Goal: Task Accomplishment & Management: Contribute content

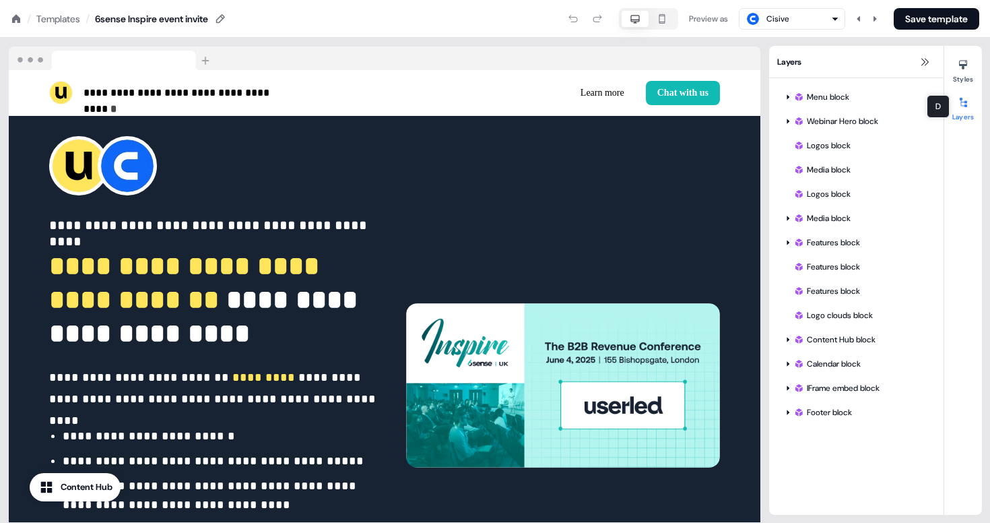
scroll to position [1658, 0]
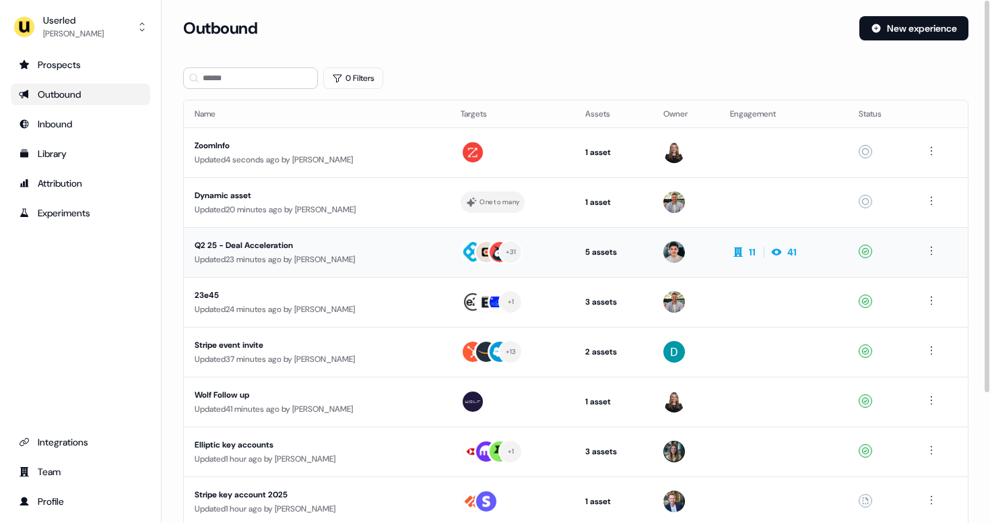
click at [301, 241] on div "Q2 25 - Deal Acceleration" at bounding box center [317, 244] width 245 height 13
click at [418, 156] on div "Updated 1 second ago by [PERSON_NAME]" at bounding box center [317, 159] width 244 height 13
click at [892, 24] on button "New experience" at bounding box center [913, 28] width 109 height 24
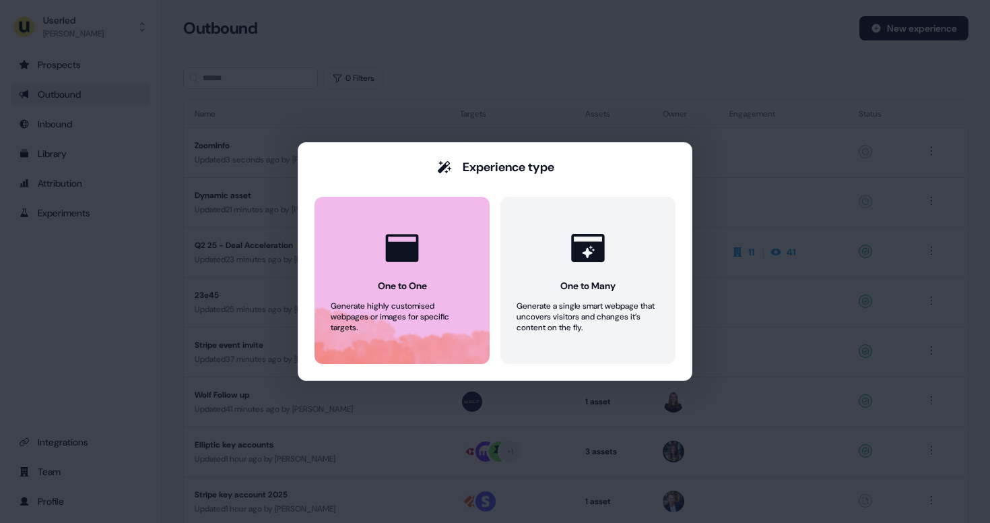
click at [436, 239] on button "One to One Generate highly customised webpages or images for specific targets." at bounding box center [402, 280] width 175 height 167
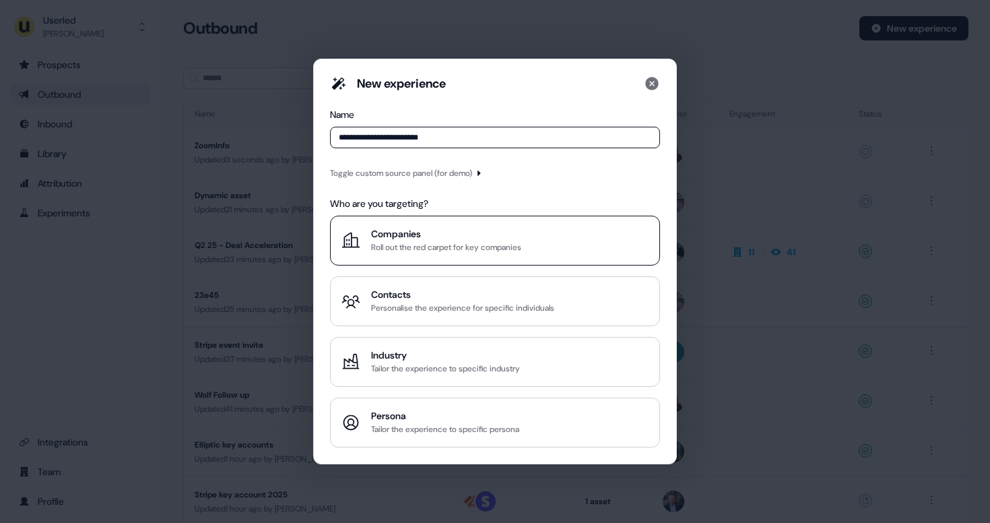
type input "**********"
click at [488, 239] on div "Companies" at bounding box center [446, 233] width 150 height 13
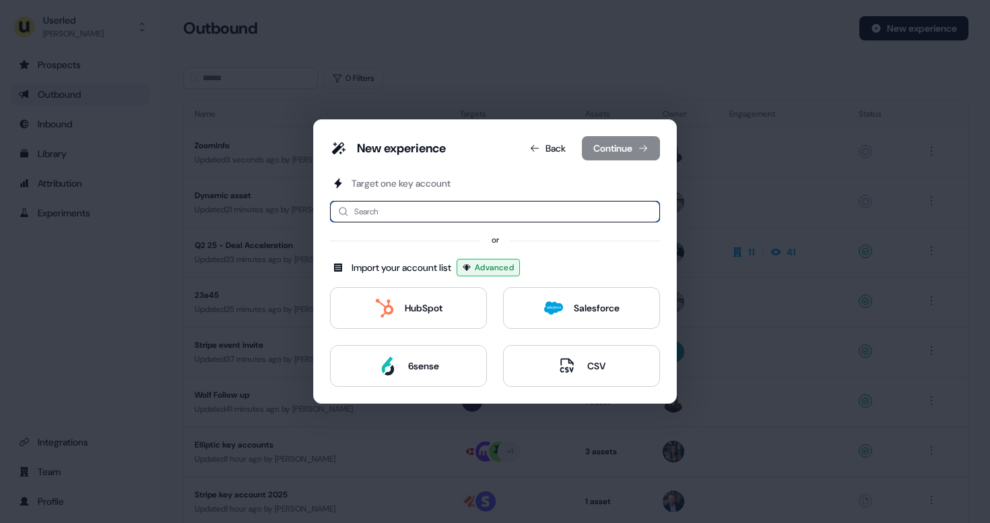
click at [455, 216] on input at bounding box center [495, 212] width 330 height 22
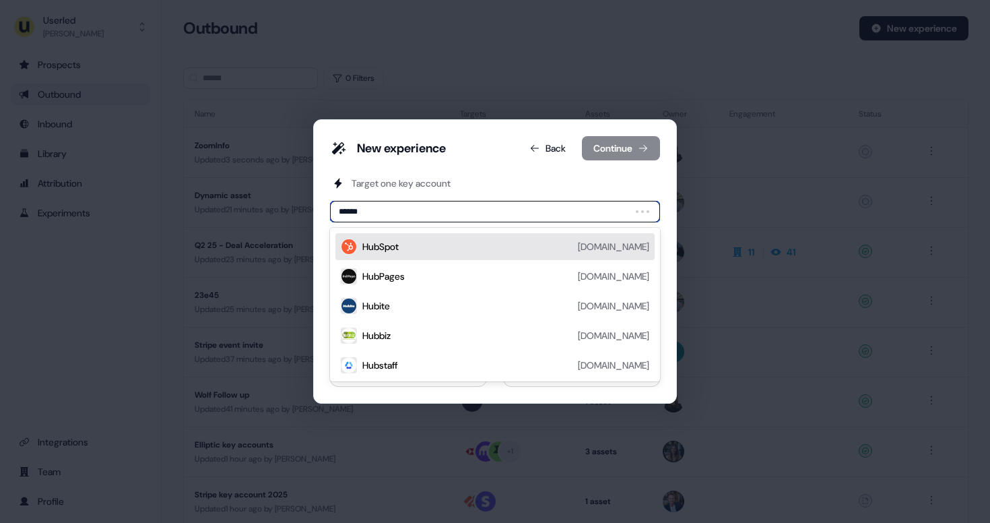
type input "*******"
click at [408, 250] on div "HubSpot [DOMAIN_NAME]" at bounding box center [505, 246] width 287 height 16
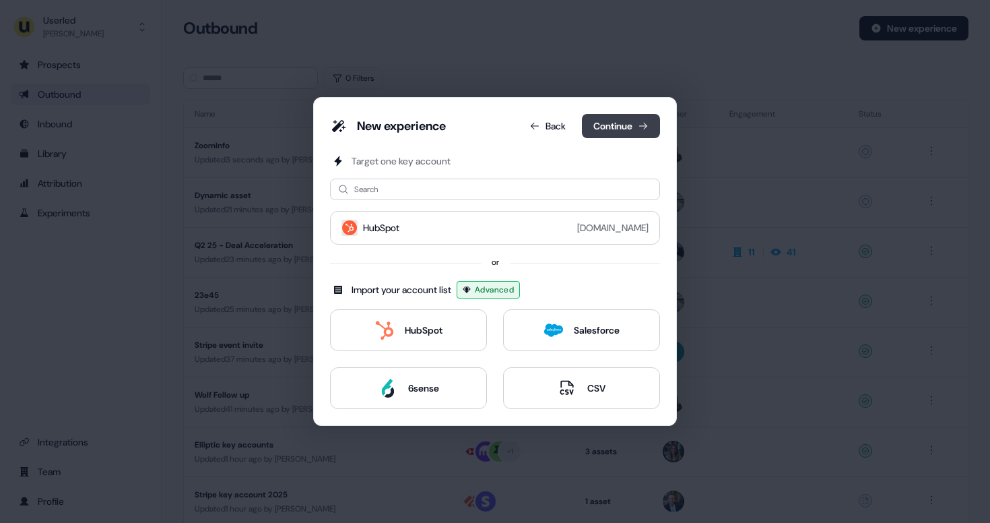
click at [640, 129] on icon at bounding box center [643, 126] width 11 height 11
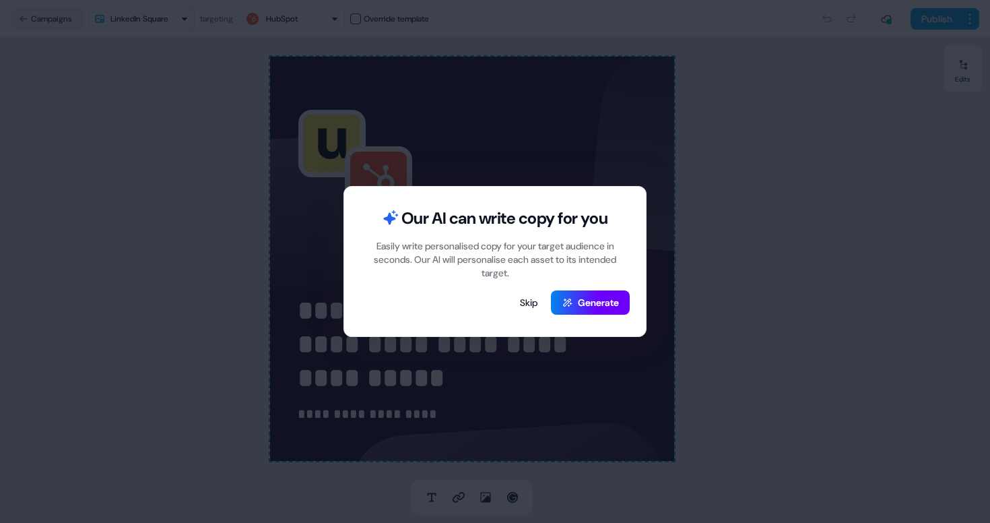
click at [604, 302] on button "Generate" at bounding box center [590, 302] width 79 height 24
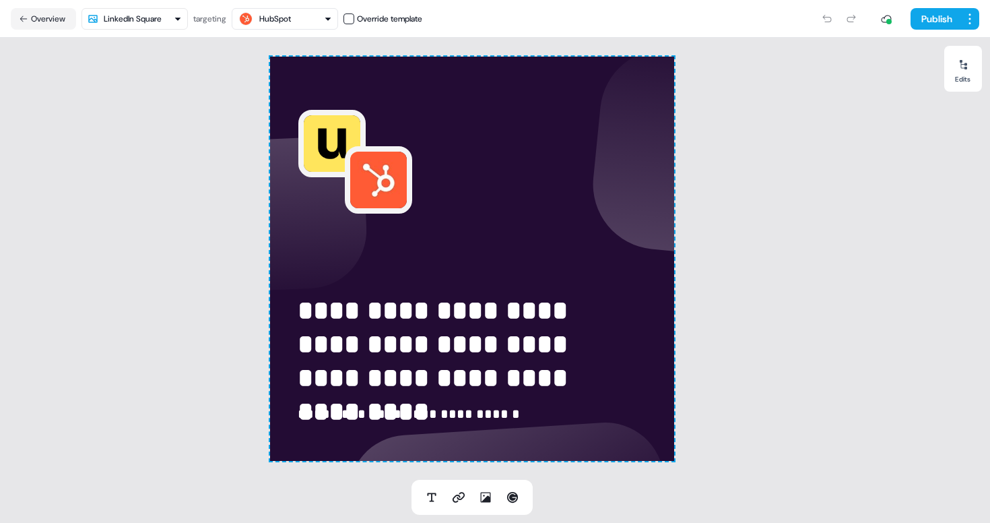
click at [183, 24] on html "**********" at bounding box center [495, 261] width 990 height 523
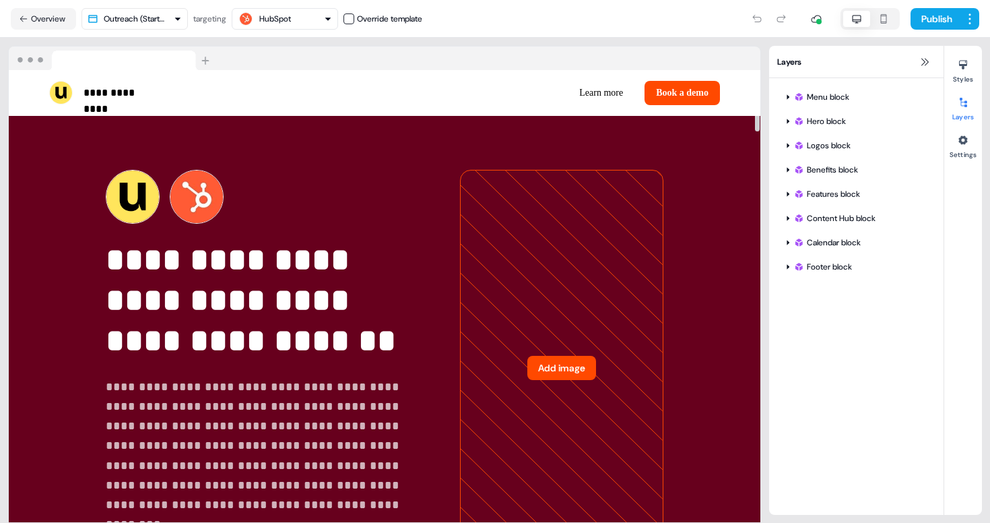
click at [181, 18] on html "**********" at bounding box center [495, 261] width 990 height 523
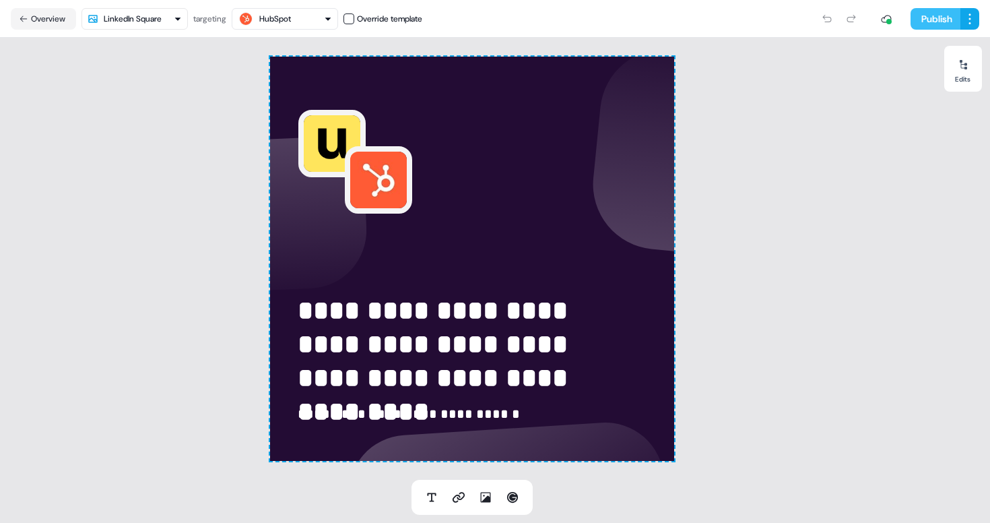
click at [936, 20] on button "Publish" at bounding box center [936, 19] width 50 height 22
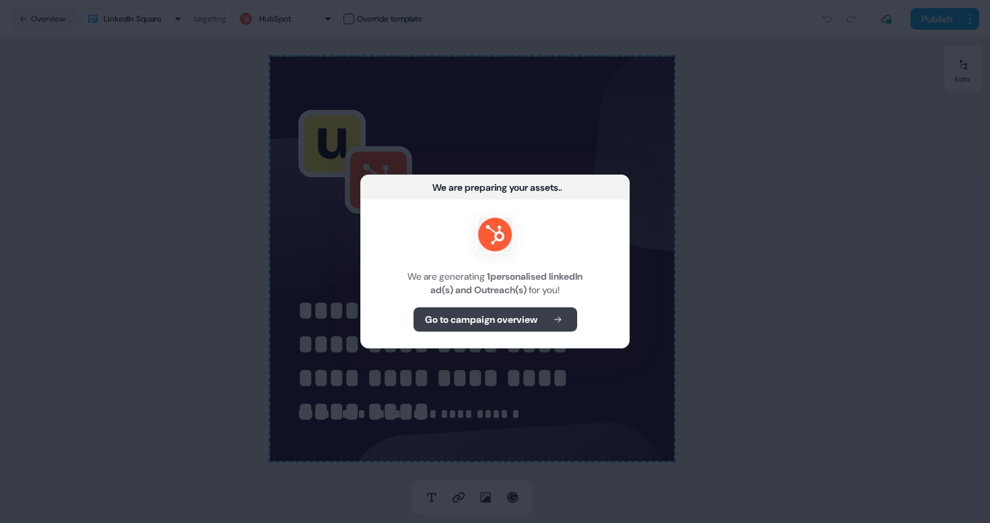
click at [495, 318] on b "Go to campaign overview" at bounding box center [481, 319] width 112 height 13
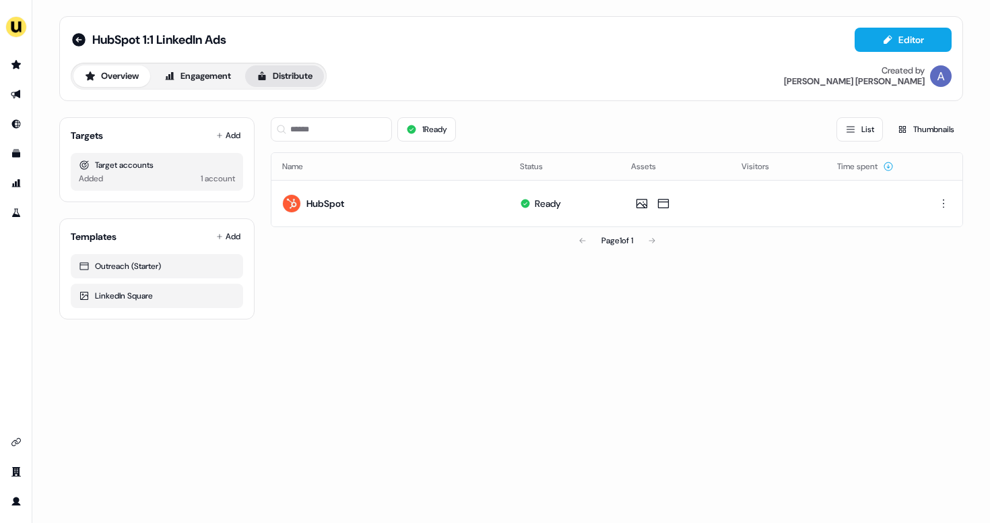
click at [308, 71] on button "Distribute" at bounding box center [284, 76] width 79 height 22
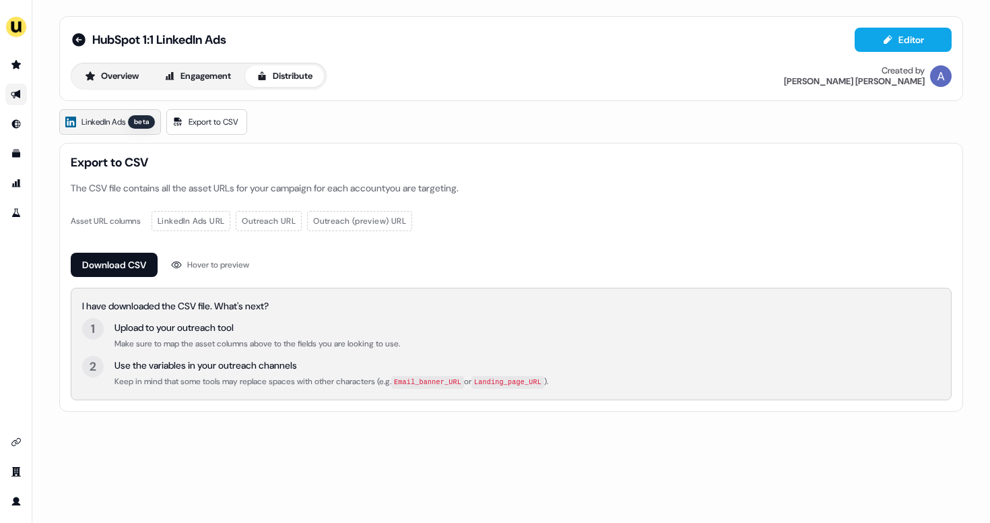
click at [118, 130] on link "LinkedIn Ads beta" at bounding box center [110, 122] width 102 height 26
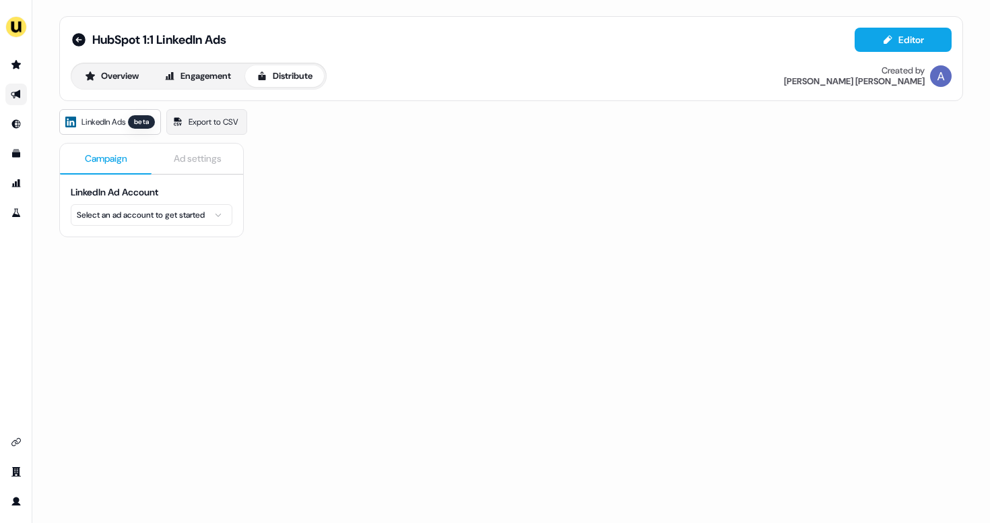
click at [136, 214] on html "For the best experience switch devices to a bigger screen. Go to Userled.io Hub…" at bounding box center [495, 261] width 990 height 523
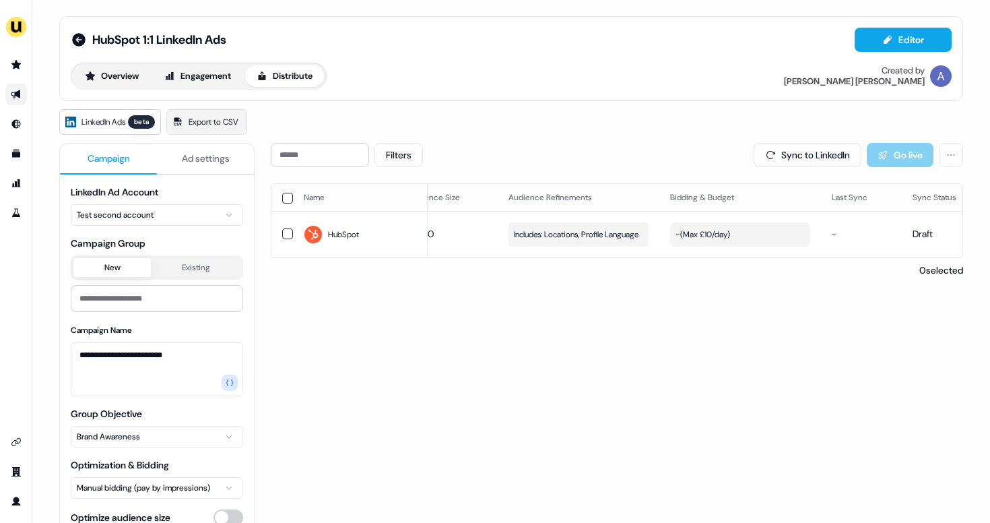
scroll to position [0, 203]
click at [764, 232] on button "- ( Max £10/day )" at bounding box center [729, 234] width 140 height 24
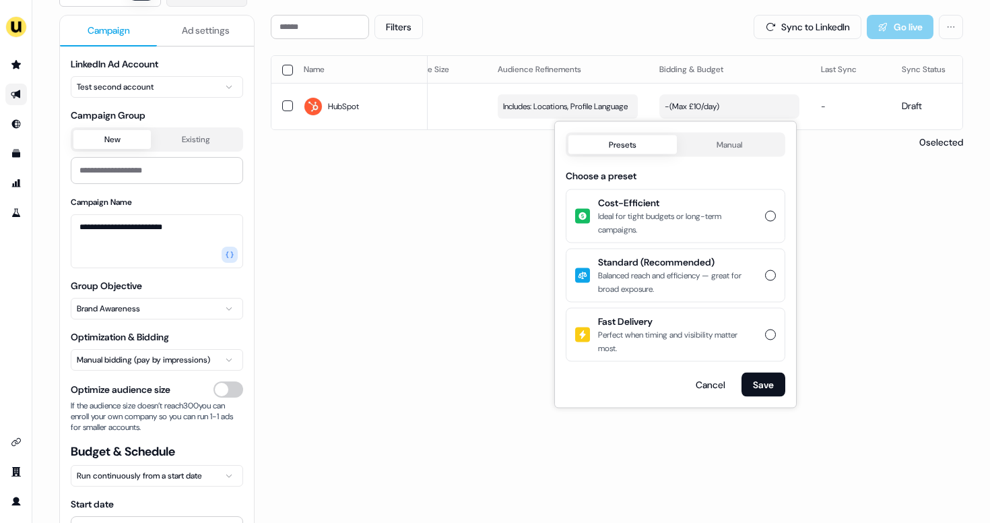
scroll to position [135, 0]
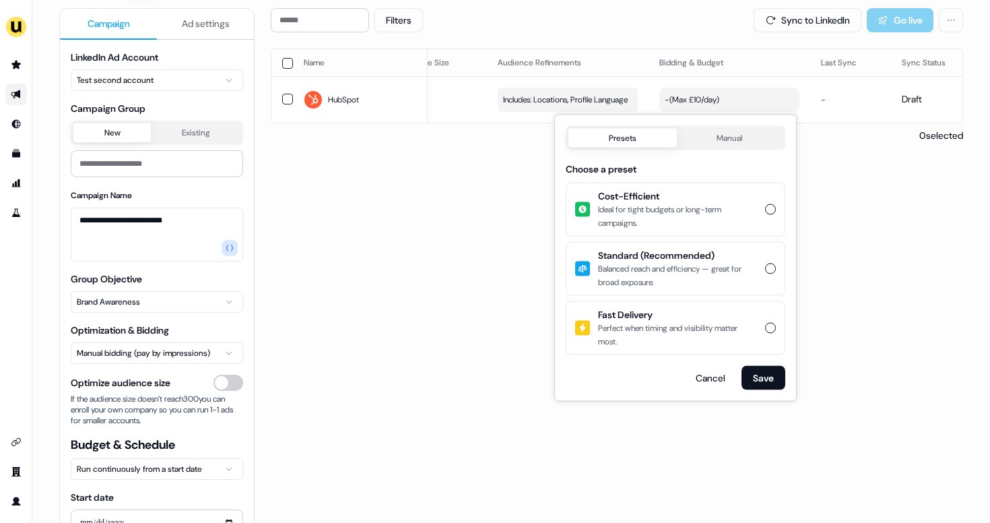
click at [766, 209] on button "Cost-Efficient Ideal for tight budgets or long-term campaigns." at bounding box center [770, 209] width 11 height 11
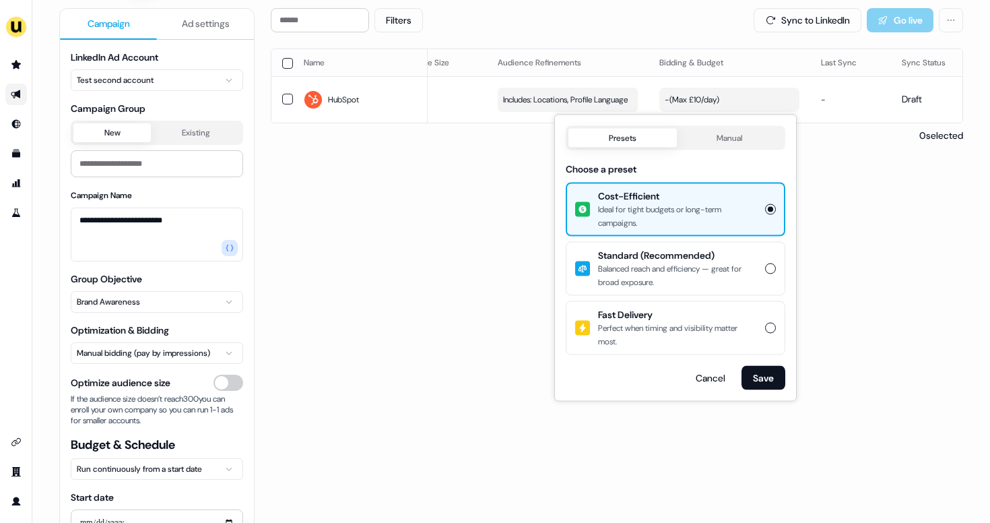
click at [872, 260] on div "Filters Sync to LinkedIn Go live Name LinkedIn company Audience Size Audience R…" at bounding box center [617, 257] width 692 height 498
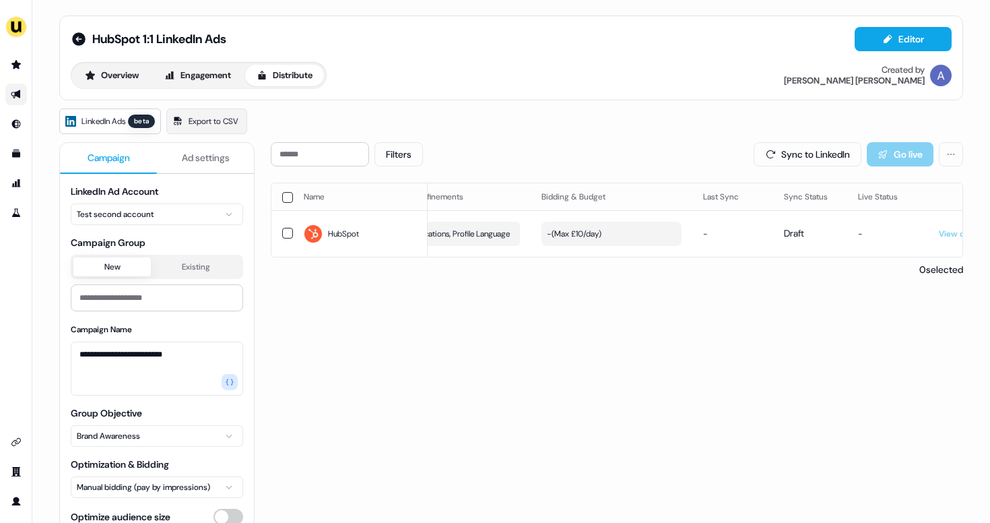
scroll to position [0, 327]
click at [816, 149] on button "Sync to LinkedIn" at bounding box center [808, 154] width 108 height 24
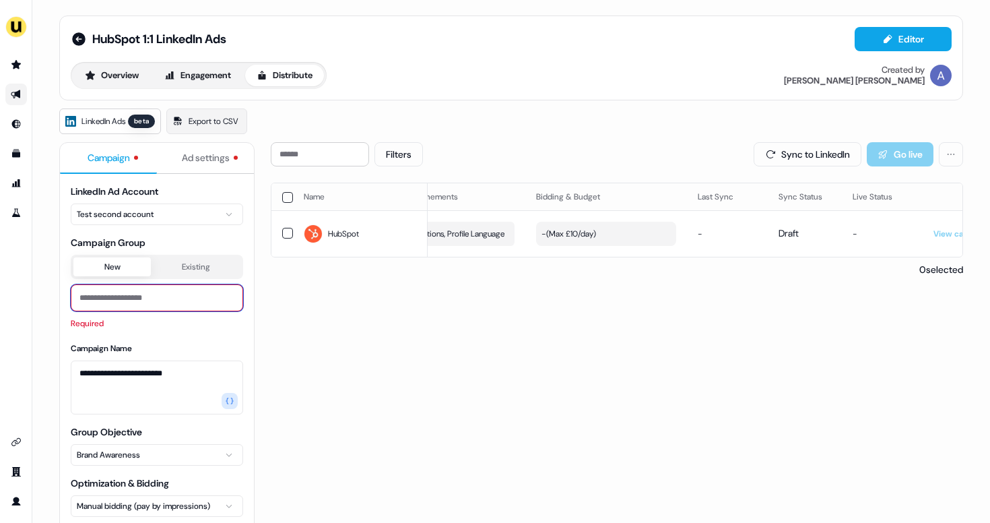
click at [205, 308] on input at bounding box center [157, 297] width 172 height 27
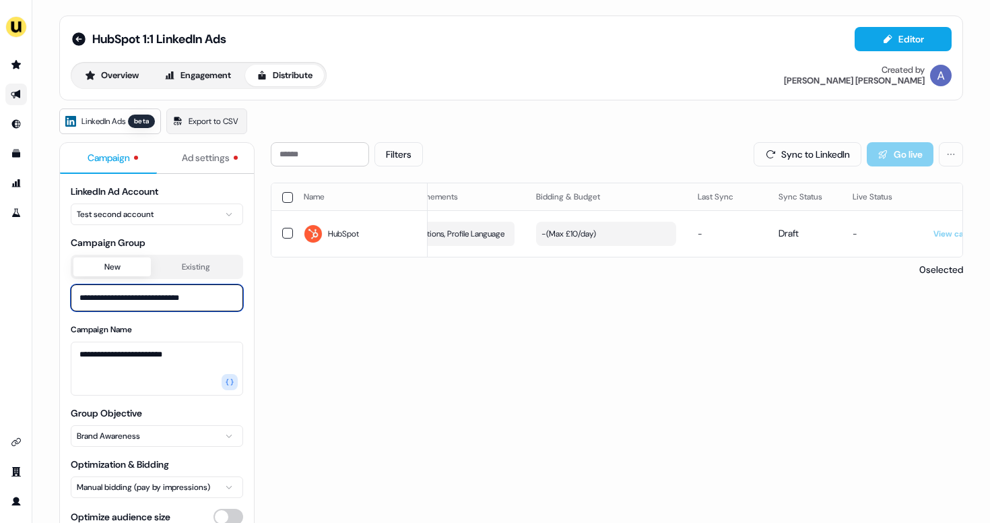
type input "**********"
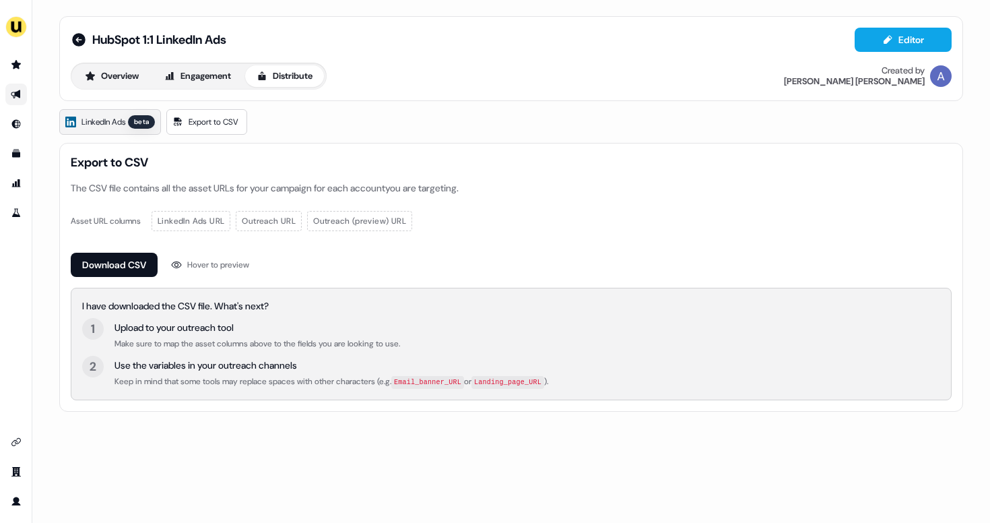
click at [116, 123] on span "LinkedIn Ads" at bounding box center [104, 121] width 44 height 13
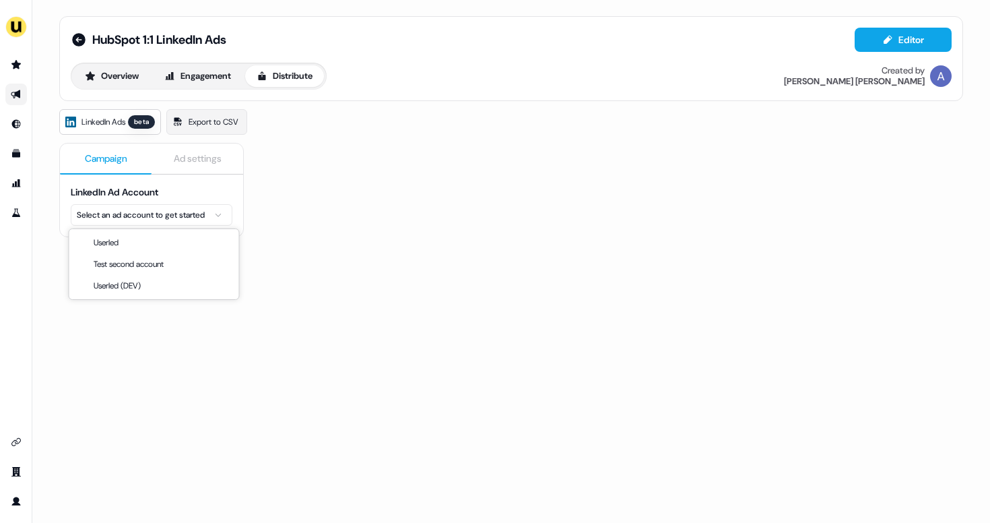
click at [203, 221] on html "For the best experience switch devices to a bigger screen. Go to Userled.io Hub…" at bounding box center [495, 261] width 990 height 523
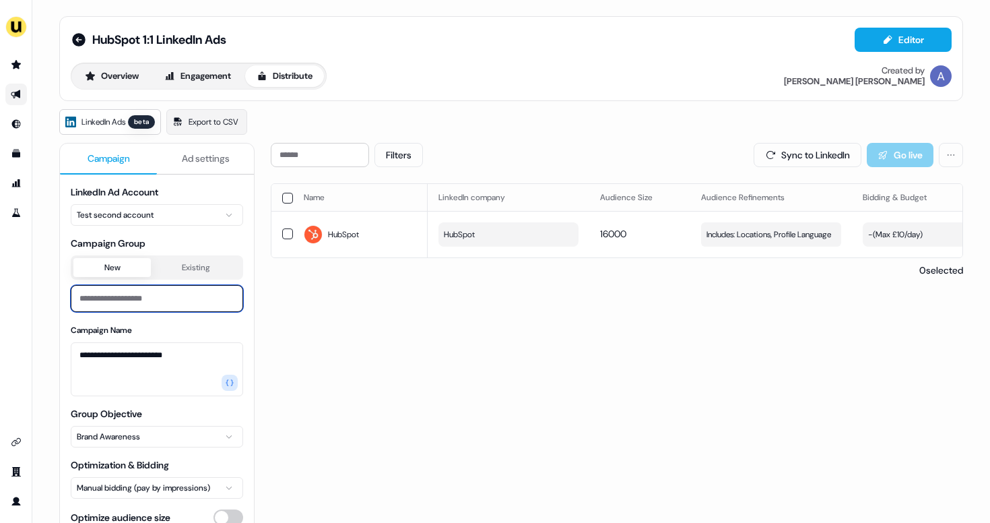
click at [172, 302] on input at bounding box center [157, 298] width 172 height 27
type input "**********"
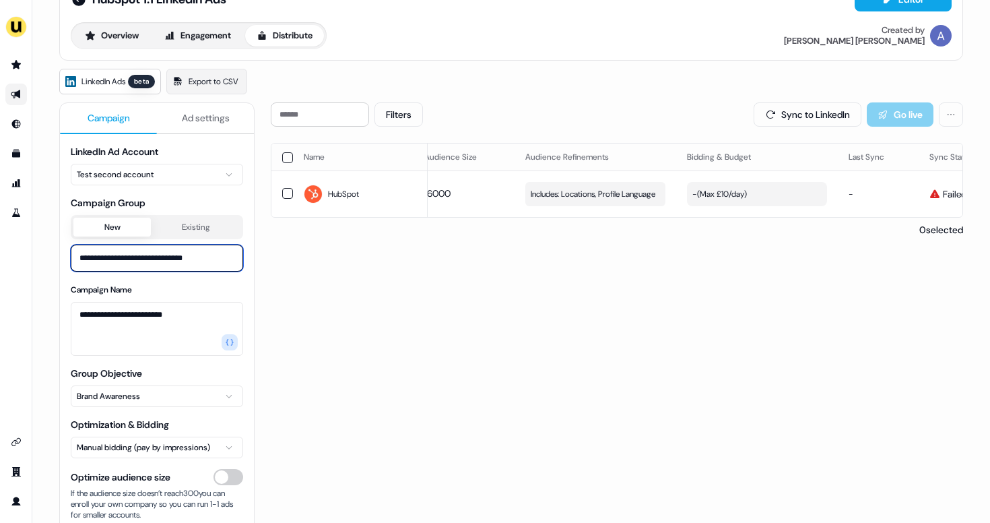
scroll to position [34, 0]
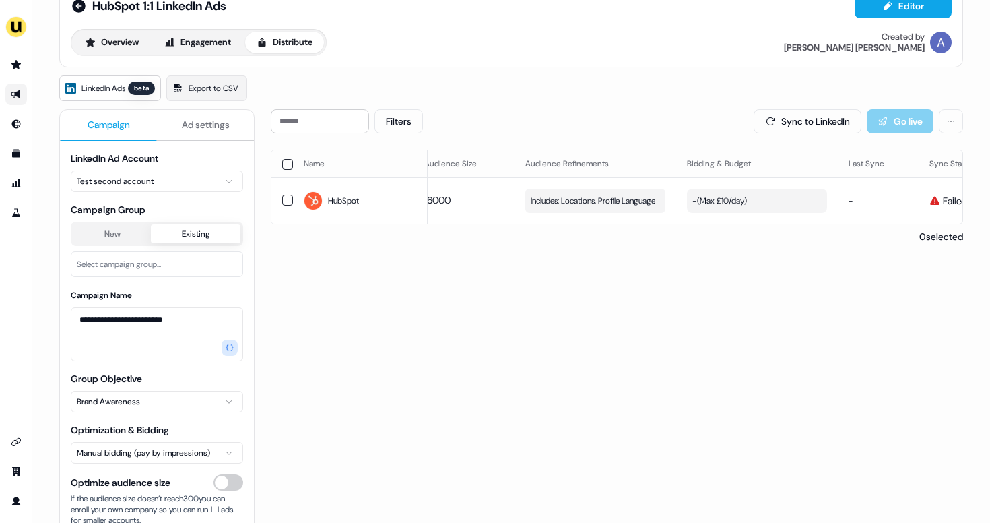
click at [182, 234] on button "Existing" at bounding box center [196, 233] width 90 height 19
click at [125, 237] on button "New" at bounding box center [111, 233] width 77 height 19
click at [205, 185] on html "**********" at bounding box center [495, 261] width 990 height 523
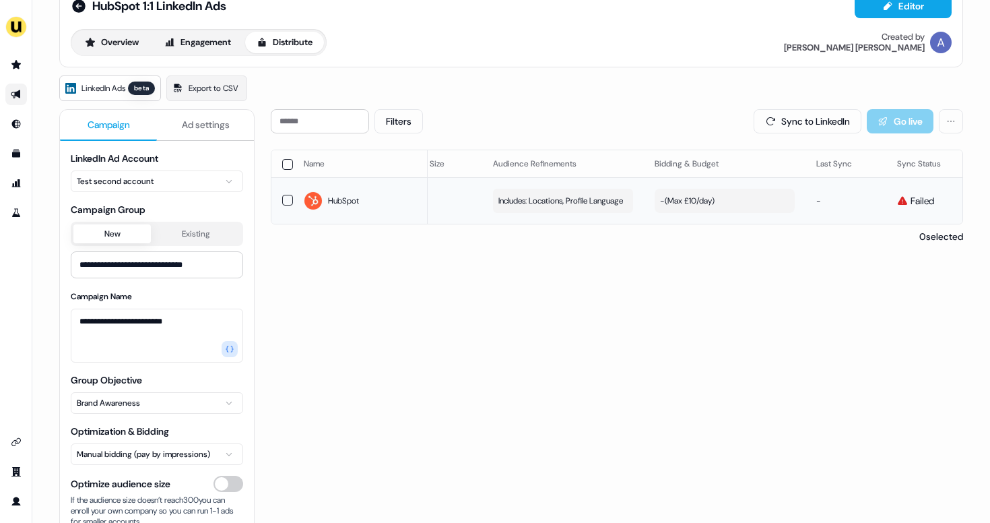
scroll to position [0, 235]
click at [689, 207] on button "- ( Max £10/day )" at bounding box center [698, 201] width 140 height 24
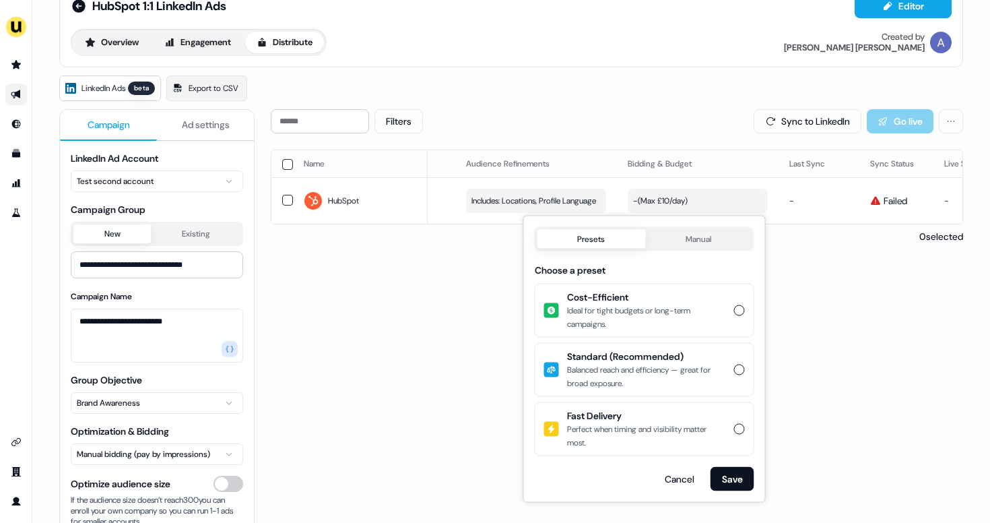
click at [736, 311] on button "Cost-Efficient Ideal for tight budgets or long-term campaigns." at bounding box center [739, 310] width 11 height 11
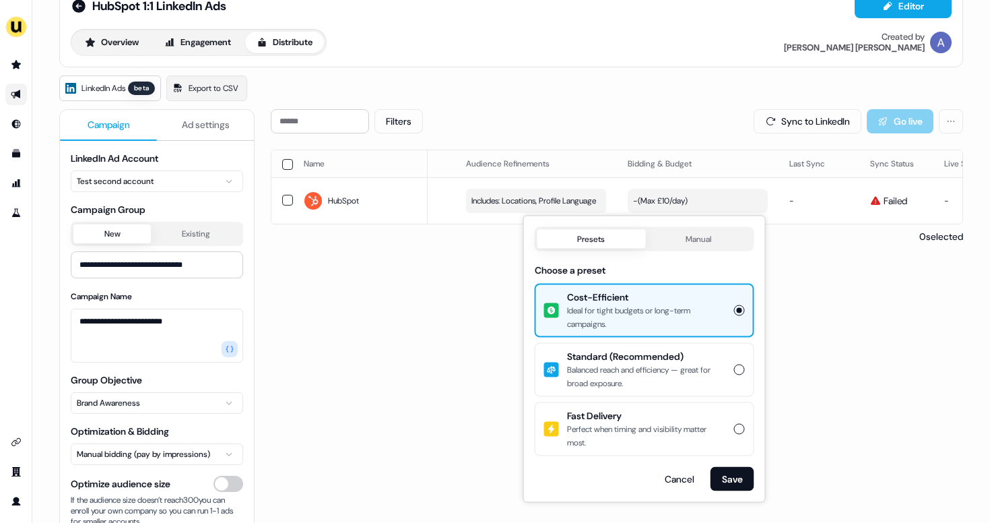
click at [828, 272] on div "Filters Sync to LinkedIn Go live Name LinkedIn company Audience Size Audience R…" at bounding box center [617, 358] width 692 height 498
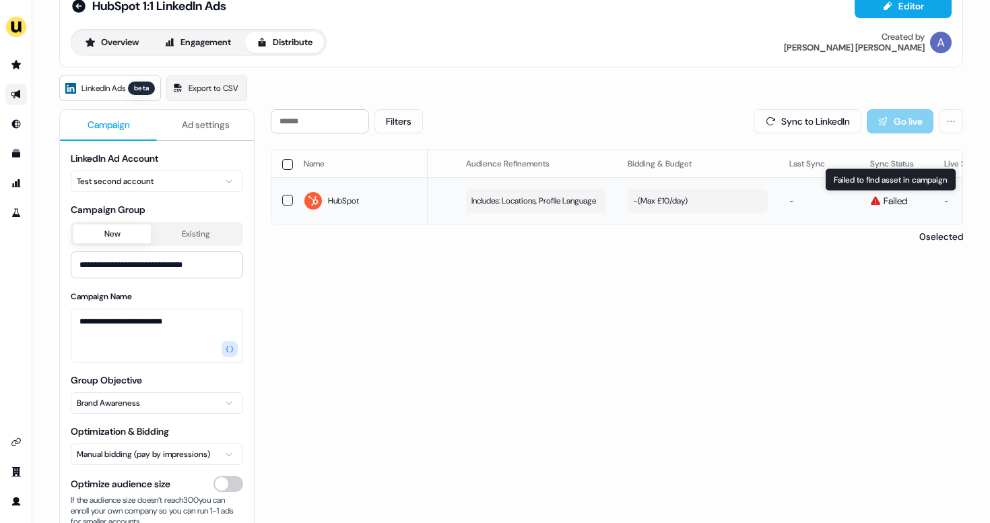
click at [879, 191] on td "Failed Failed to find asset in campaign Failed to find asset in campaign" at bounding box center [896, 200] width 74 height 46
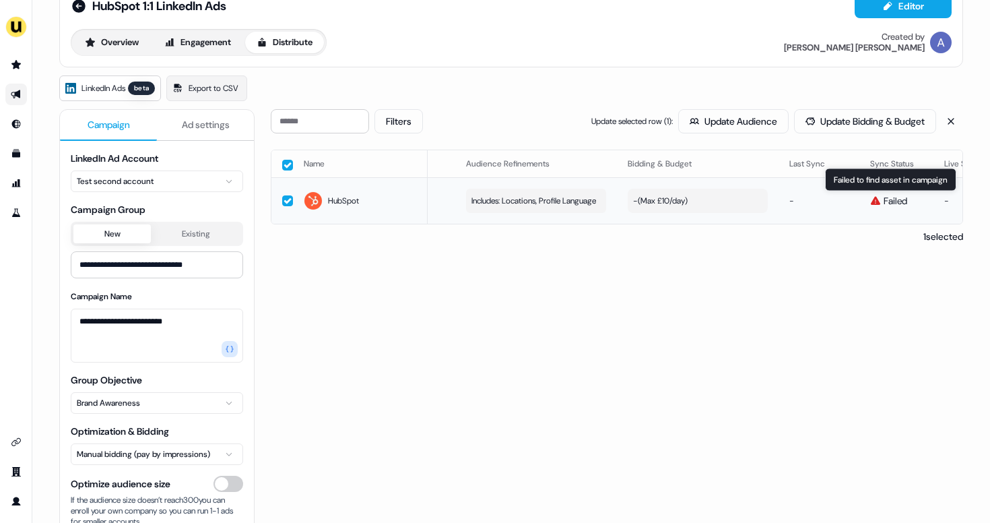
click at [879, 196] on div "Failed" at bounding box center [896, 200] width 53 height 13
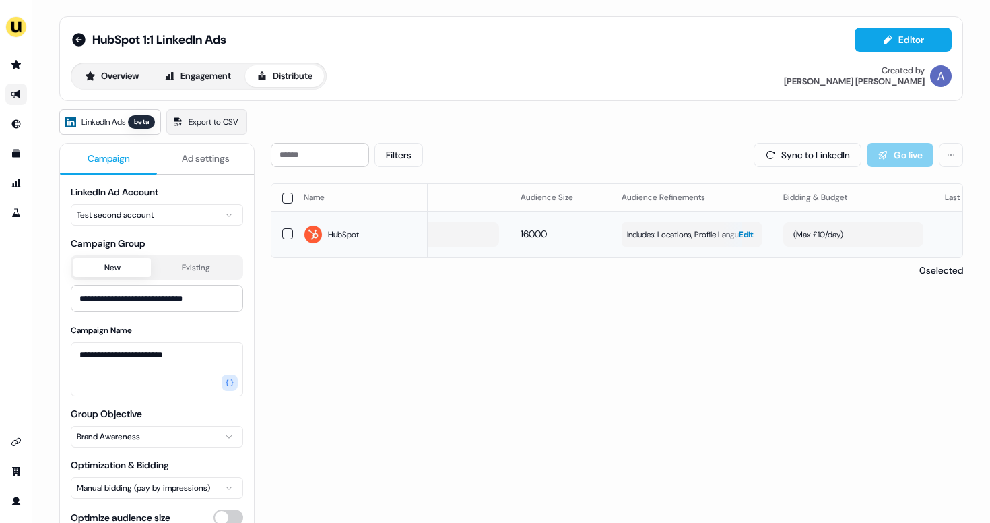
scroll to position [0, 86]
click at [825, 232] on div "- ( Max £10/day )" at bounding box center [809, 234] width 55 height 13
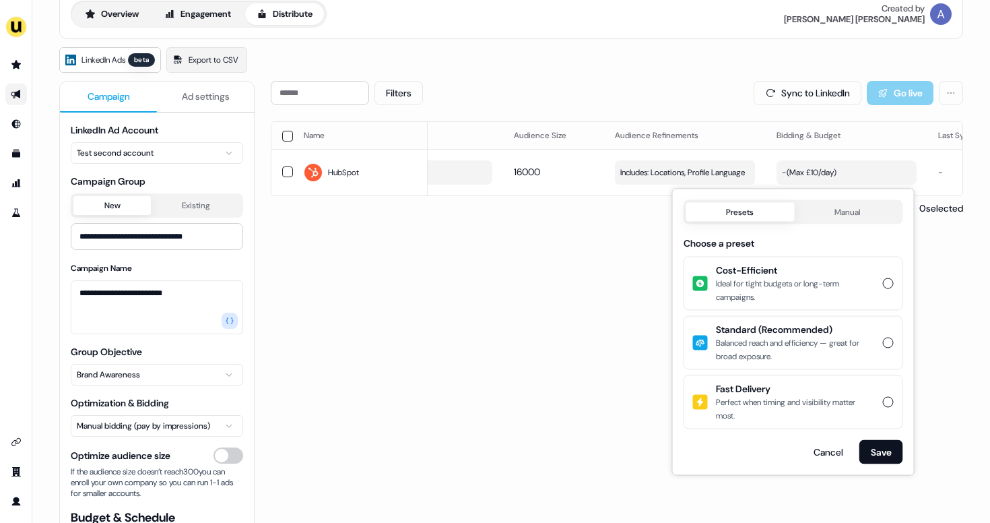
scroll to position [63, 0]
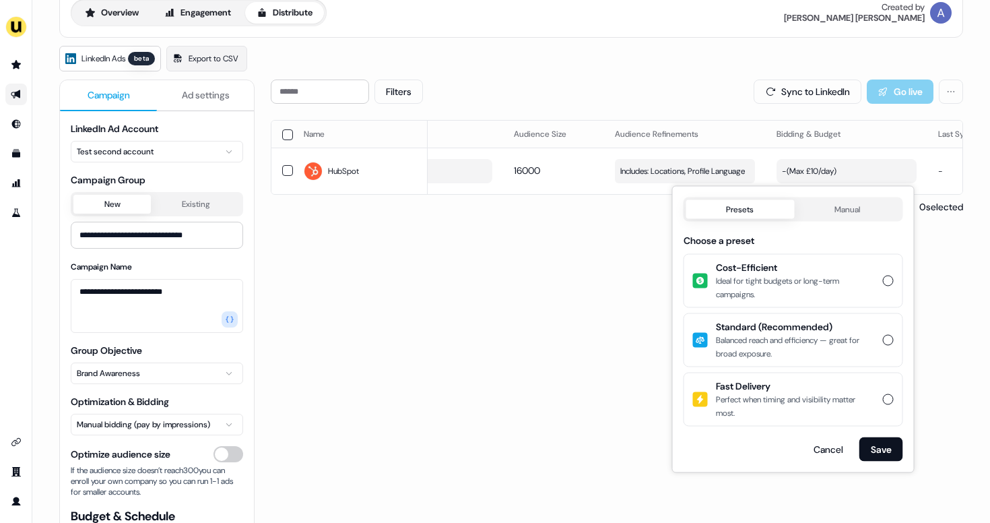
click at [590, 343] on div "Filters Sync to LinkedIn Go live Name LinkedIn company Audience Size Audience R…" at bounding box center [617, 328] width 692 height 498
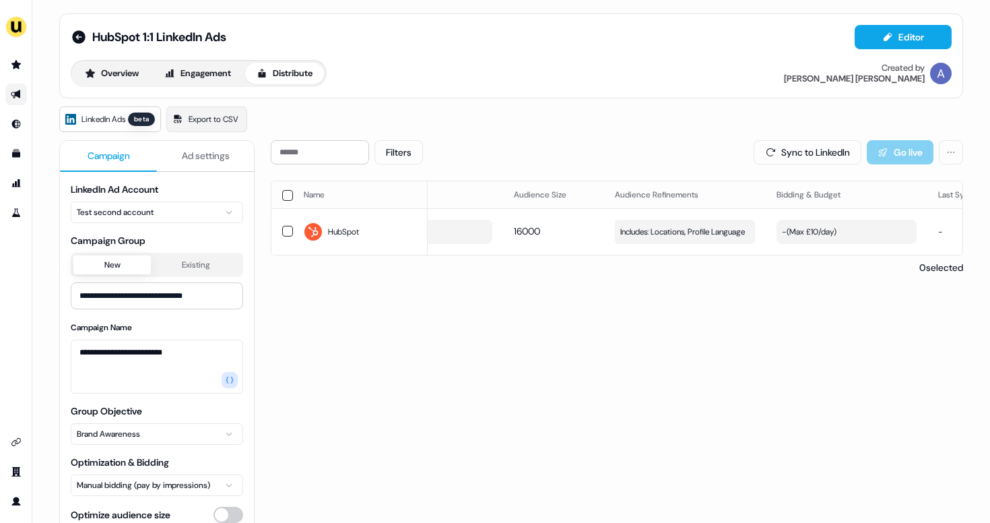
scroll to position [0, 0]
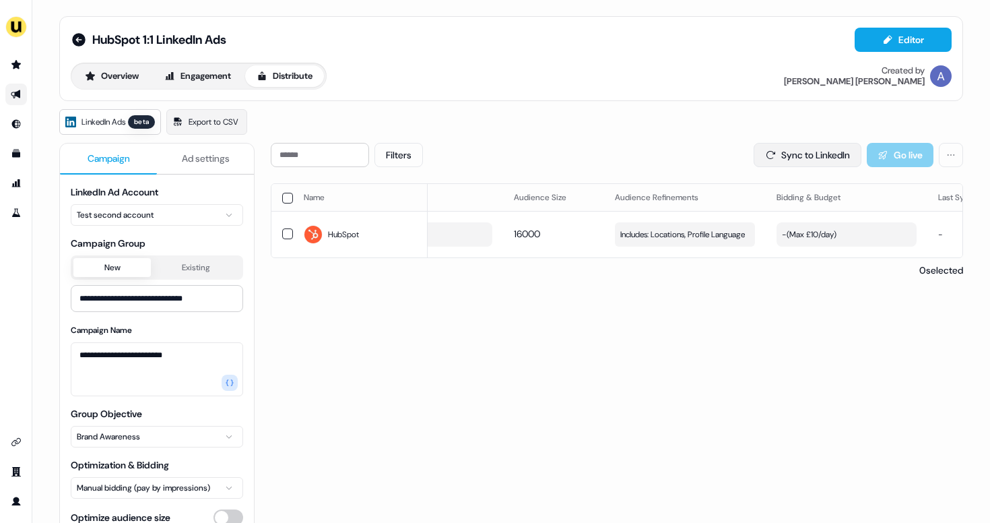
click at [772, 163] on button "Sync to LinkedIn" at bounding box center [808, 155] width 108 height 24
click at [209, 154] on span "Ad settings" at bounding box center [206, 158] width 48 height 13
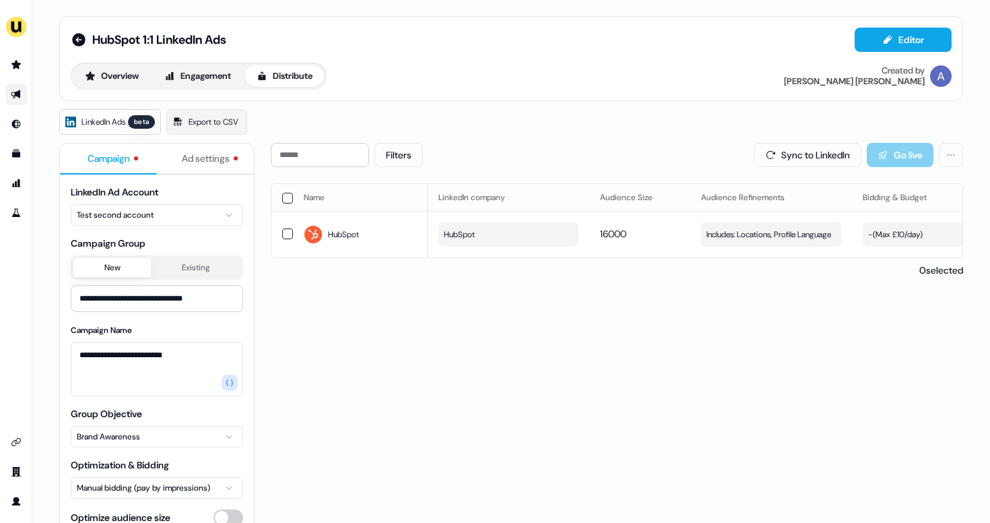
click at [137, 164] on button "Campaign" at bounding box center [108, 158] width 97 height 31
click at [195, 153] on span "Ad settings" at bounding box center [206, 158] width 48 height 13
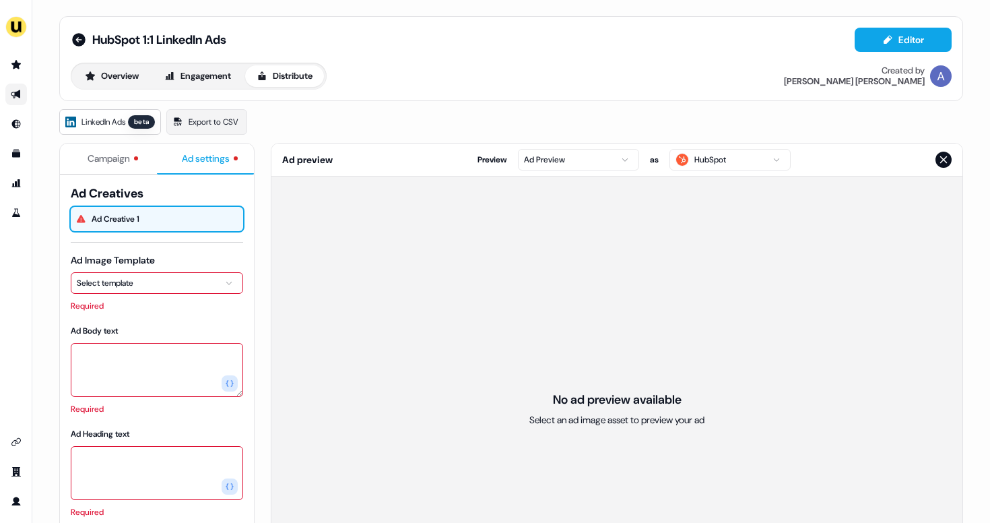
click at [148, 271] on div "Ad Image Template Select template Required" at bounding box center [157, 282] width 172 height 59
click at [143, 290] on html "For the best experience switch devices to a bigger screen. Go to Userled.io Hub…" at bounding box center [495, 261] width 990 height 523
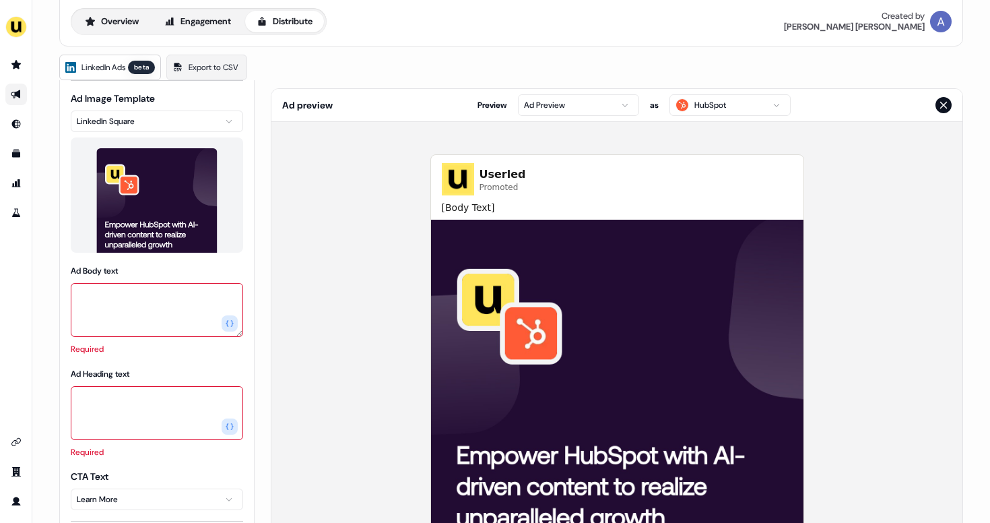
scroll to position [56, 0]
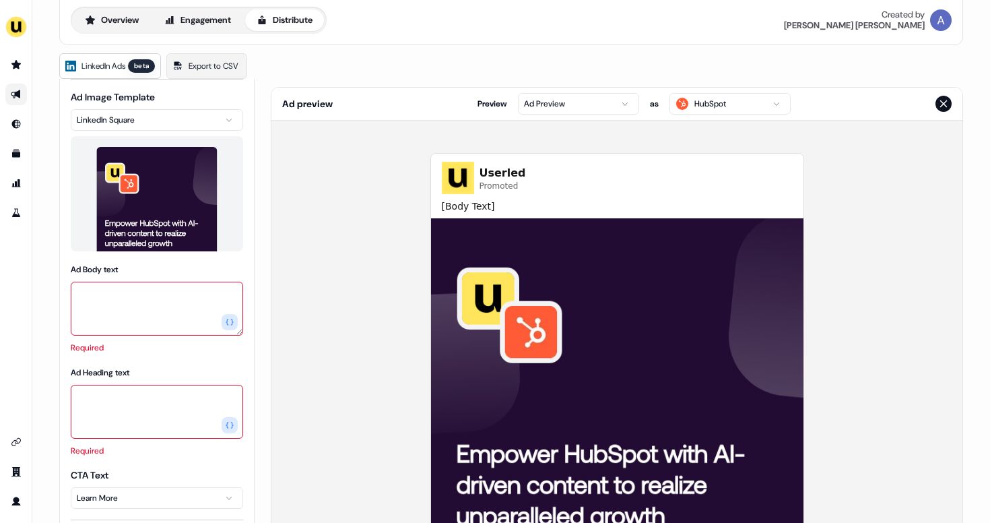
click at [170, 317] on textarea "Ad Body text" at bounding box center [157, 309] width 172 height 54
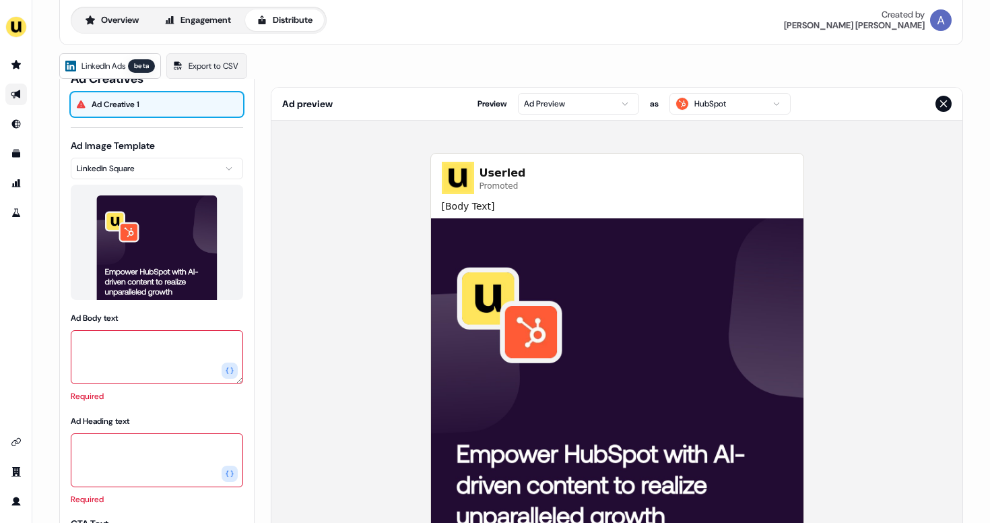
scroll to position [0, 0]
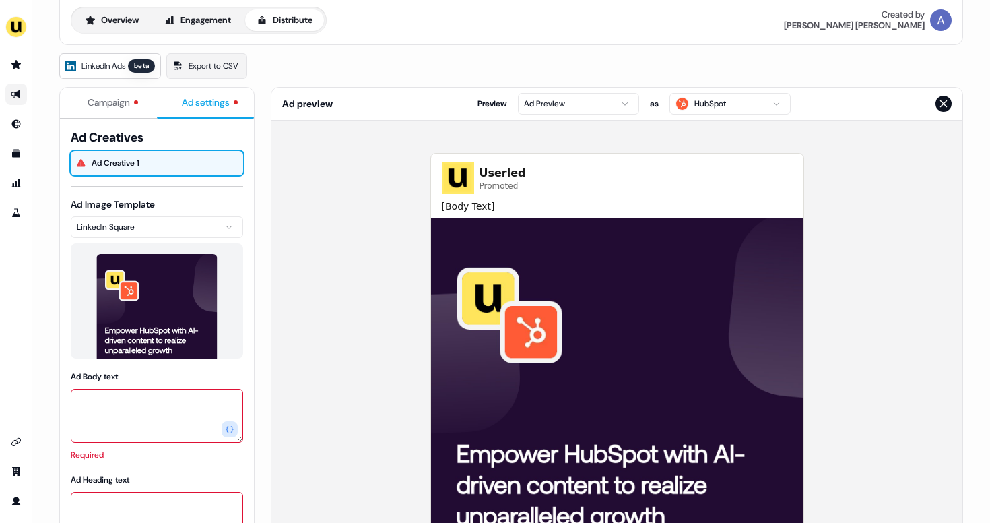
click at [127, 100] on span "Campaign" at bounding box center [109, 102] width 42 height 13
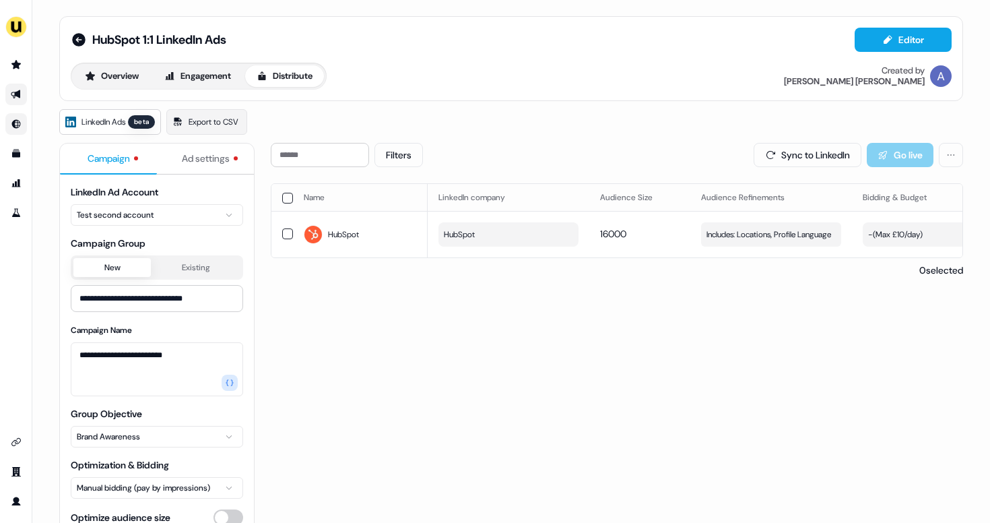
click at [22, 125] on link "Go to Inbound" at bounding box center [16, 124] width 22 height 22
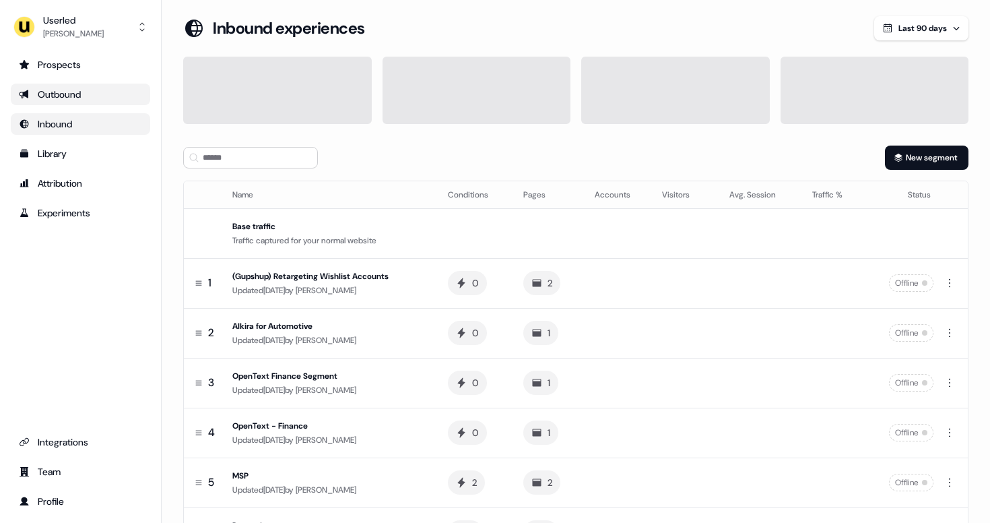
click at [61, 84] on link "Outbound" at bounding box center [80, 95] width 139 height 22
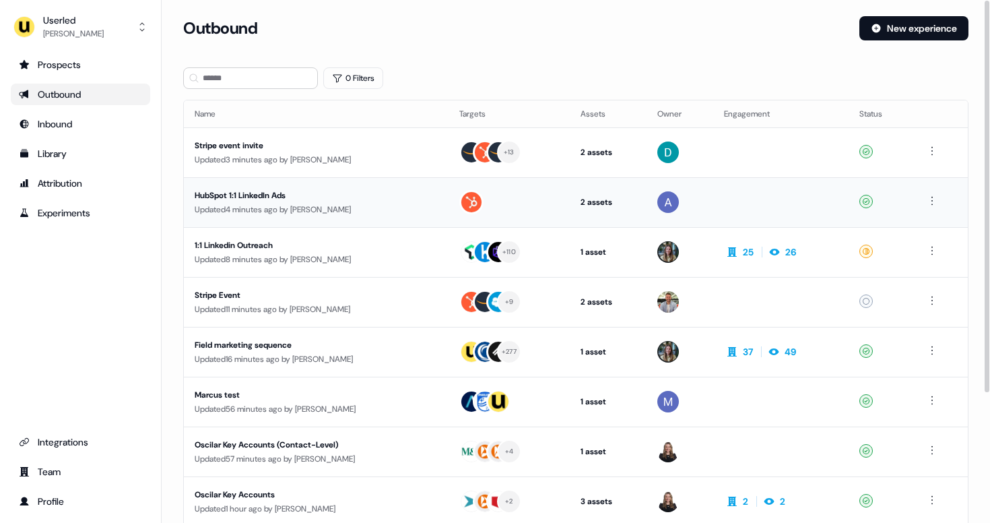
click at [329, 191] on div "HubSpot 1:1 LinkedIn Ads" at bounding box center [316, 195] width 243 height 13
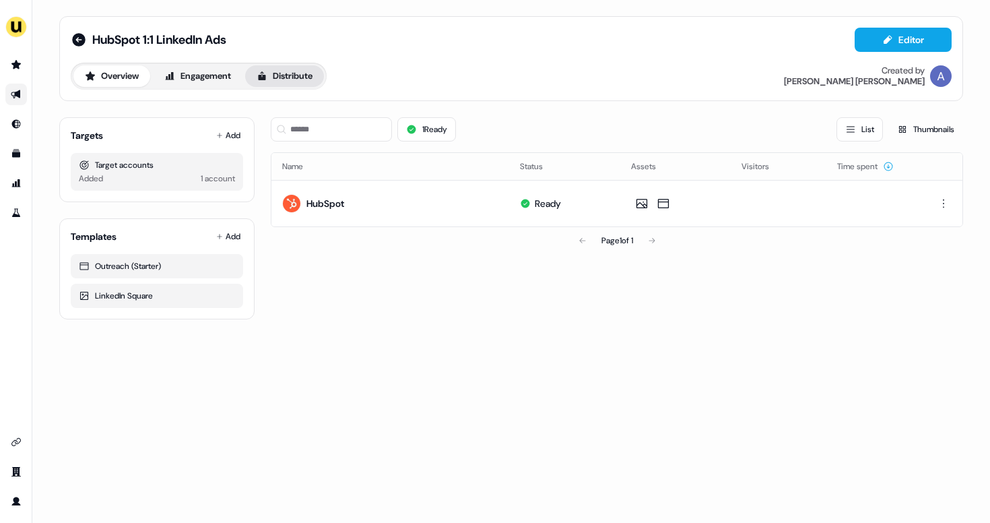
click at [295, 73] on button "Distribute" at bounding box center [284, 76] width 79 height 22
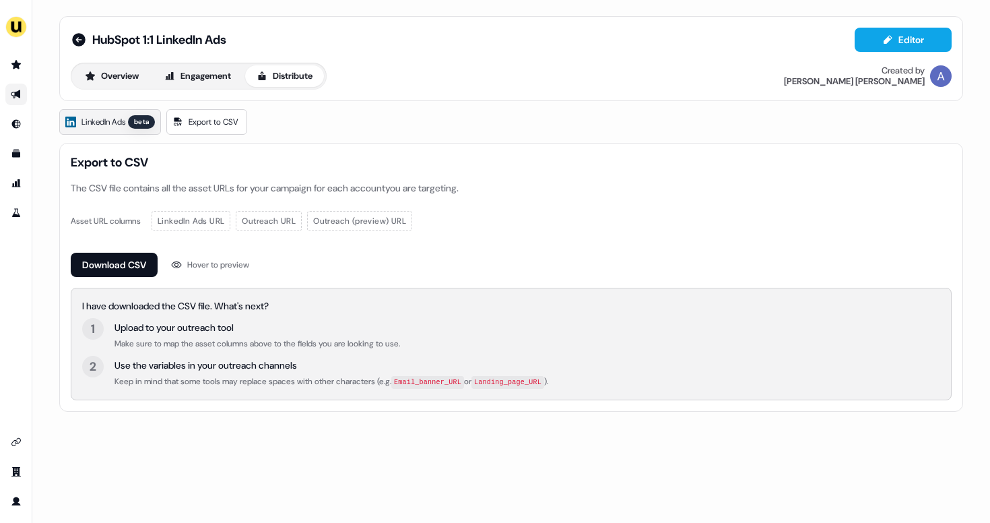
click at [101, 130] on link "LinkedIn Ads beta" at bounding box center [110, 122] width 102 height 26
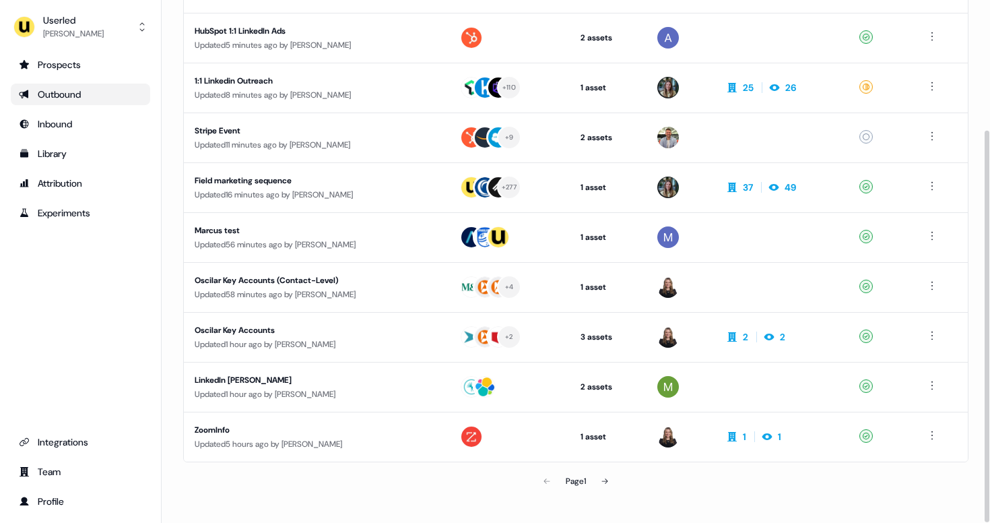
scroll to position [173, 0]
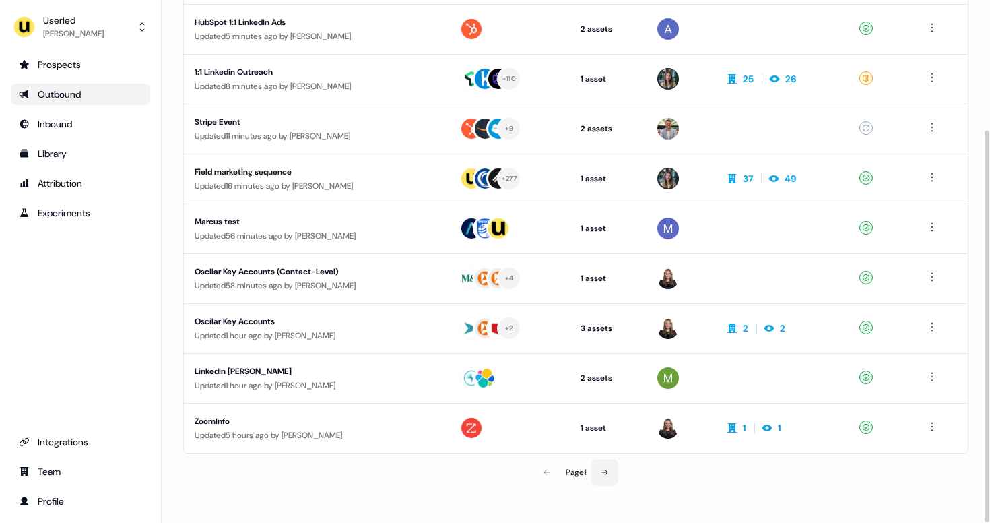
click at [608, 469] on icon at bounding box center [605, 472] width 8 height 8
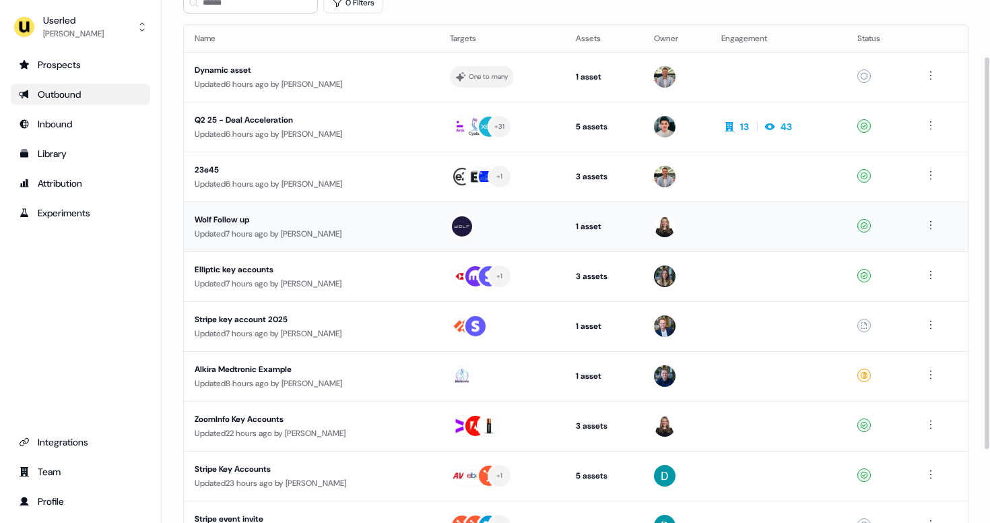
scroll to position [173, 0]
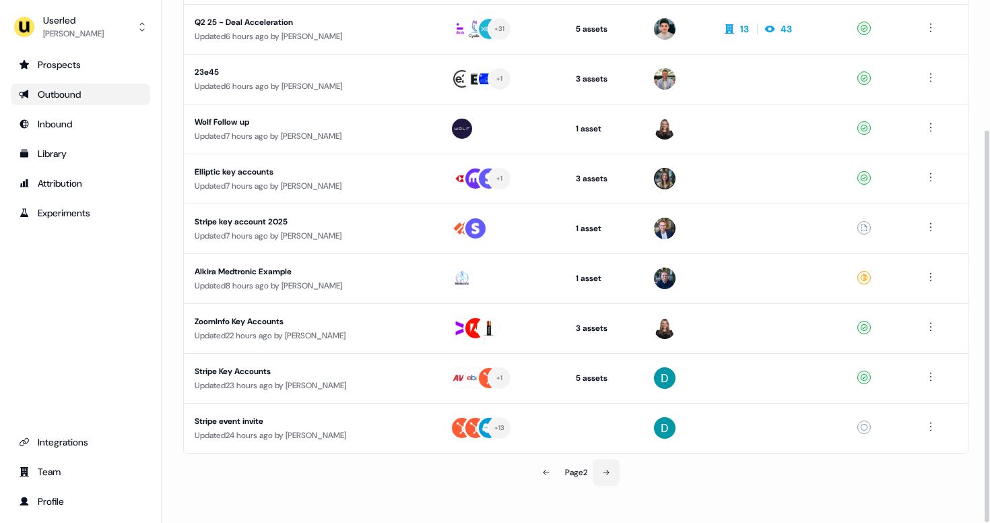
click at [608, 474] on icon at bounding box center [606, 472] width 8 height 8
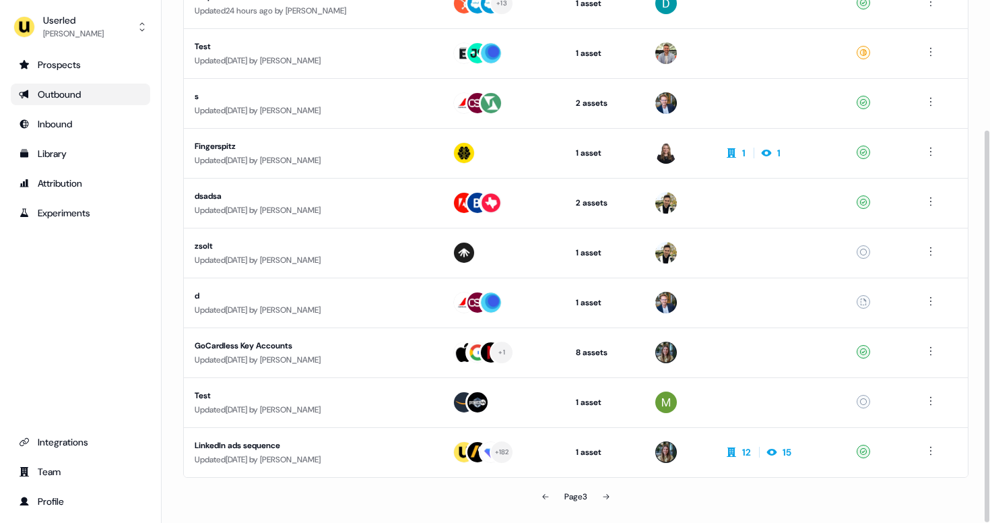
scroll to position [173, 0]
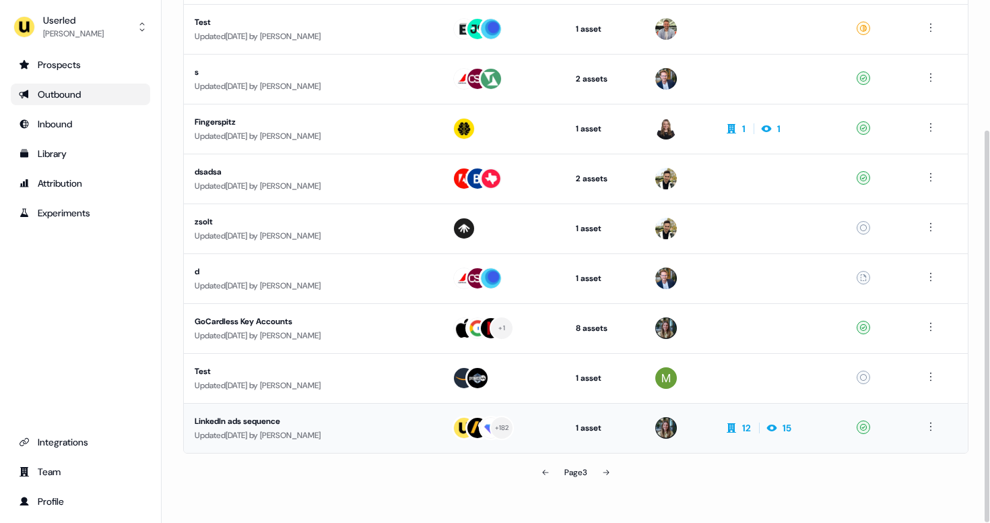
click at [302, 418] on div "LinkedIn ads sequence" at bounding box center [313, 420] width 236 height 13
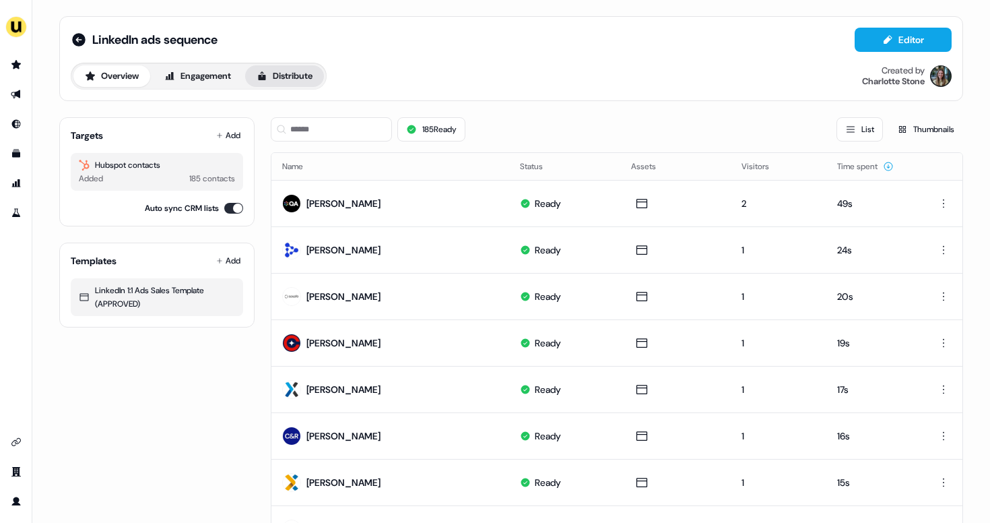
click at [309, 71] on button "Distribute" at bounding box center [284, 76] width 79 height 22
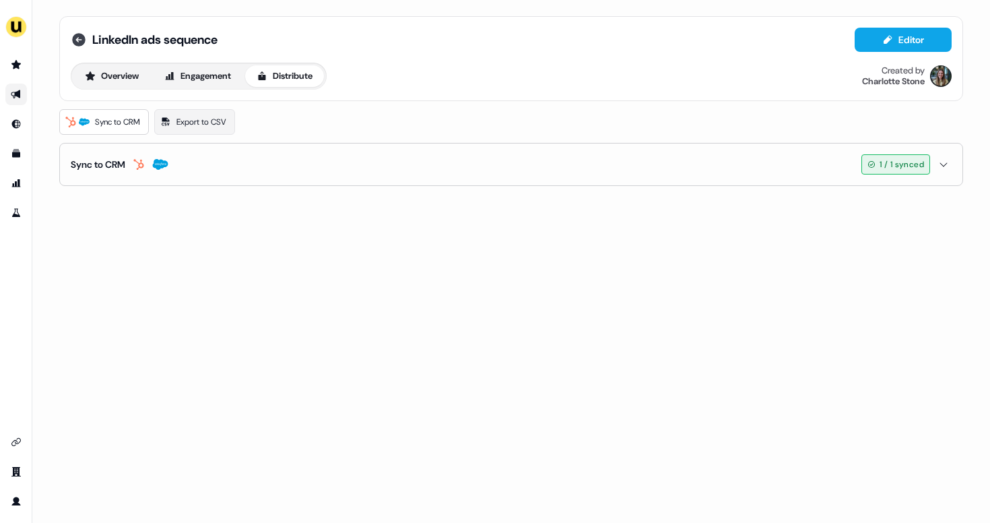
click at [72, 39] on icon at bounding box center [78, 39] width 13 height 13
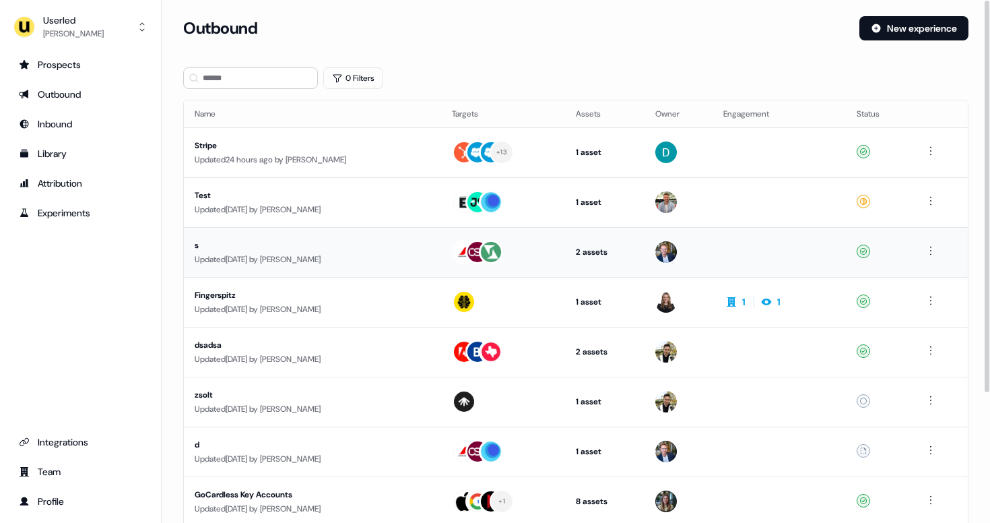
scroll to position [173, 0]
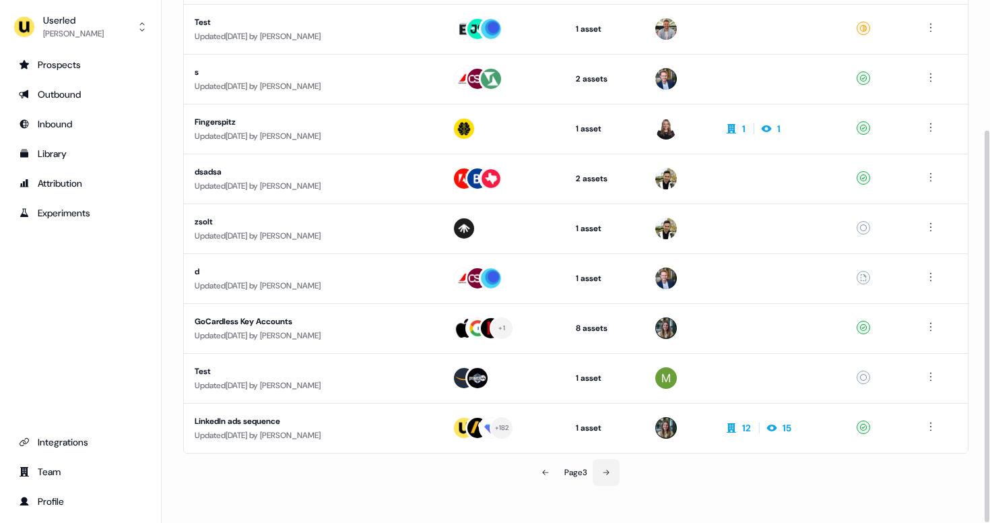
click at [604, 469] on icon at bounding box center [606, 472] width 8 height 8
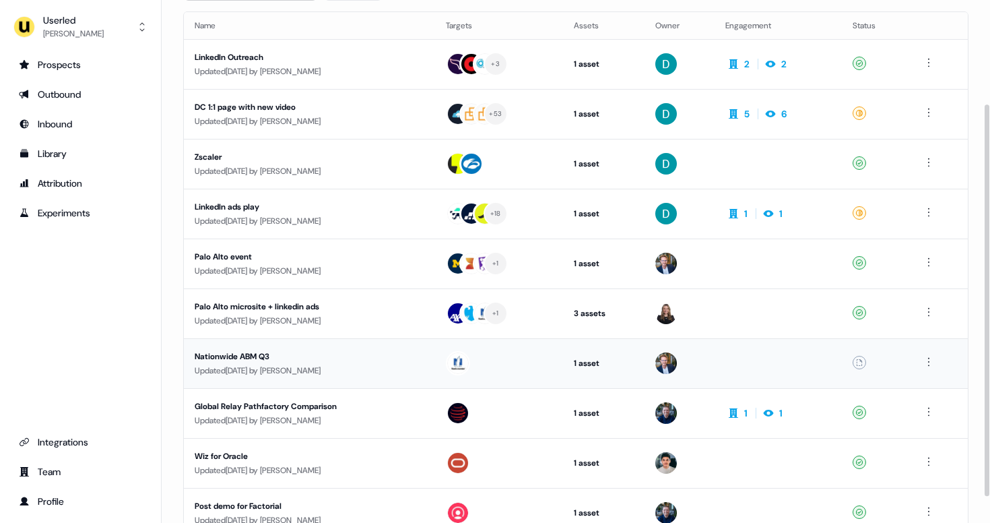
scroll to position [173, 0]
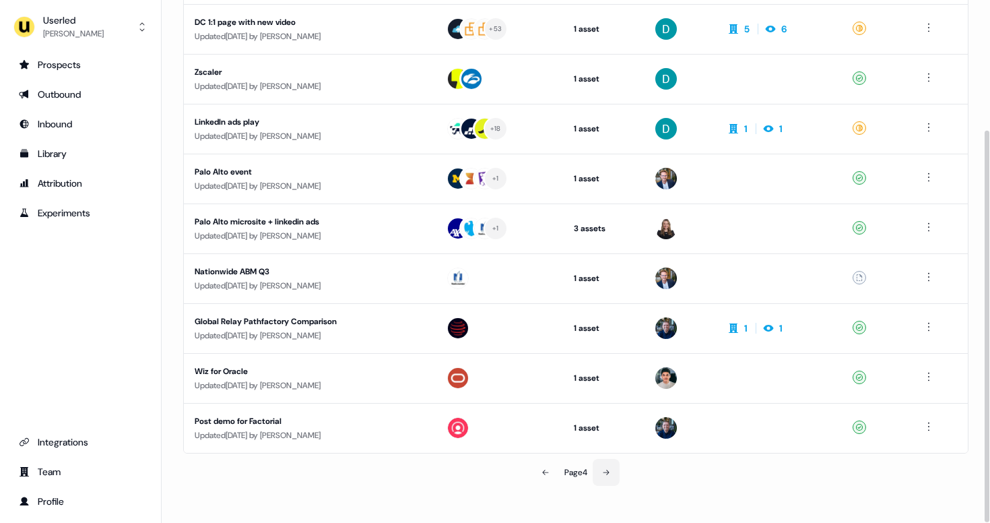
click at [613, 472] on button at bounding box center [606, 472] width 27 height 27
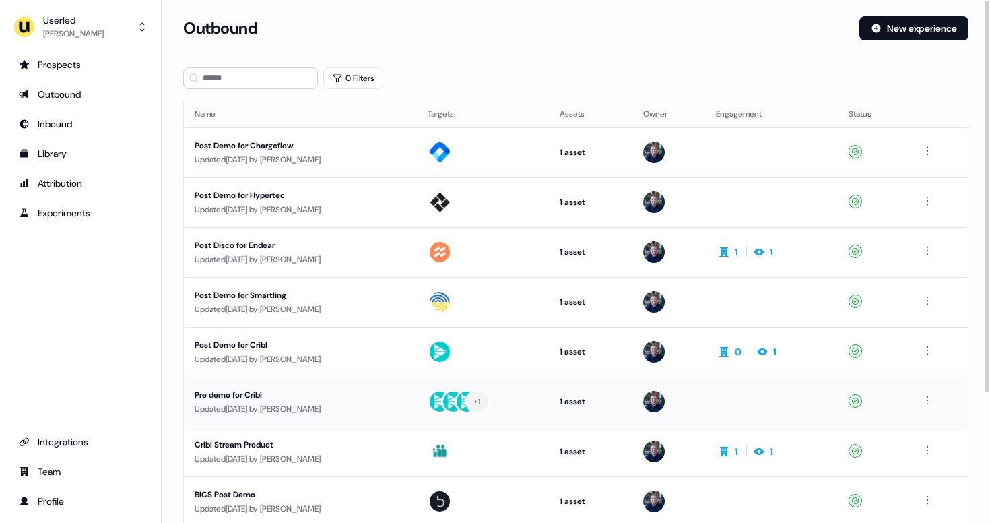
scroll to position [173, 0]
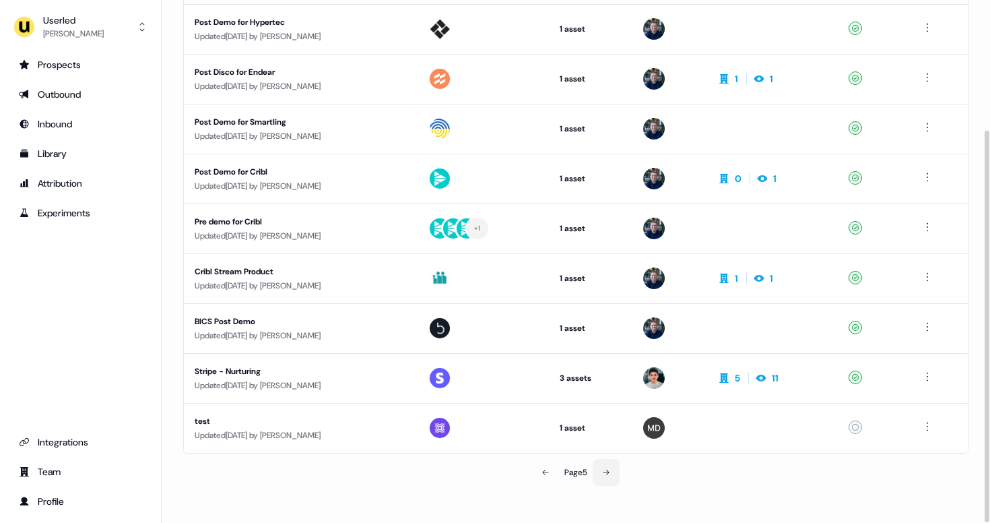
click at [606, 471] on icon at bounding box center [606, 472] width 8 height 8
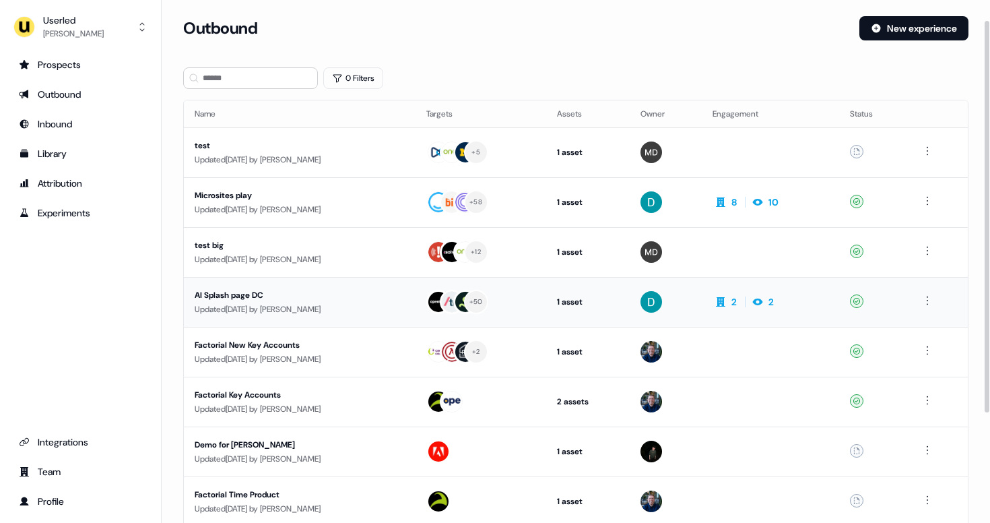
scroll to position [173, 0]
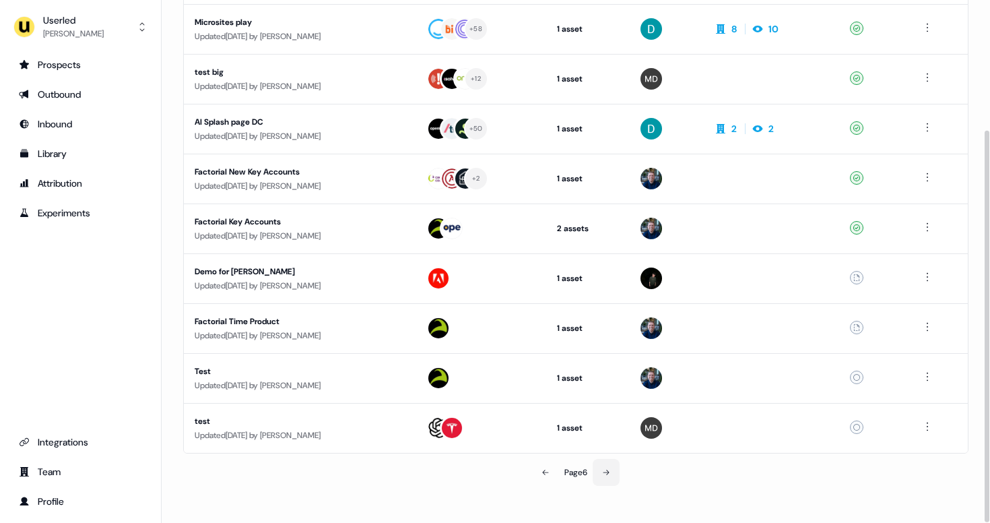
click at [610, 468] on icon at bounding box center [606, 472] width 8 height 8
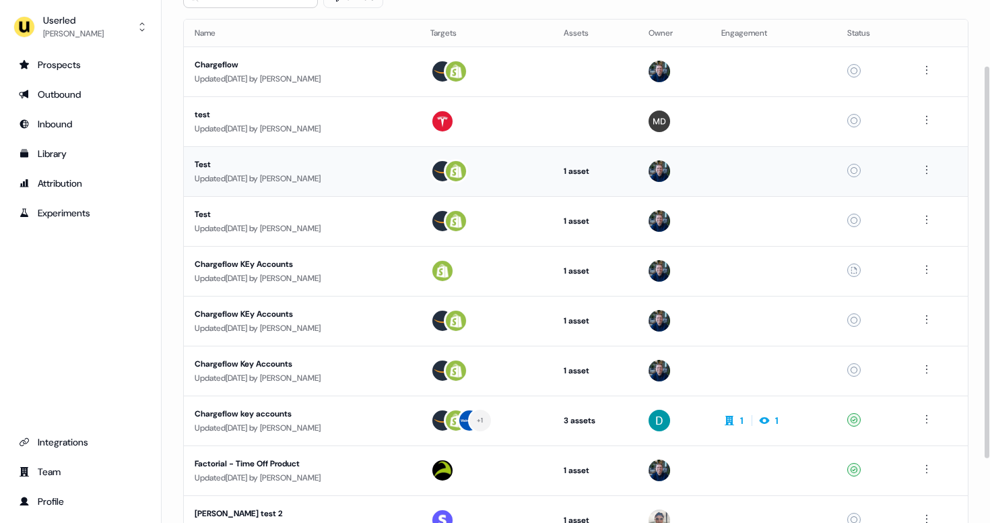
scroll to position [173, 0]
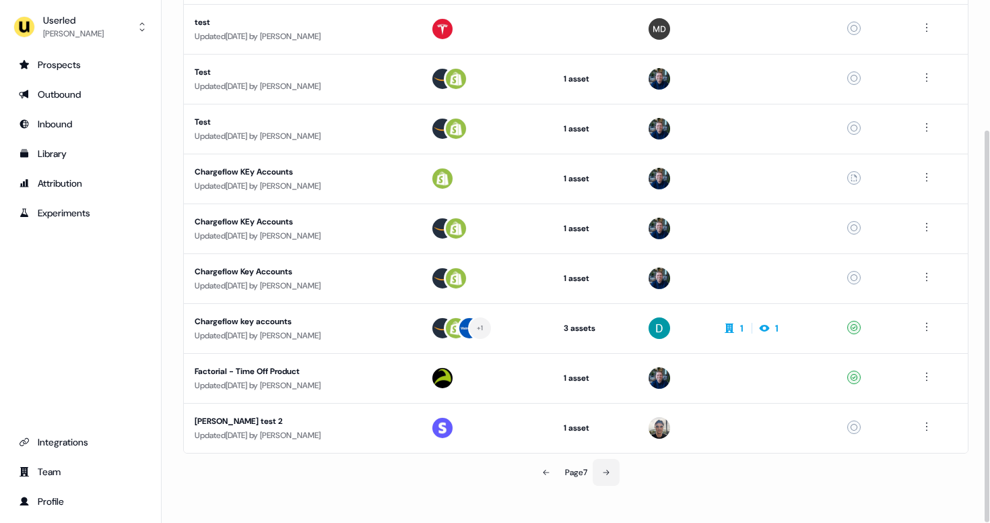
click at [616, 473] on button at bounding box center [606, 472] width 27 height 27
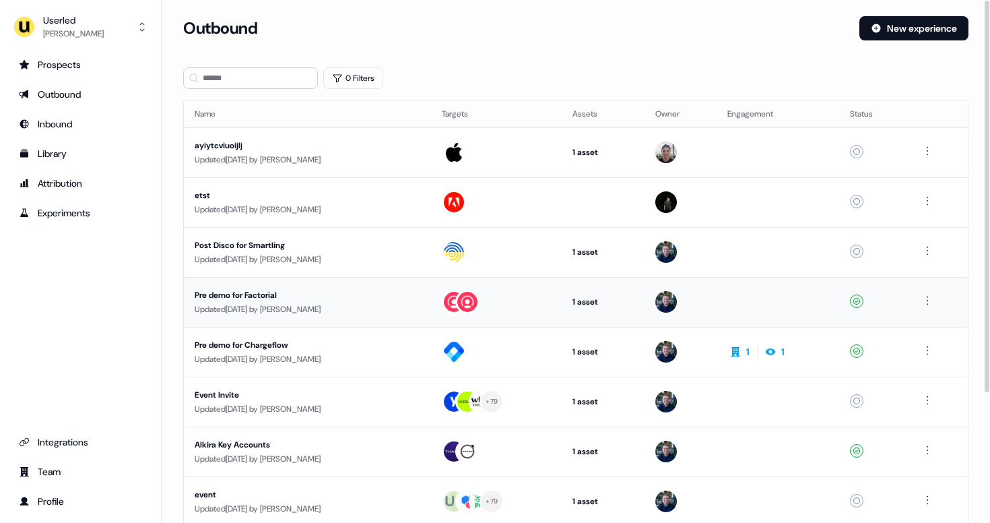
scroll to position [173, 0]
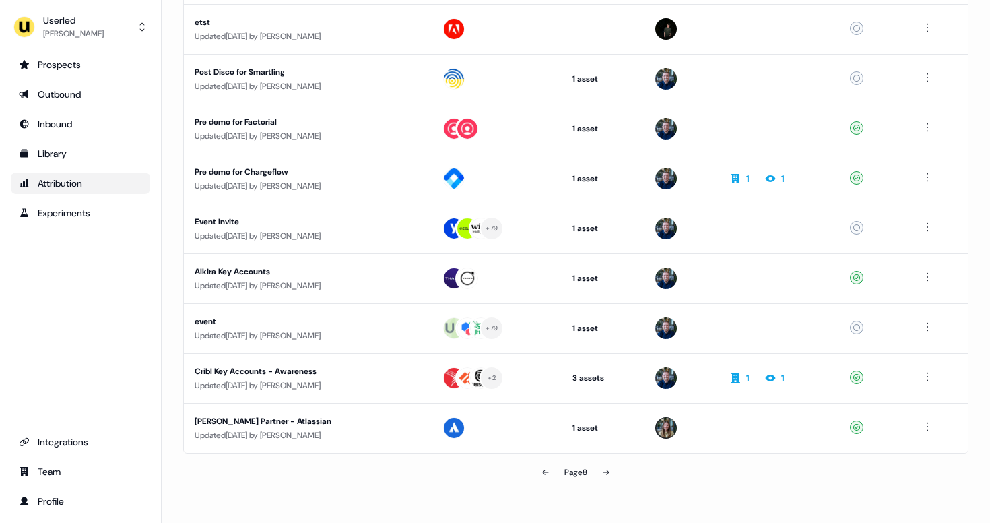
click at [83, 188] on div "Attribution" at bounding box center [80, 182] width 123 height 13
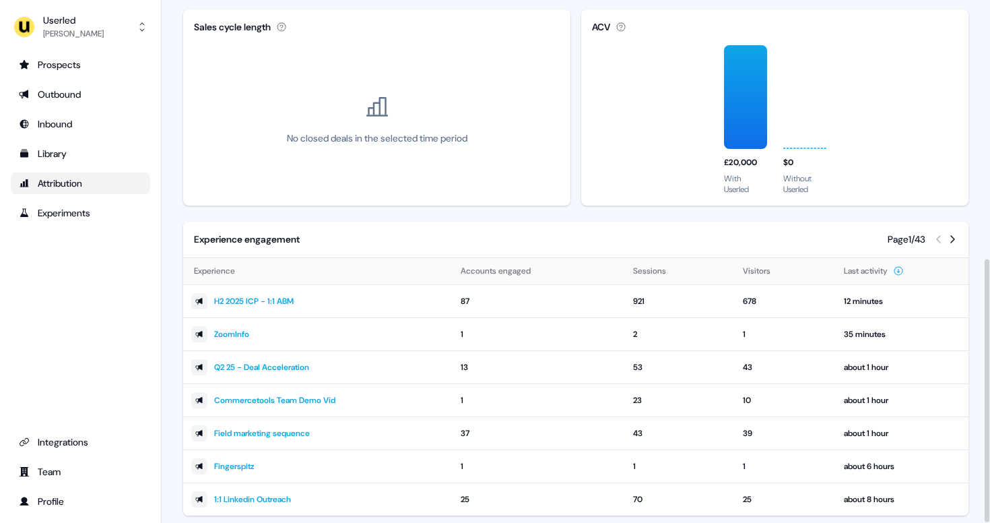
scroll to position [514, 0]
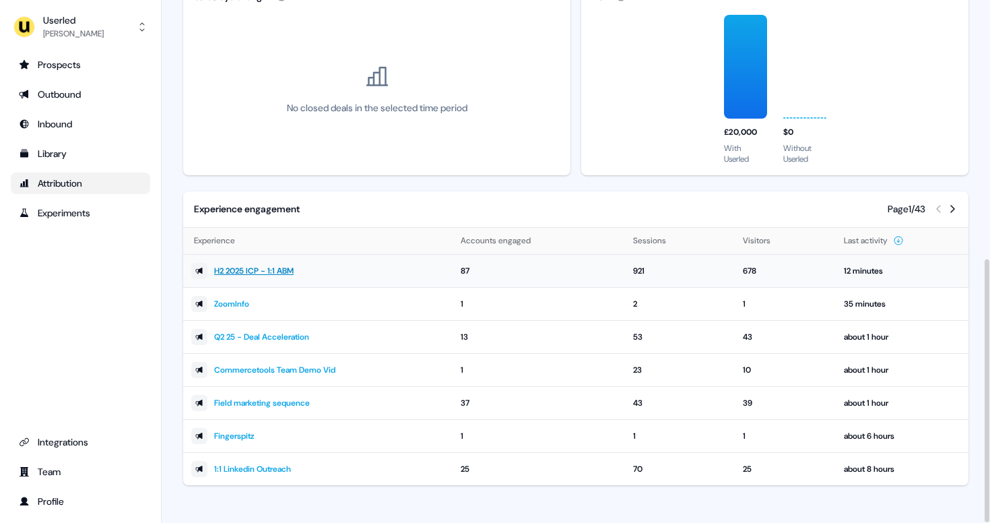
click at [245, 272] on link "H2 2025 ICP - 1:1 ABM" at bounding box center [253, 270] width 79 height 13
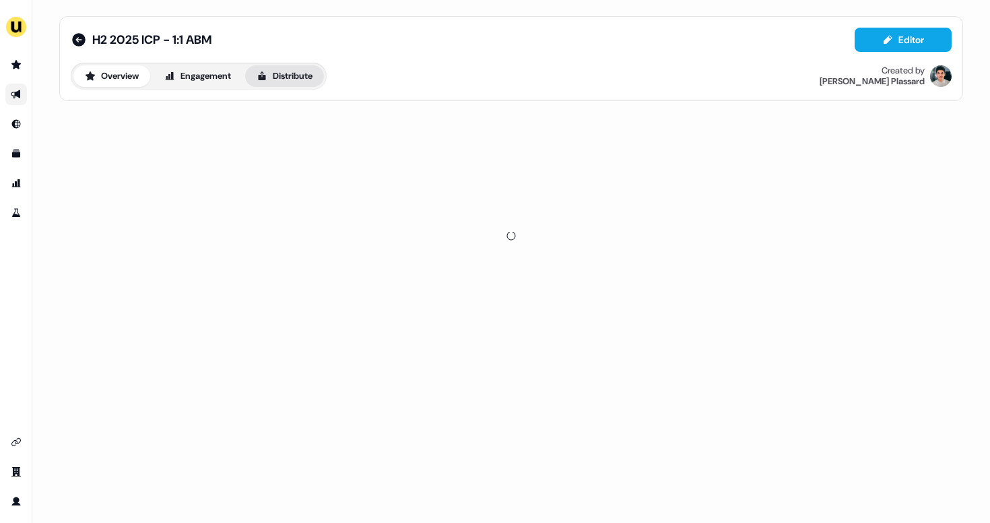
click at [299, 75] on button "Distribute" at bounding box center [284, 76] width 79 height 22
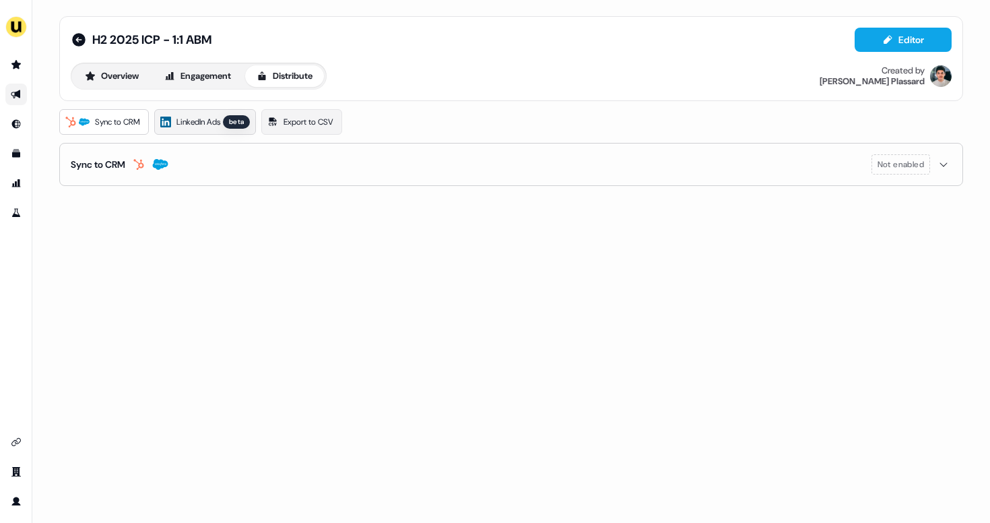
click at [219, 125] on span "LinkedIn Ads" at bounding box center [198, 121] width 44 height 13
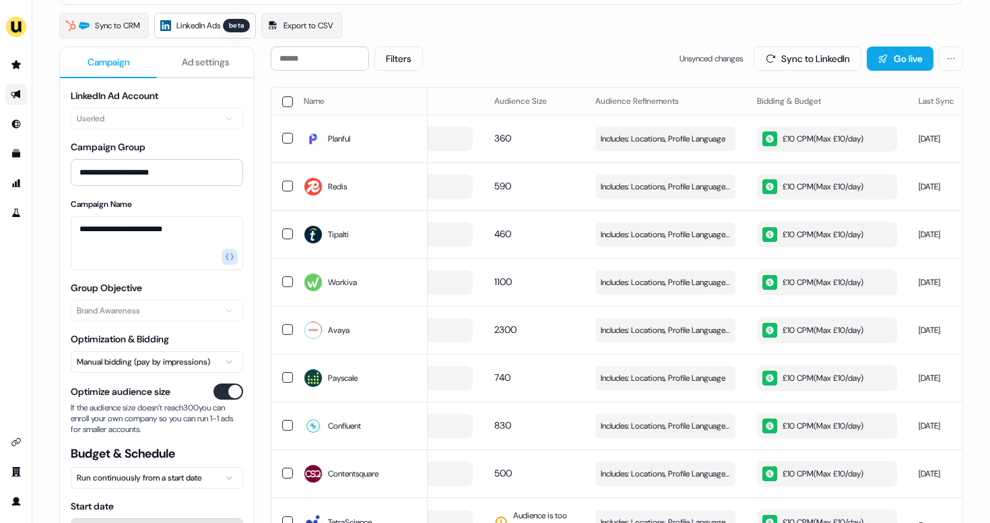
scroll to position [92, 0]
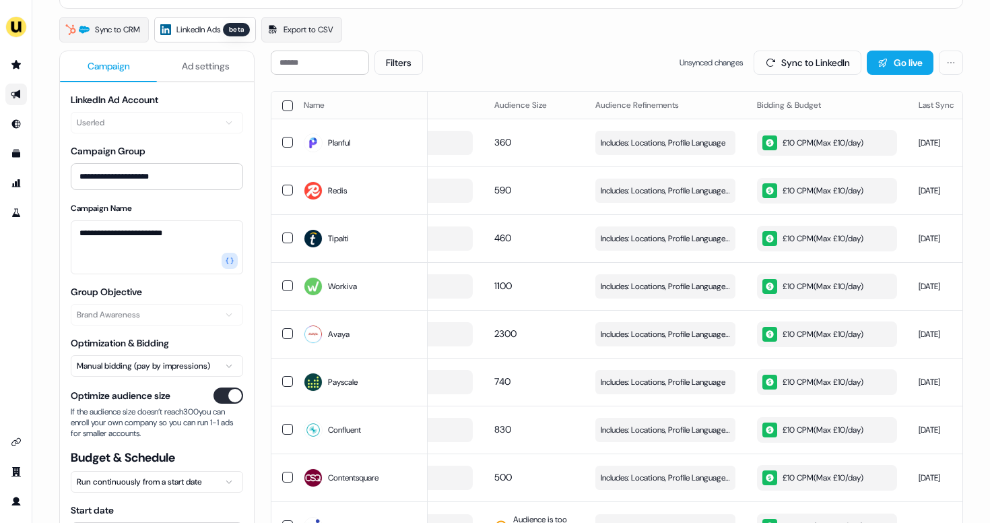
click at [208, 66] on span "Ad settings" at bounding box center [206, 65] width 48 height 13
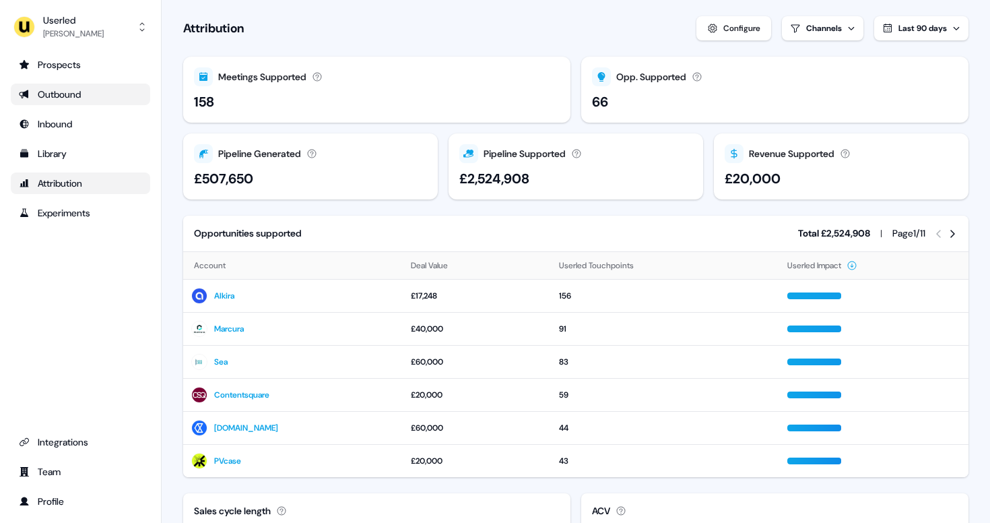
click at [96, 98] on div "Outbound" at bounding box center [80, 94] width 123 height 13
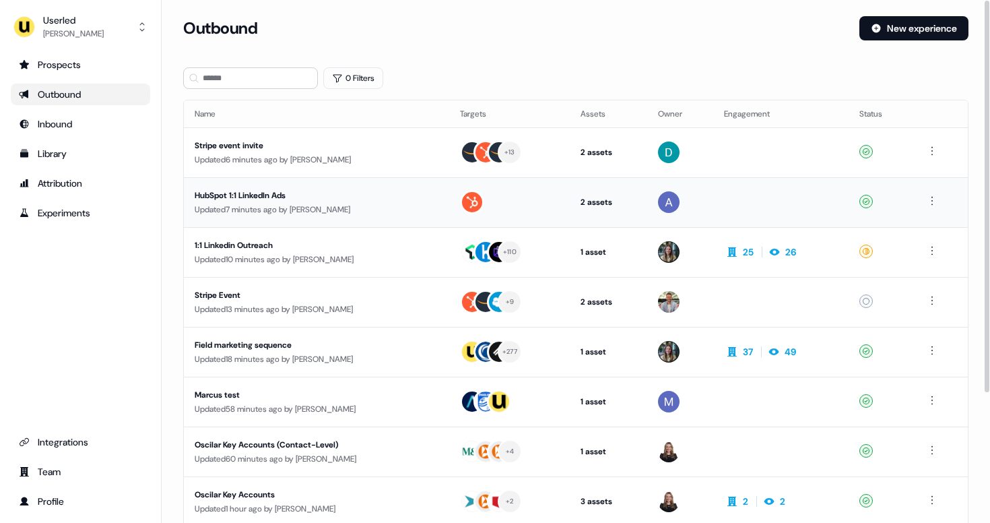
click at [298, 189] on div "HubSpot 1:1 LinkedIn Ads" at bounding box center [317, 195] width 244 height 13
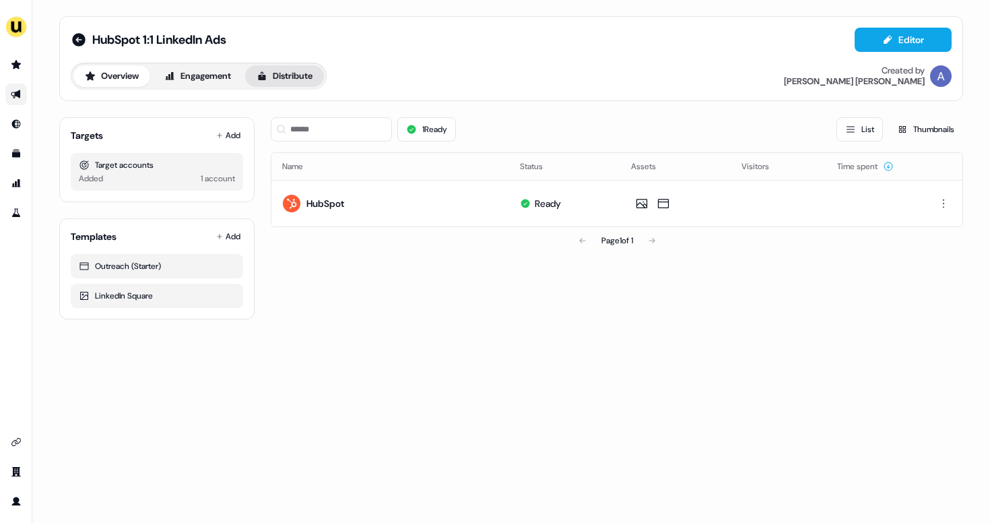
click at [295, 84] on button "Distribute" at bounding box center [284, 76] width 79 height 22
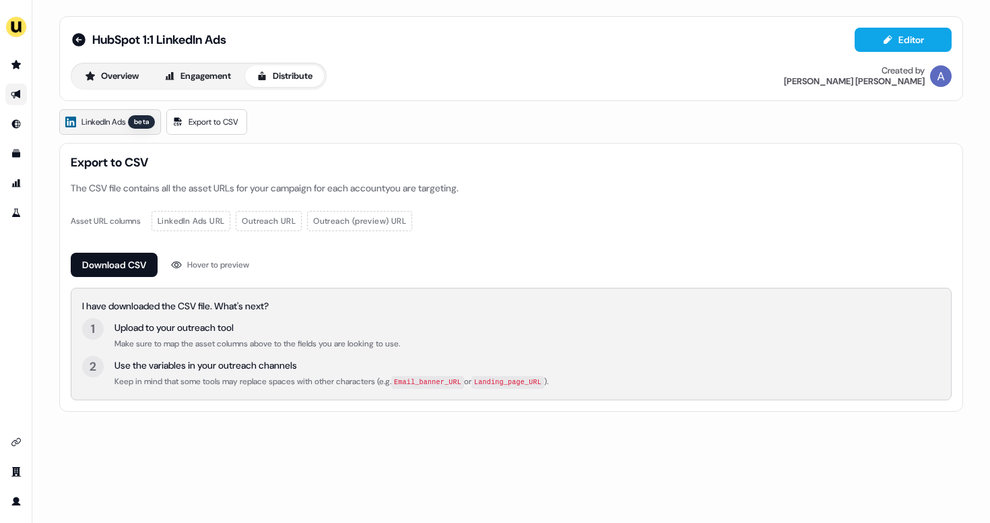
click at [143, 121] on div "beta" at bounding box center [141, 121] width 27 height 13
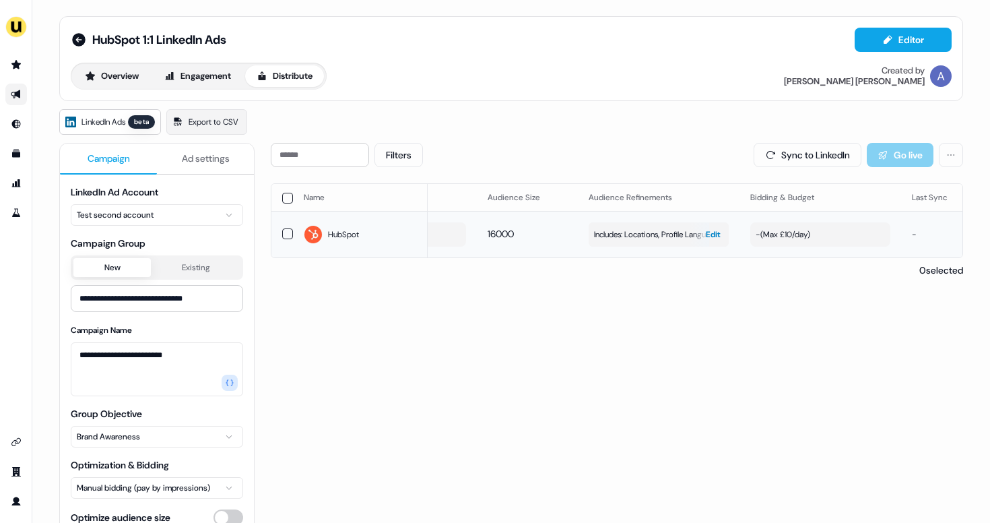
scroll to position [0, 112]
click at [806, 239] on div "- ( Max £10/day )" at bounding box center [783, 234] width 55 height 13
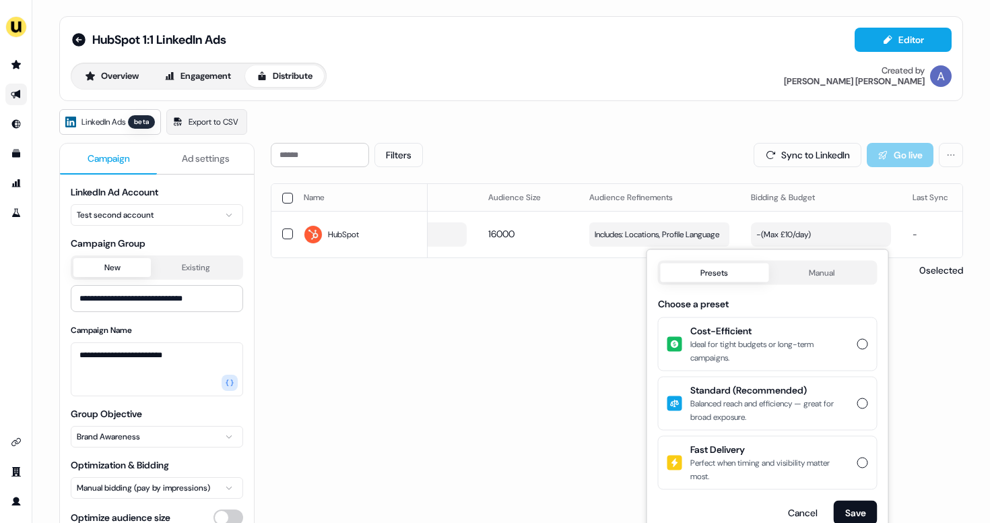
click at [551, 341] on div "Filters Sync to LinkedIn Go live Name LinkedIn company Audience Size Audience R…" at bounding box center [617, 392] width 692 height 498
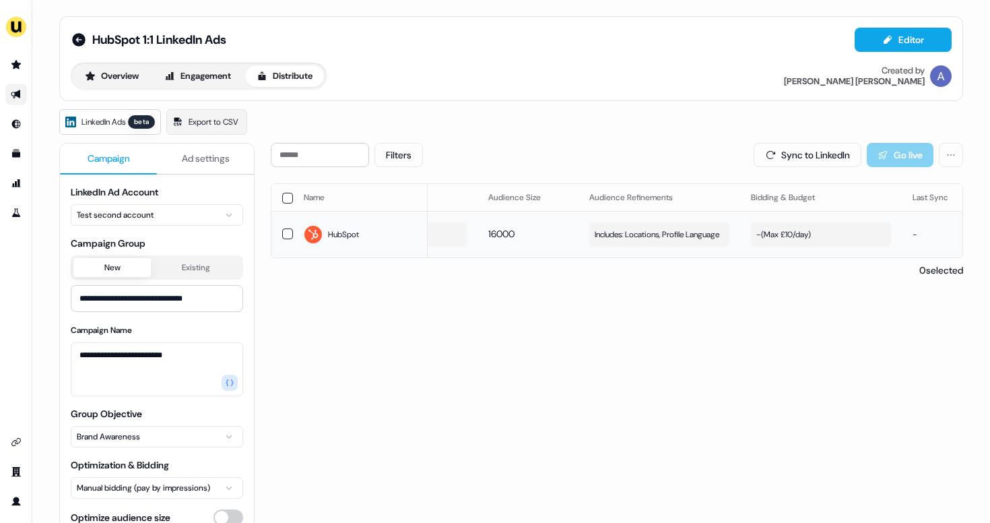
click at [791, 229] on div "- ( Max £10/day )" at bounding box center [783, 234] width 55 height 13
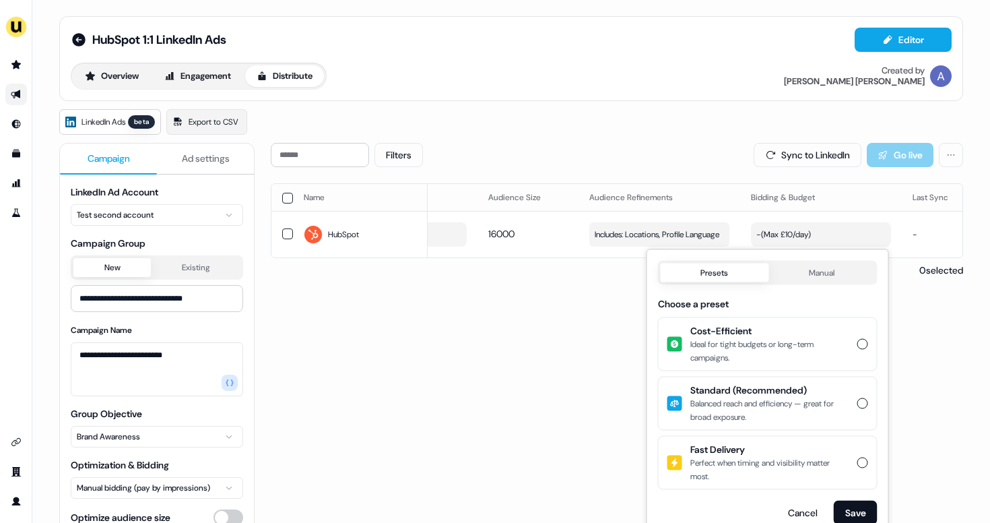
click at [861, 349] on div "Cost-Efficient Ideal for tight budgets or long-term campaigns." at bounding box center [767, 344] width 217 height 51
click at [861, 349] on button "Cost-Efficient Ideal for tight budgets or long-term campaigns." at bounding box center [862, 344] width 11 height 11
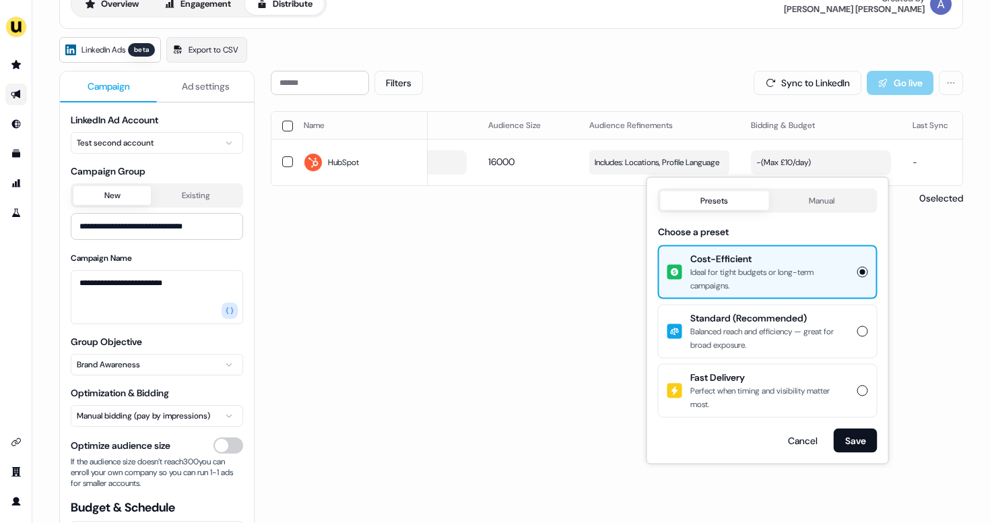
scroll to position [73, 0]
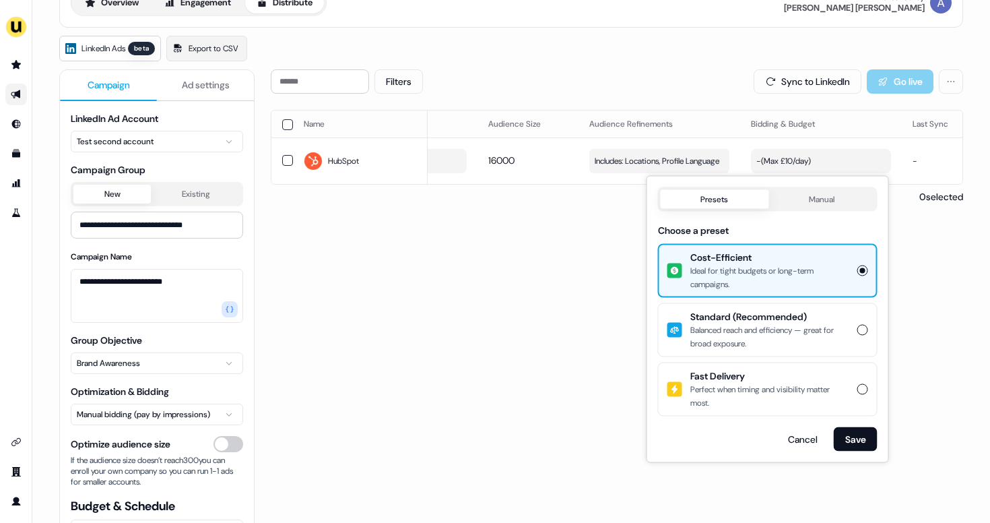
click at [923, 323] on div "Filters Sync to LinkedIn Go live Name LinkedIn company Audience Size Audience R…" at bounding box center [617, 318] width 692 height 498
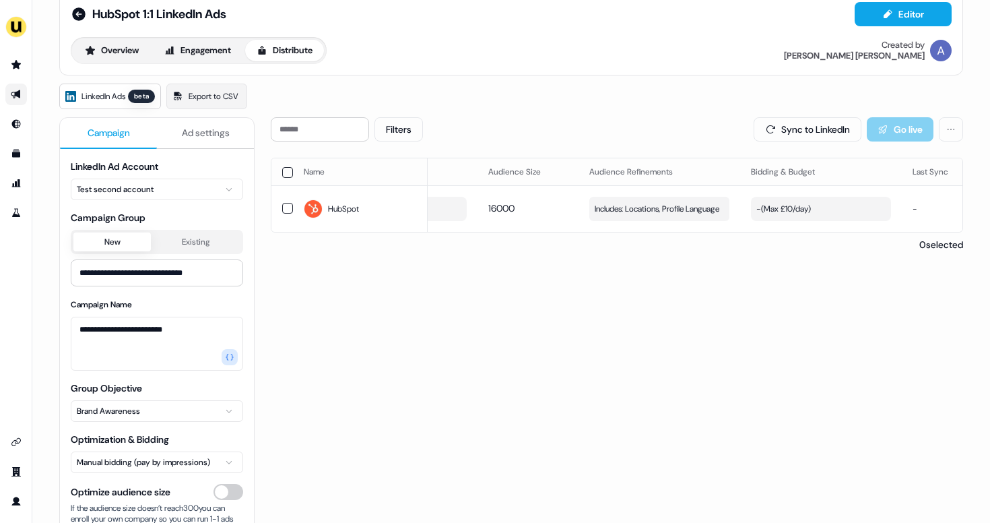
scroll to position [27, 0]
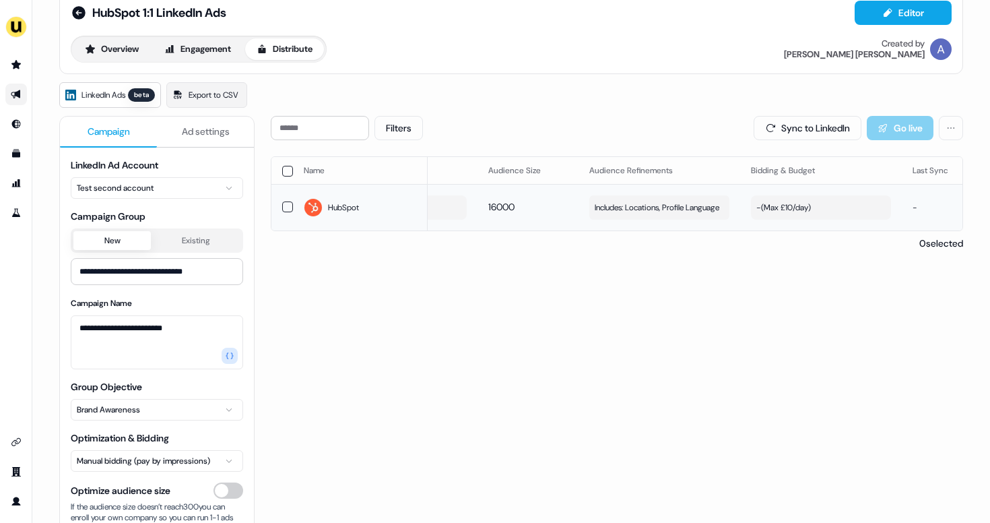
click at [787, 209] on div "- ( Max £10/day )" at bounding box center [783, 207] width 55 height 13
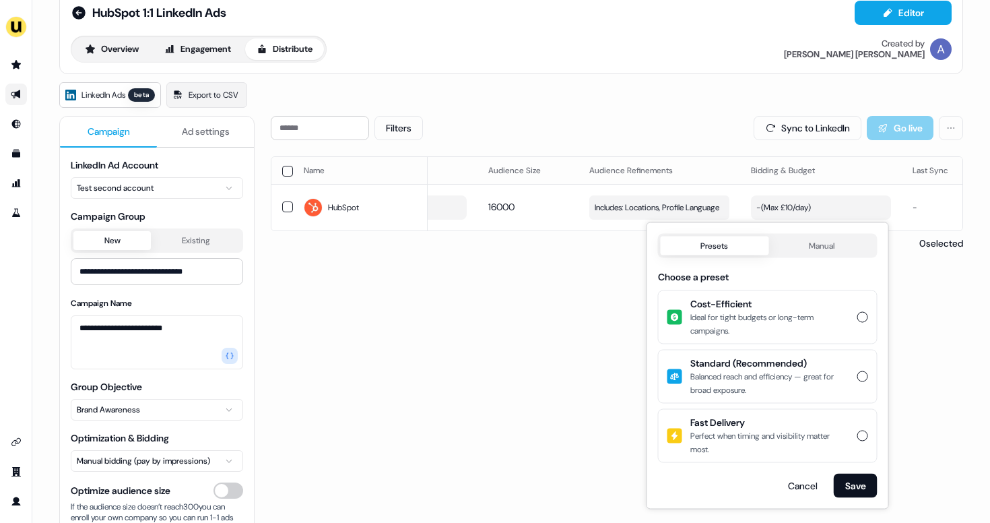
click at [855, 321] on div "Cost-Efficient Ideal for tight budgets or long-term campaigns." at bounding box center [767, 317] width 217 height 51
click at [857, 321] on button "Cost-Efficient Ideal for tight budgets or long-term campaigns." at bounding box center [862, 317] width 11 height 11
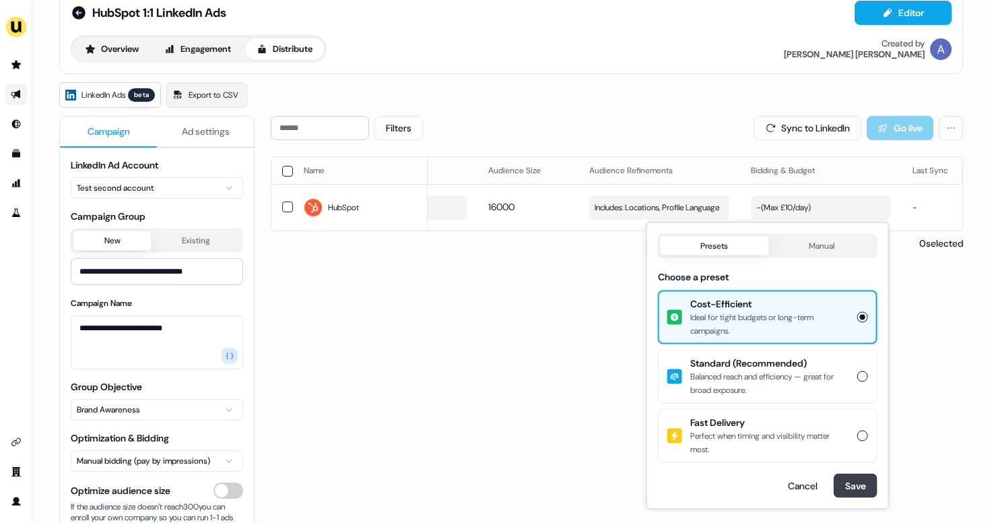
click at [864, 489] on button "Save" at bounding box center [856, 486] width 44 height 24
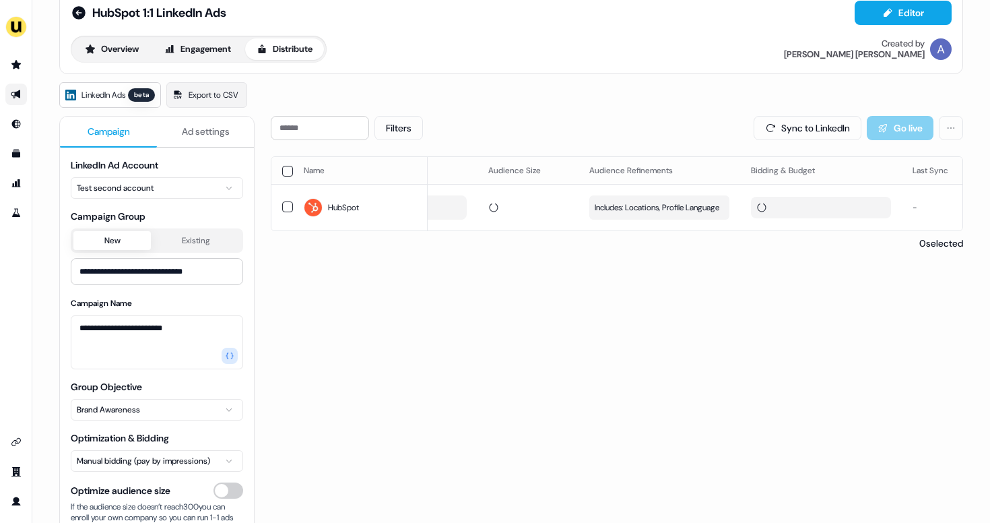
scroll to position [0, 0]
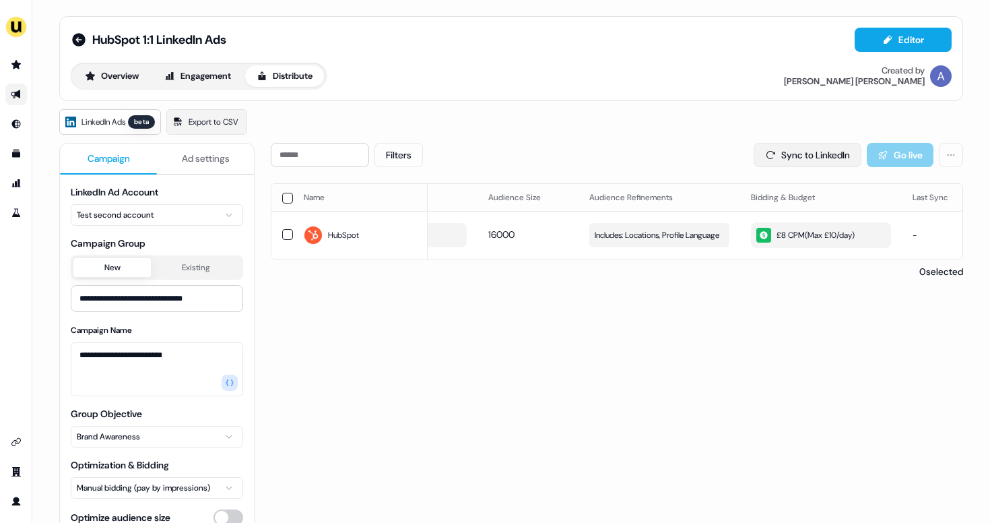
click at [780, 157] on button "Sync to LinkedIn" at bounding box center [808, 155] width 108 height 24
click at [209, 157] on span "Ad settings" at bounding box center [206, 158] width 48 height 13
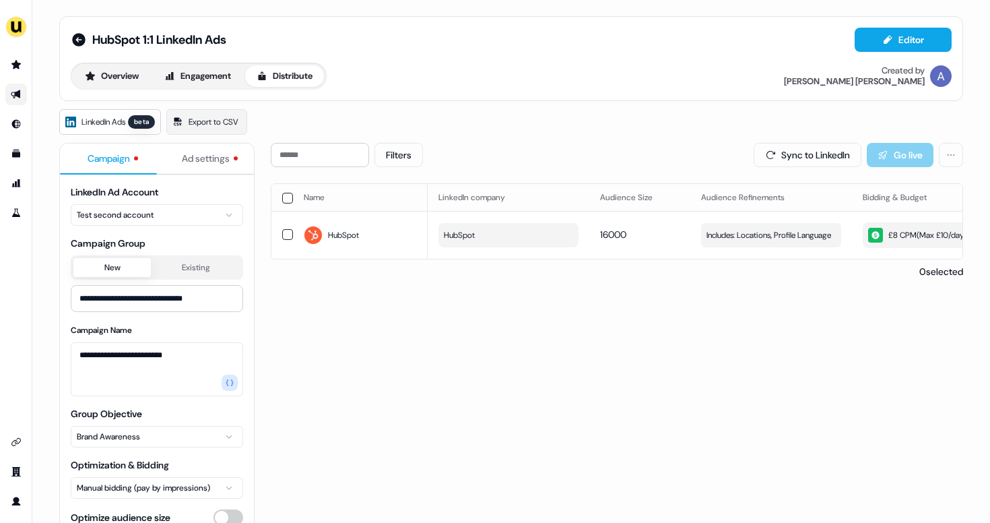
click at [123, 169] on button "Campaign" at bounding box center [108, 158] width 97 height 31
click at [936, 158] on div "Sync to LinkedIn Go live" at bounding box center [858, 155] width 209 height 24
click at [949, 158] on html "**********" at bounding box center [495, 261] width 990 height 523
click at [213, 157] on html "**********" at bounding box center [495, 261] width 990 height 523
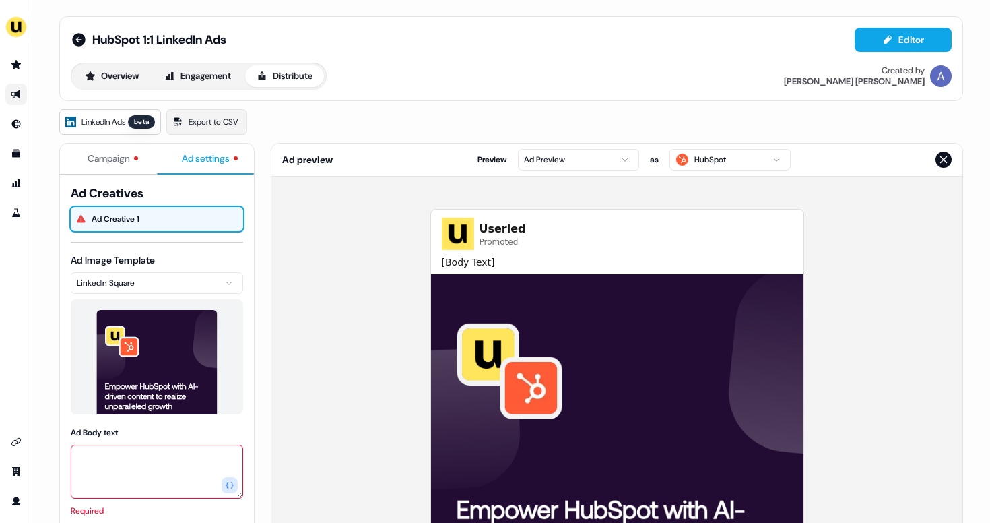
click at [197, 168] on button "Ad settings" at bounding box center [205, 158] width 97 height 31
click at [119, 150] on button "Campaign" at bounding box center [108, 158] width 97 height 31
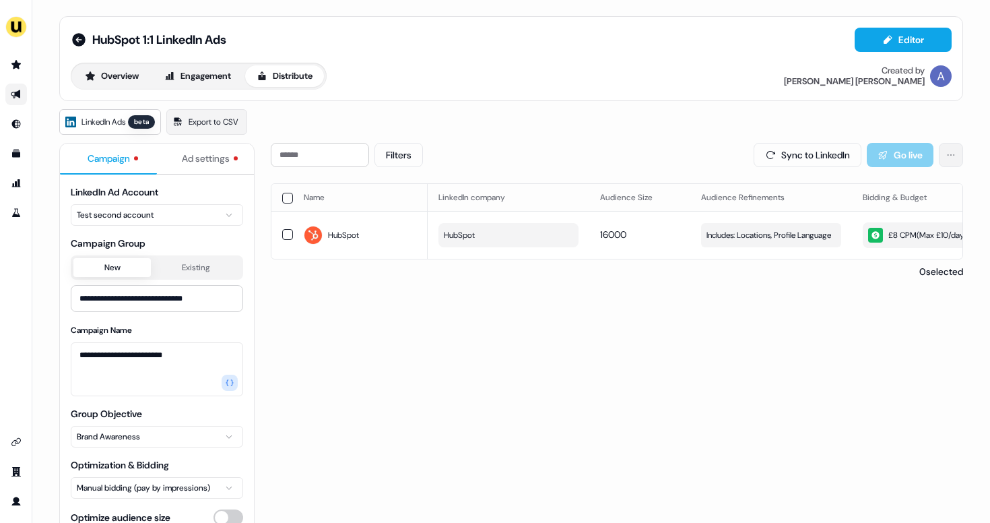
click at [956, 159] on html "**********" at bounding box center [495, 261] width 990 height 523
click at [842, 106] on html "**********" at bounding box center [495, 261] width 990 height 523
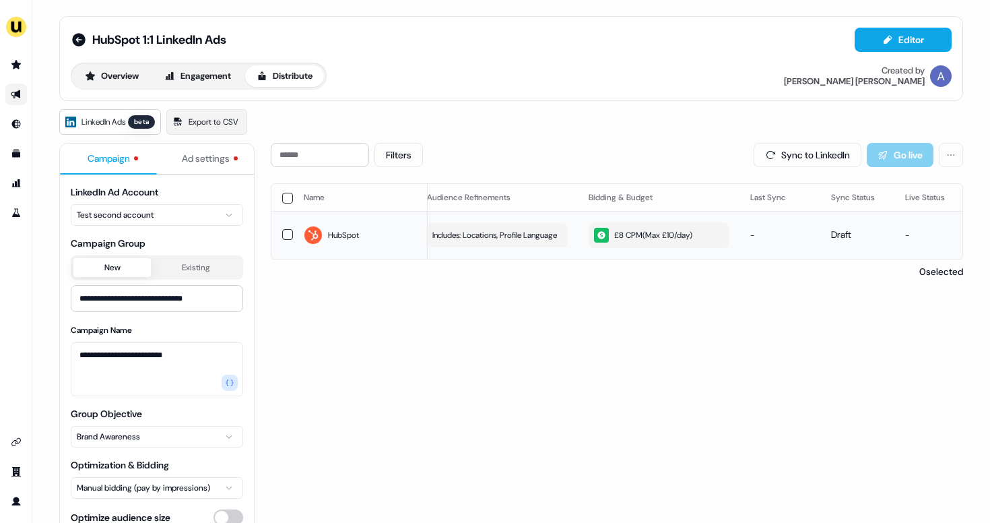
scroll to position [0, 271]
click at [946, 158] on html "**********" at bounding box center [495, 261] width 990 height 523
click at [12, 94] on html "**********" at bounding box center [495, 261] width 990 height 523
click at [12, 94] on icon "Go to outbound experience" at bounding box center [16, 94] width 11 height 11
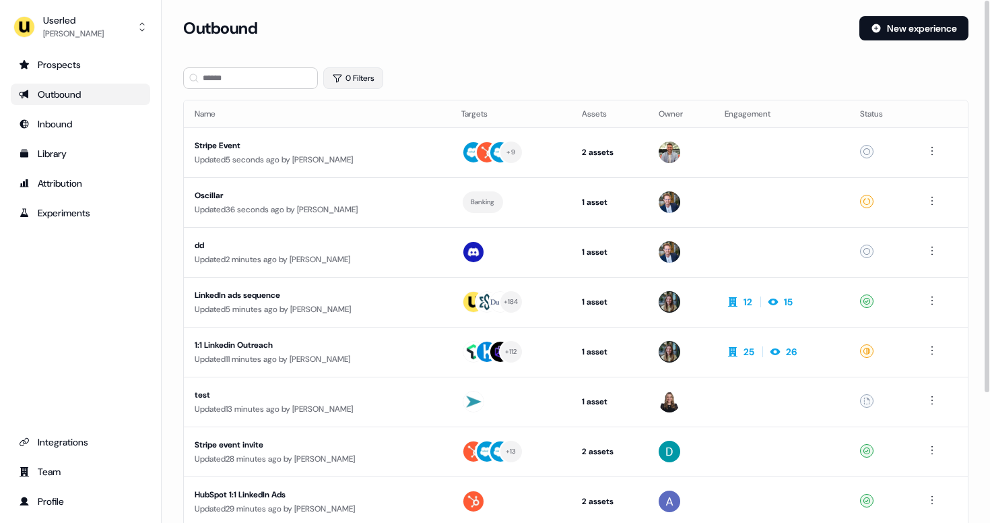
click at [370, 84] on button "0 Filters" at bounding box center [353, 78] width 60 height 22
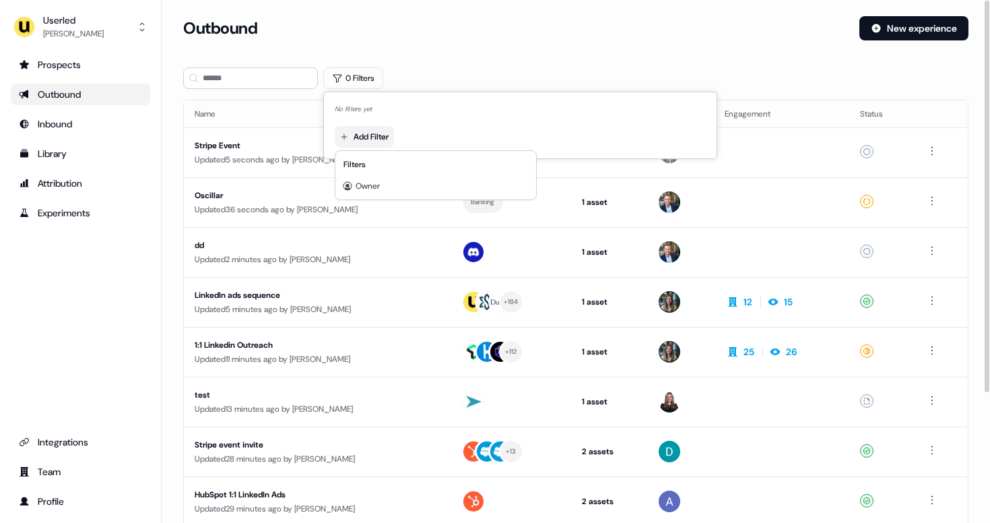
click at [370, 127] on html "For the best experience switch devices to a bigger screen. Go to Userled.io Use…" at bounding box center [495, 261] width 990 height 523
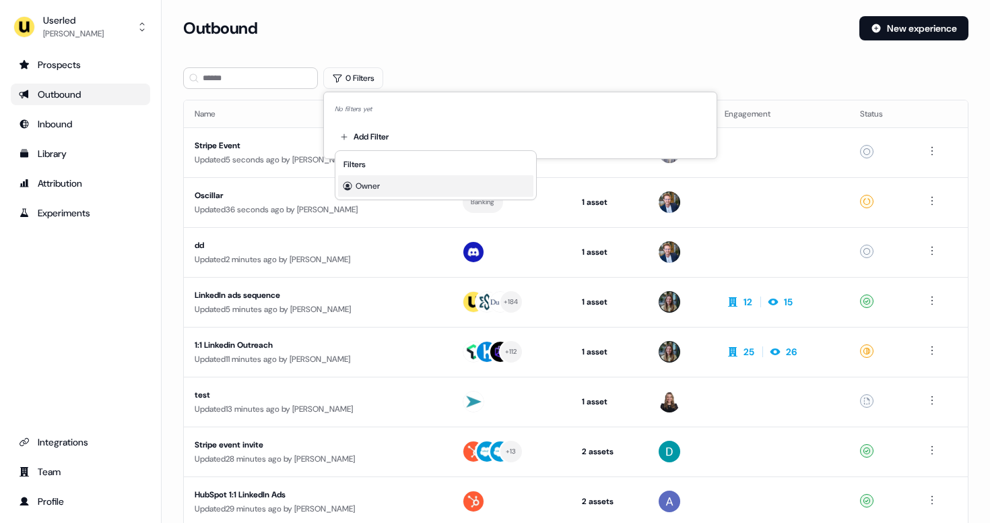
click at [372, 181] on span "Owner" at bounding box center [368, 186] width 24 height 11
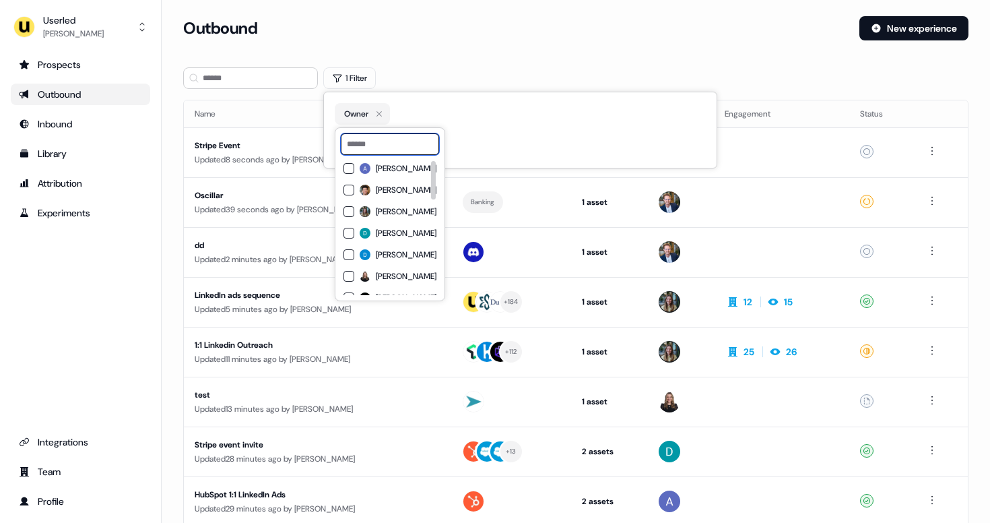
click at [390, 141] on input at bounding box center [390, 144] width 98 height 22
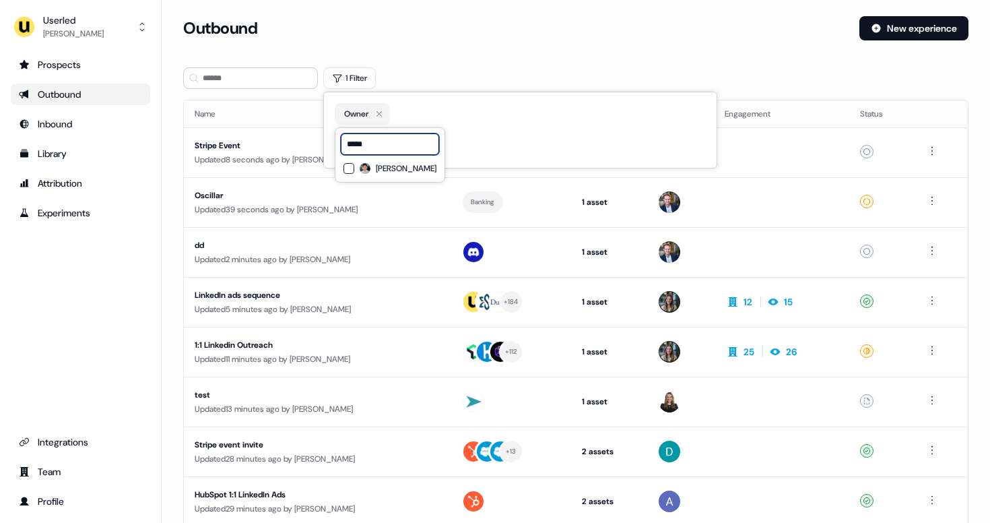
type input "*****"
click at [393, 170] on span "[PERSON_NAME]" at bounding box center [406, 168] width 61 height 11
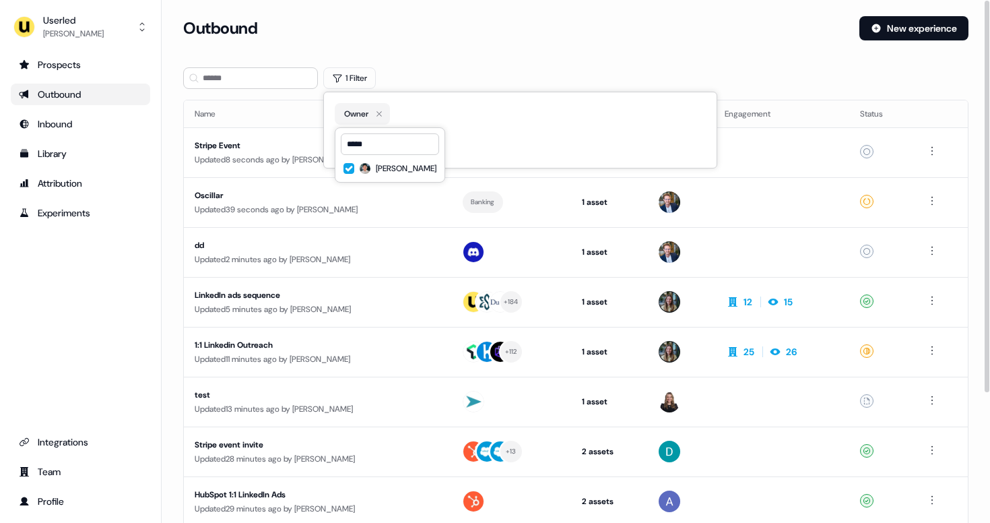
click at [411, 73] on div "1 Filter" at bounding box center [575, 78] width 785 height 22
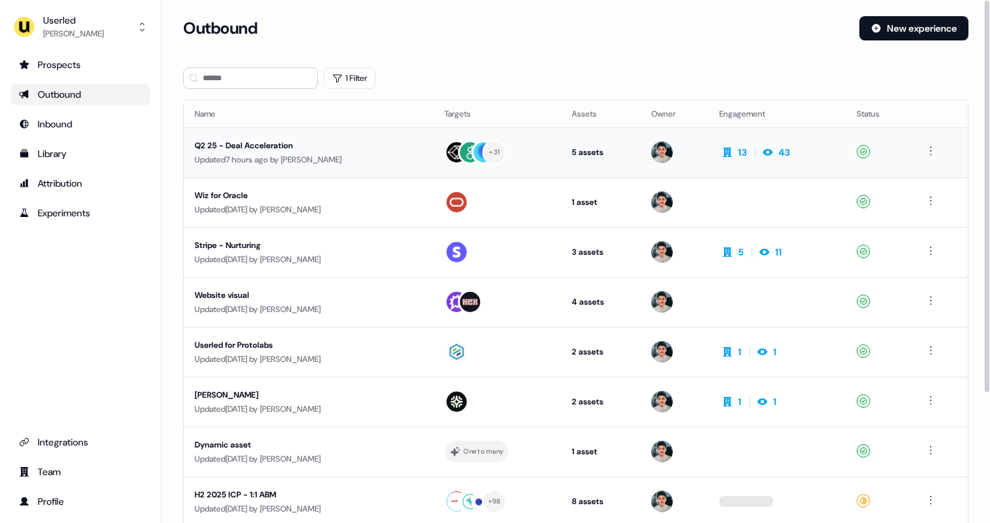
click at [393, 157] on div "Updated 7 hours ago by Vincent Plassard" at bounding box center [309, 159] width 228 height 13
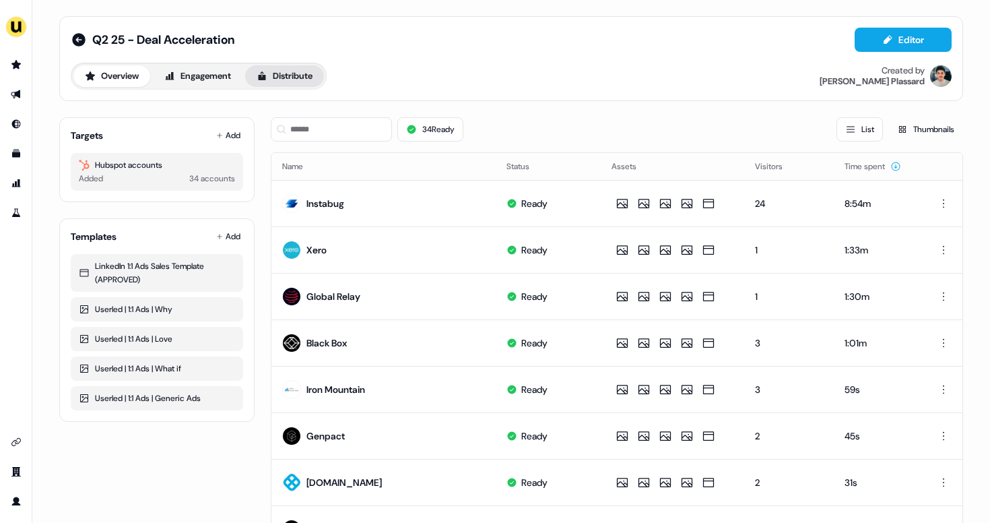
click at [294, 75] on button "Distribute" at bounding box center [284, 76] width 79 height 22
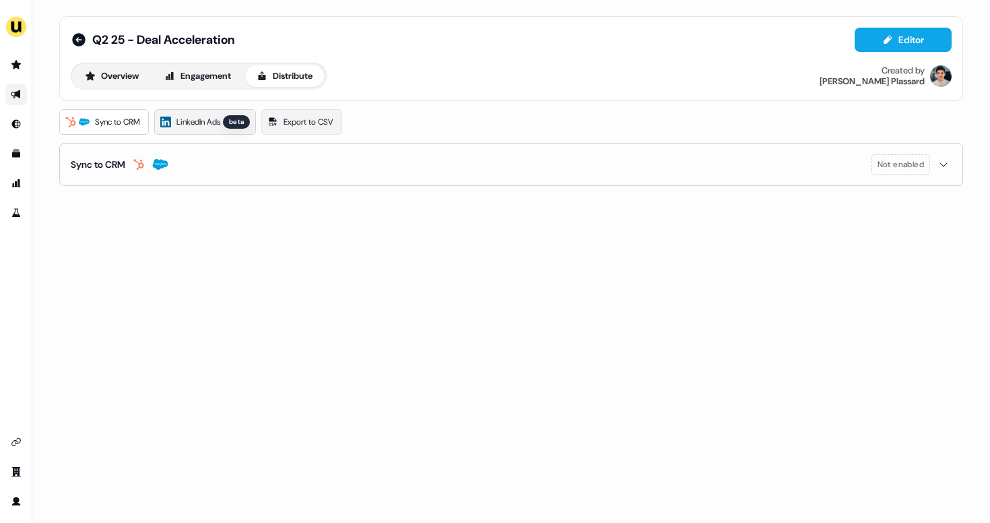
click at [217, 124] on span "LinkedIn Ads" at bounding box center [198, 121] width 44 height 13
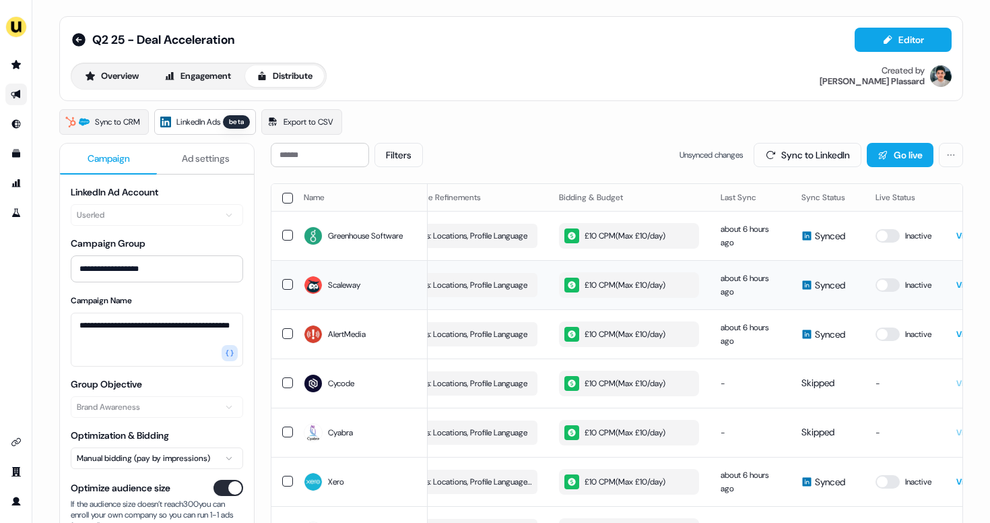
scroll to position [0, 292]
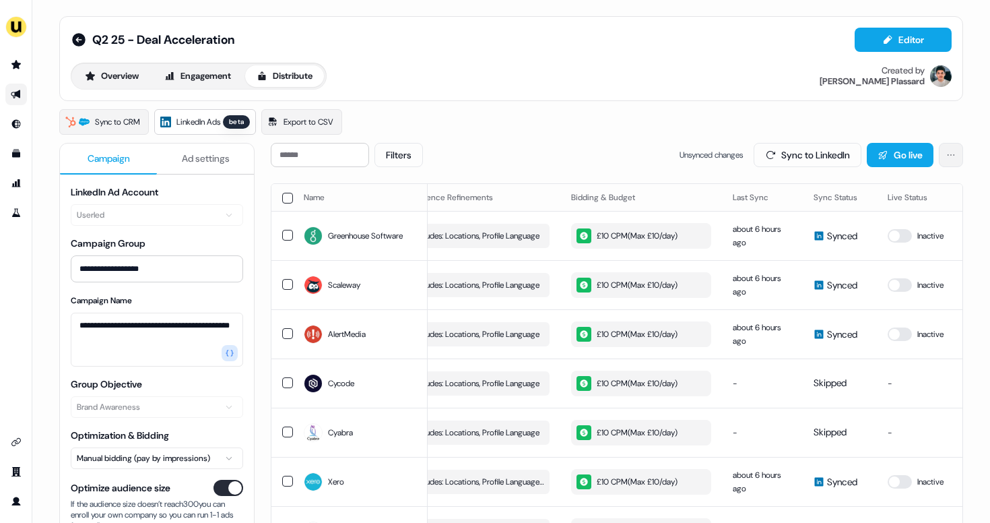
click at [942, 158] on html "**********" at bounding box center [495, 261] width 990 height 523
click at [951, 162] on html "**********" at bounding box center [495, 261] width 990 height 523
click at [928, 185] on link "View Campaign Group" at bounding box center [907, 184] width 93 height 22
click at [13, 63] on icon "Go to prospects" at bounding box center [15, 64] width 9 height 9
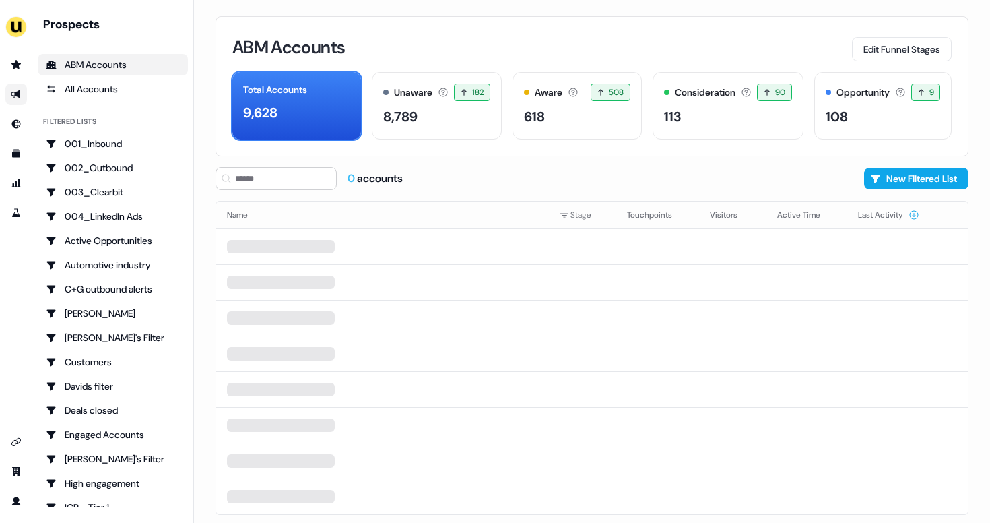
click at [8, 90] on link "Go to outbound experience" at bounding box center [16, 95] width 22 height 22
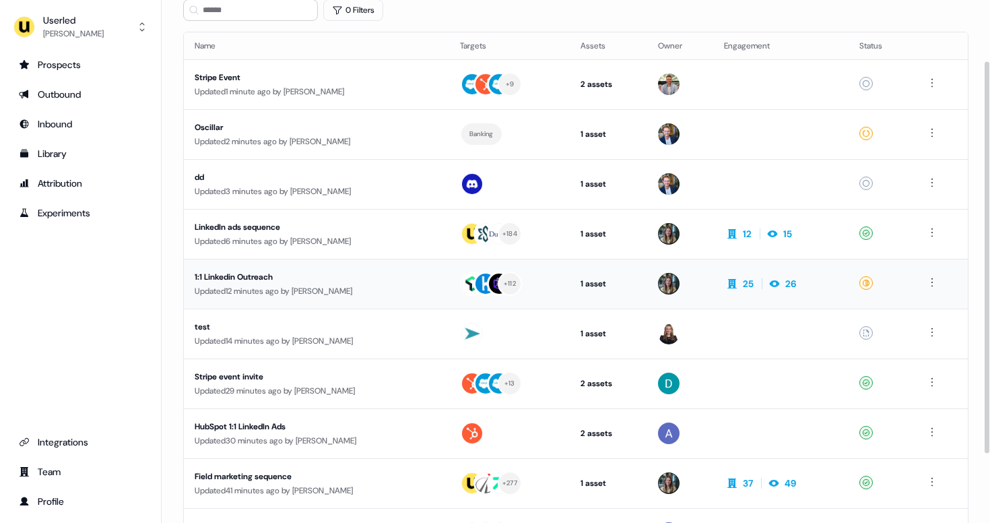
scroll to position [173, 0]
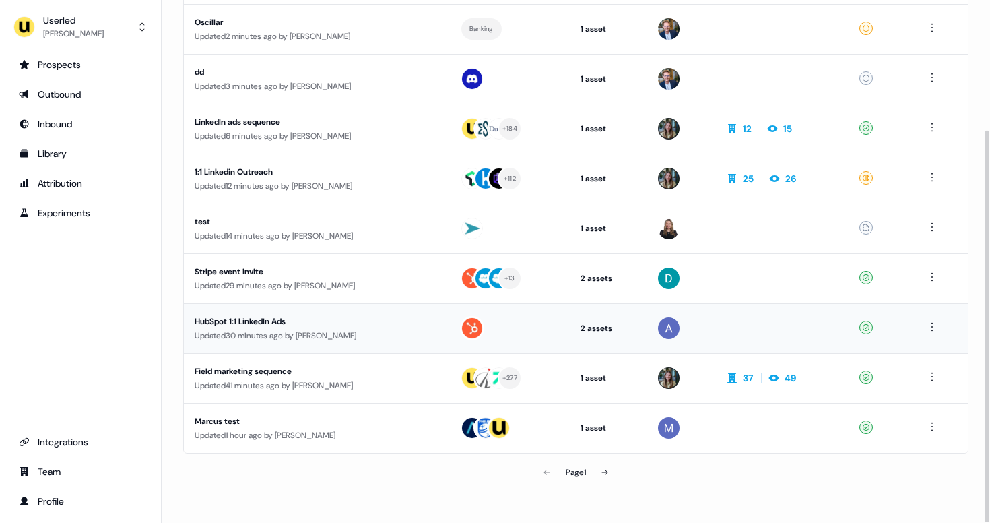
click at [403, 331] on div "Updated 30 minutes ago by Aaron Carpenter" at bounding box center [317, 335] width 244 height 13
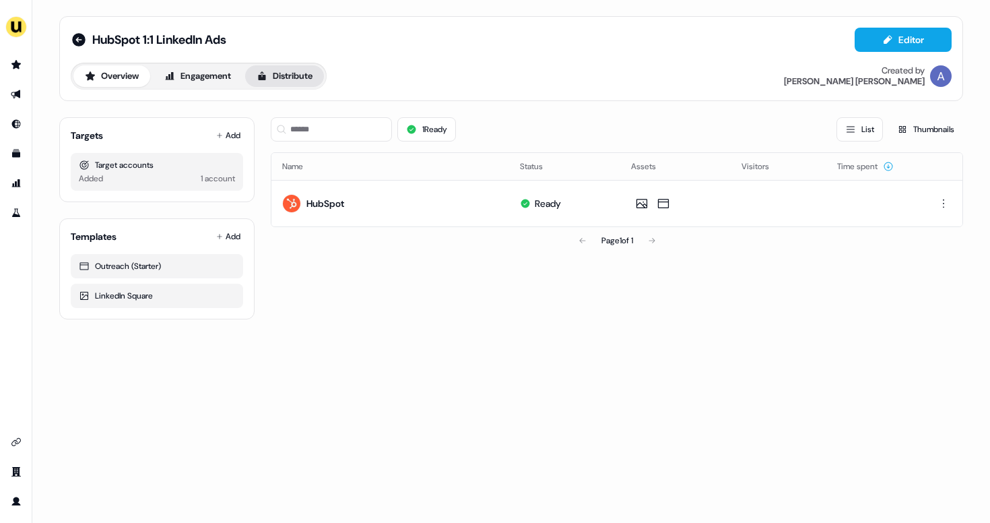
click at [292, 78] on button "Distribute" at bounding box center [284, 76] width 79 height 22
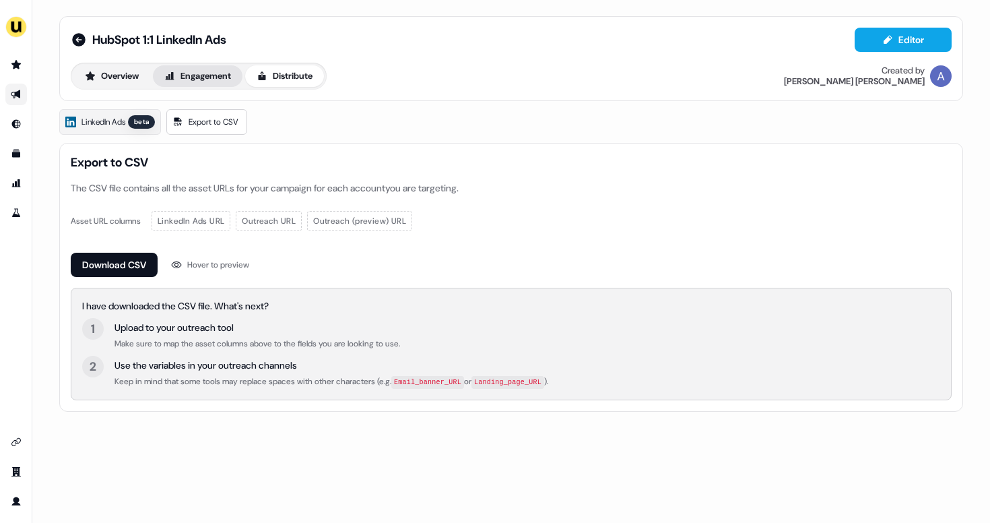
click at [207, 77] on button "Engagement" at bounding box center [198, 76] width 90 height 22
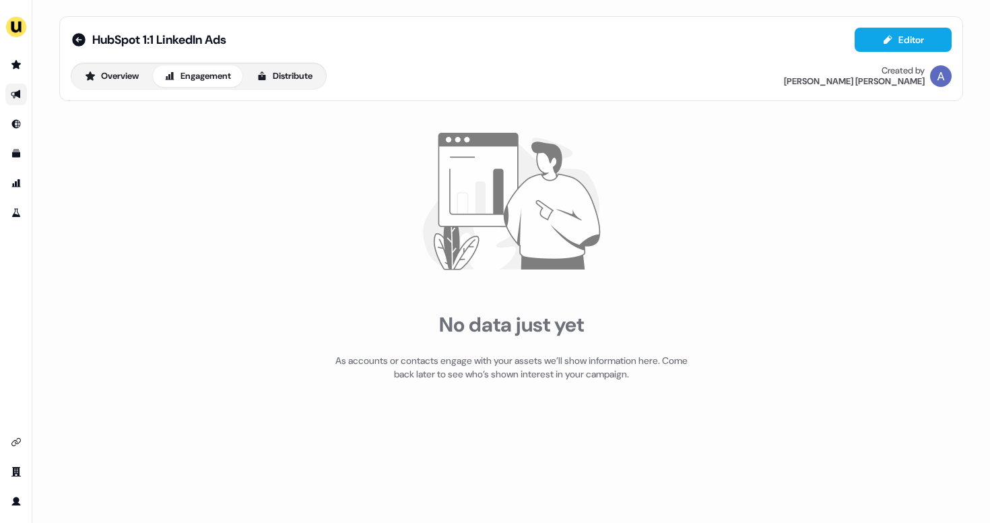
click at [313, 104] on div "HubSpot 1:1 LinkedIn Ads Editor Overview Engagement Distribute Created by Aaron…" at bounding box center [511, 212] width 936 height 424
click at [293, 74] on button "Distribute" at bounding box center [284, 76] width 79 height 22
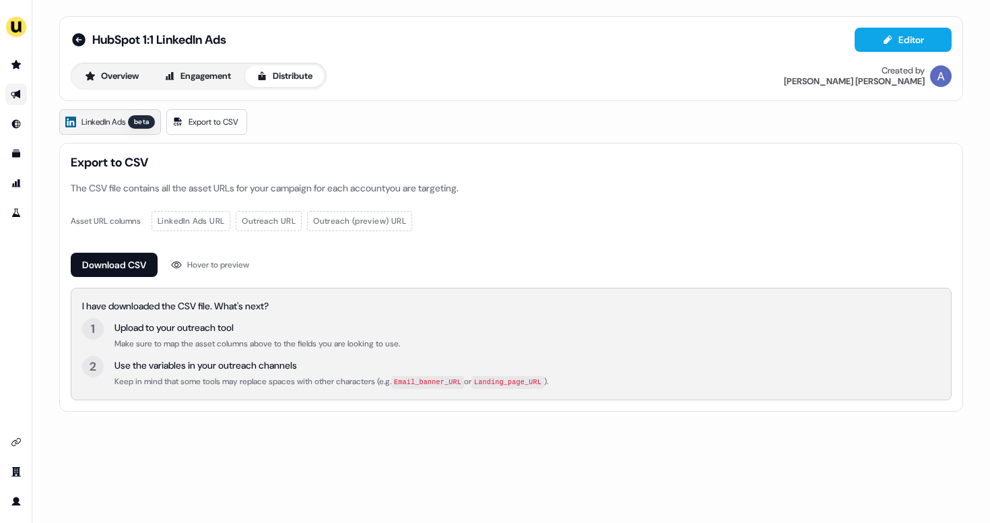
click at [117, 125] on span "LinkedIn Ads" at bounding box center [104, 121] width 44 height 13
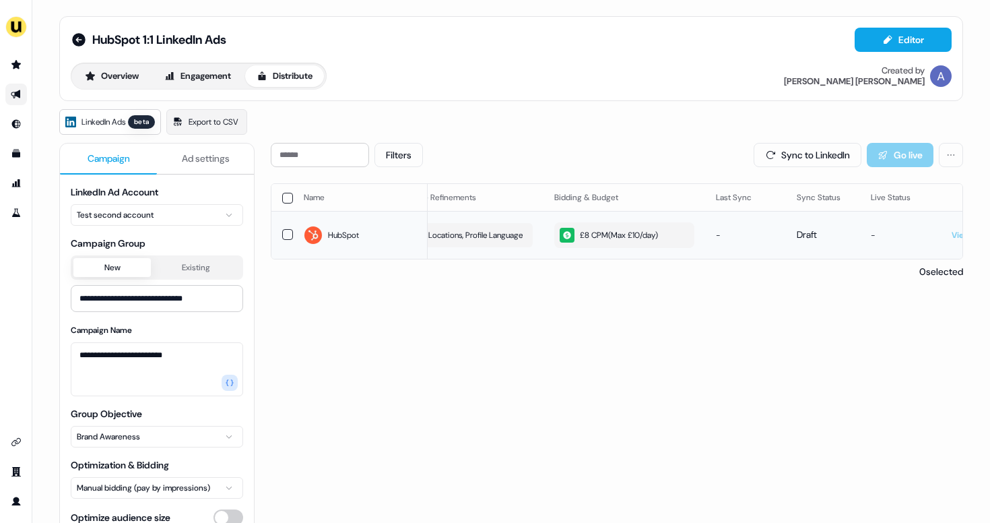
scroll to position [0, 281]
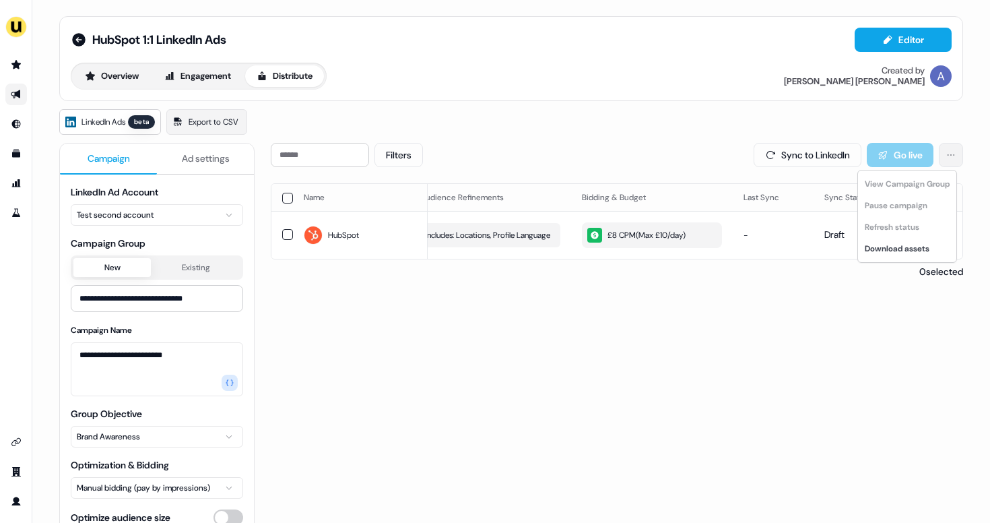
click at [950, 164] on html "**********" at bounding box center [495, 261] width 990 height 523
click at [69, 36] on html "**********" at bounding box center [495, 261] width 990 height 523
click at [76, 38] on icon at bounding box center [78, 39] width 13 height 13
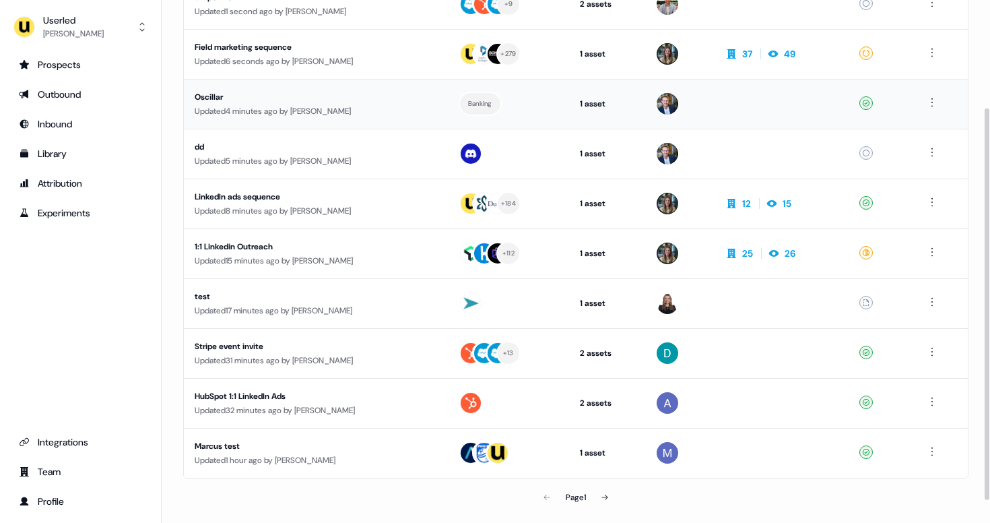
scroll to position [143, 0]
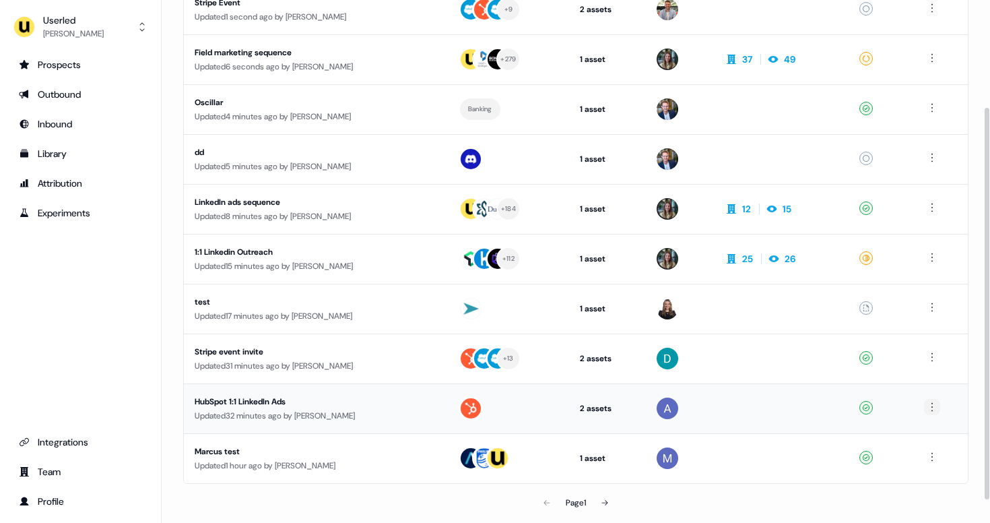
click at [936, 413] on html "For the best experience switch devices to a bigger screen. Go to Userled.io Use…" at bounding box center [495, 261] width 990 height 523
click at [913, 453] on span "Delete" at bounding box center [912, 453] width 24 height 11
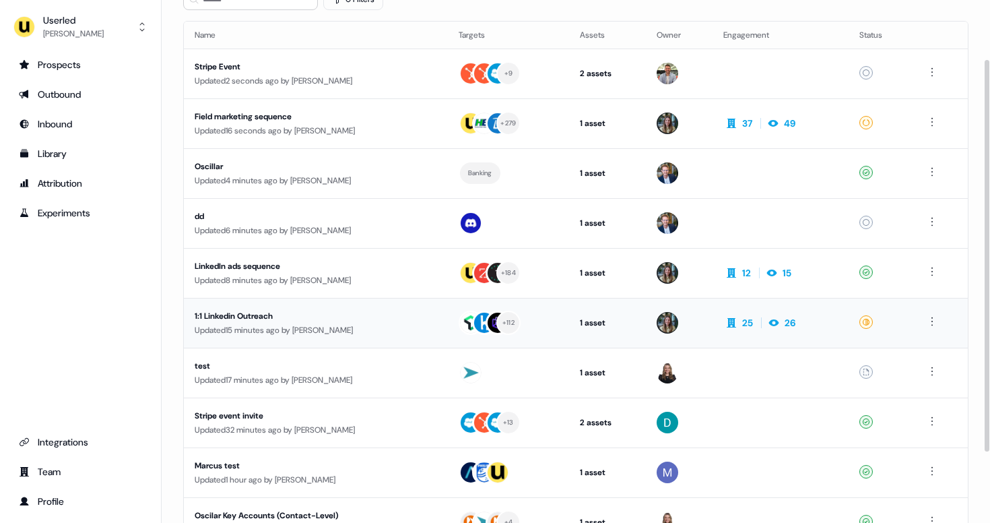
scroll to position [0, 0]
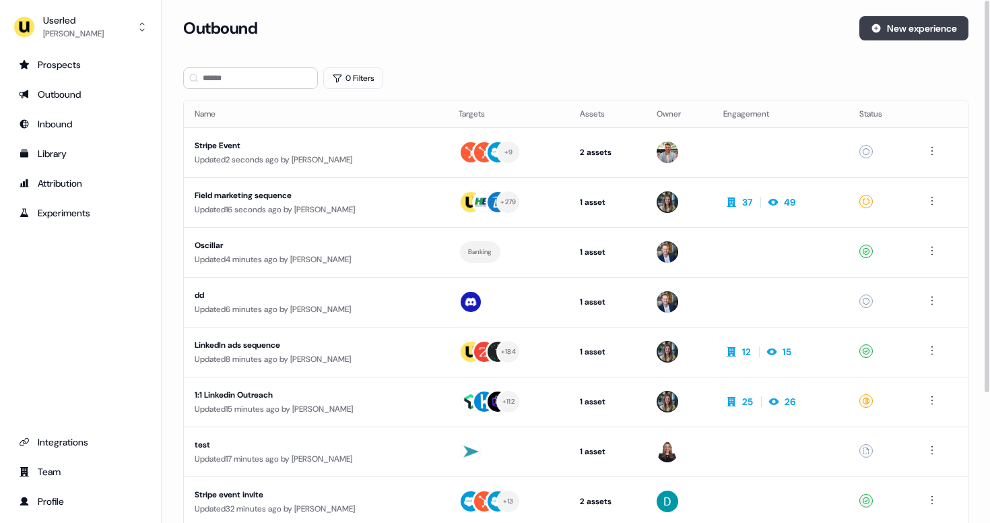
click at [941, 32] on button "New experience" at bounding box center [913, 28] width 109 height 24
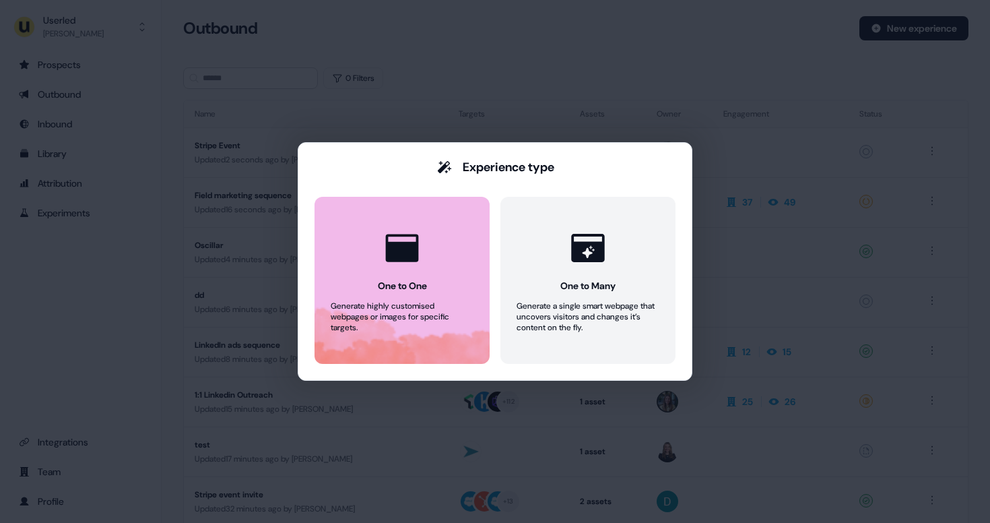
click at [419, 236] on icon at bounding box center [402, 248] width 40 height 40
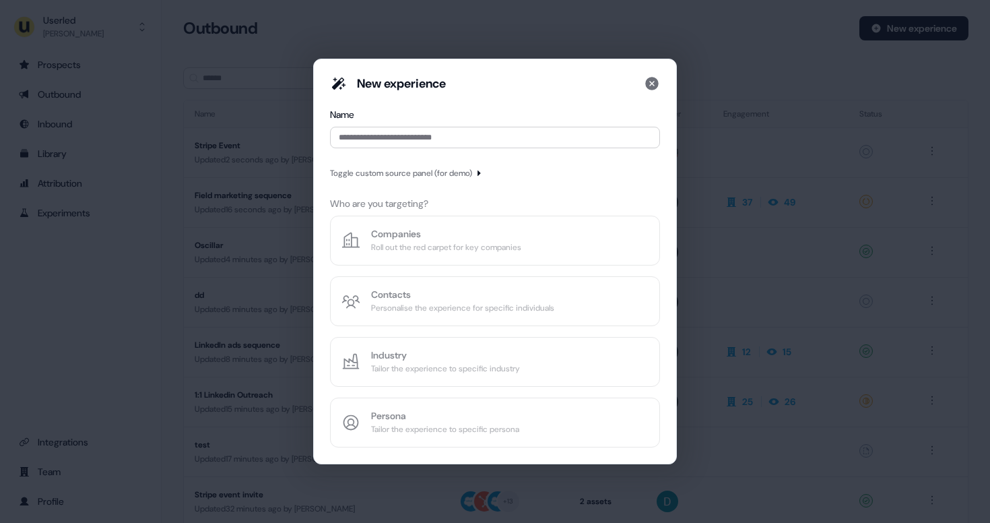
click at [417, 247] on div "New experience Name Toggle custom source panel (for demo) Who are you targeting…" at bounding box center [495, 261] width 330 height 372
click at [430, 135] on input at bounding box center [495, 138] width 330 height 22
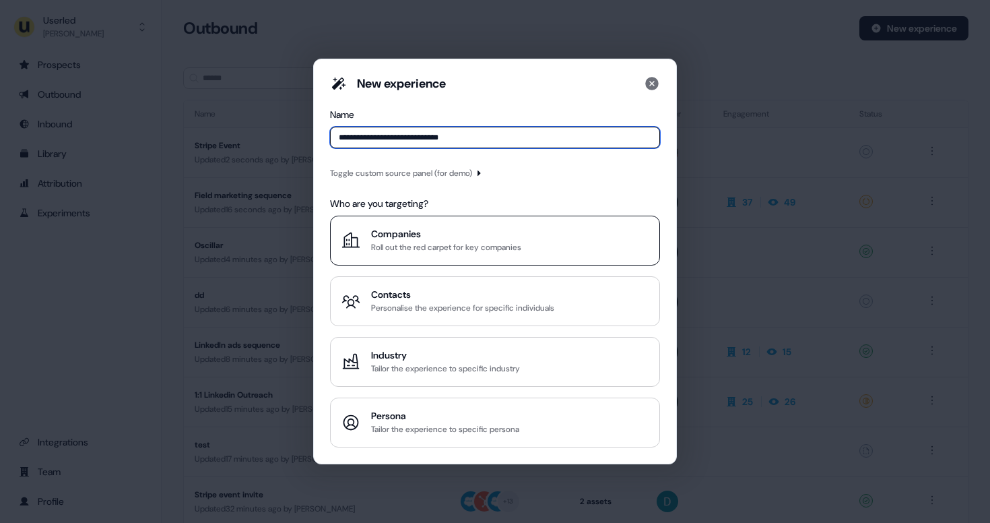
type input "**********"
click at [472, 232] on div "Companies" at bounding box center [446, 233] width 150 height 13
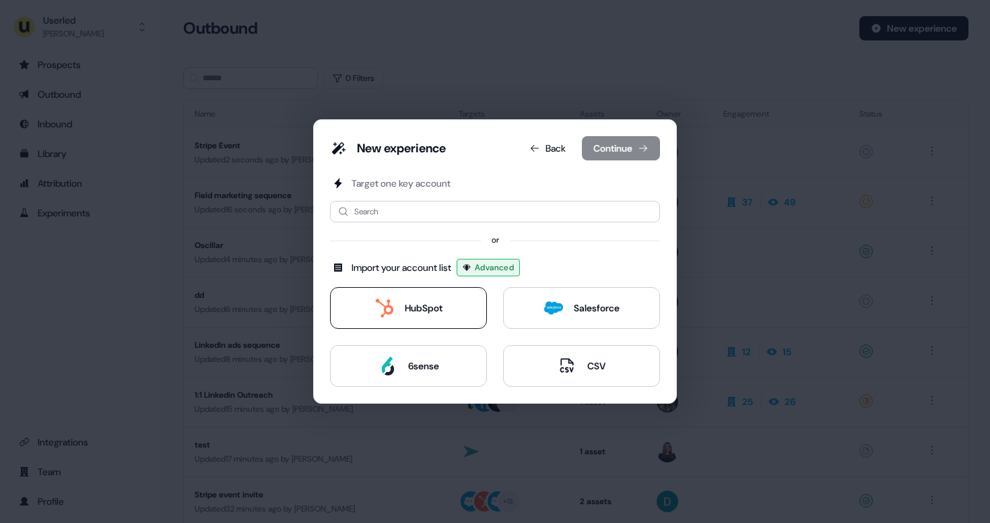
click at [455, 311] on button "HubSpot" at bounding box center [408, 308] width 157 height 42
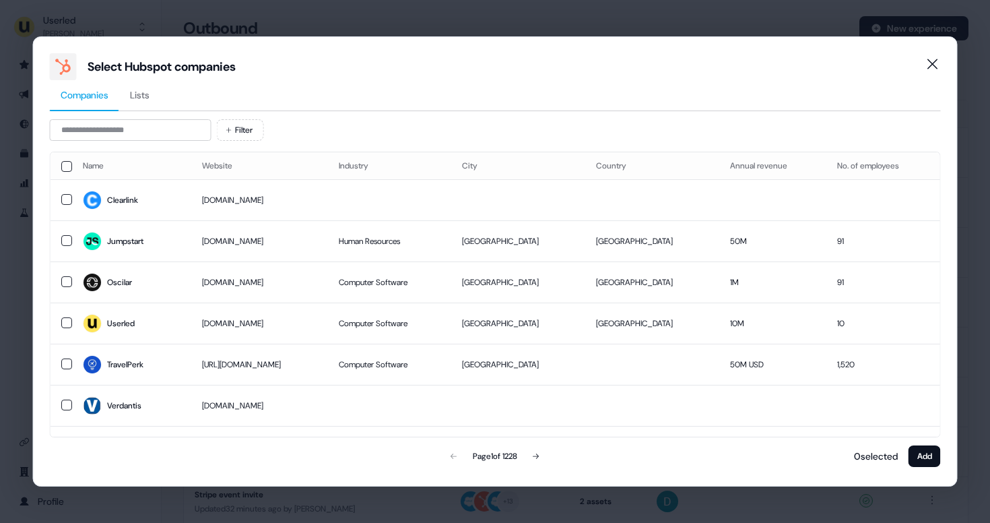
click at [147, 102] on button "Lists" at bounding box center [139, 95] width 41 height 31
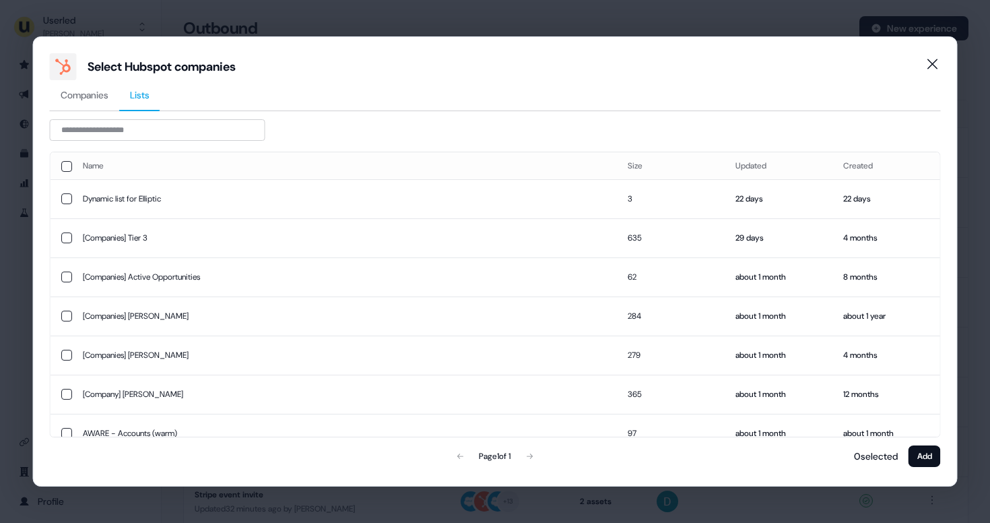
click at [93, 98] on span "Companies" at bounding box center [85, 94] width 48 height 13
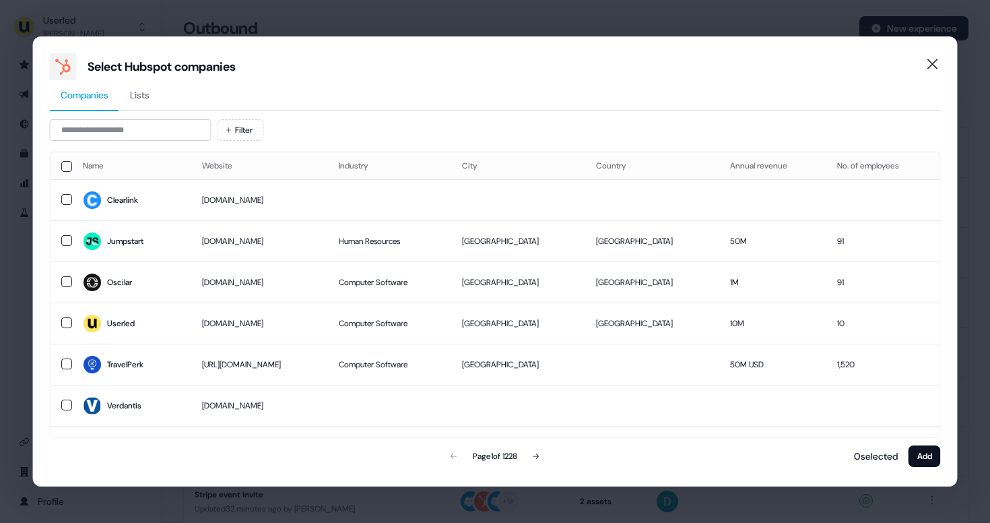
click at [139, 90] on span "Lists" at bounding box center [140, 94] width 20 height 13
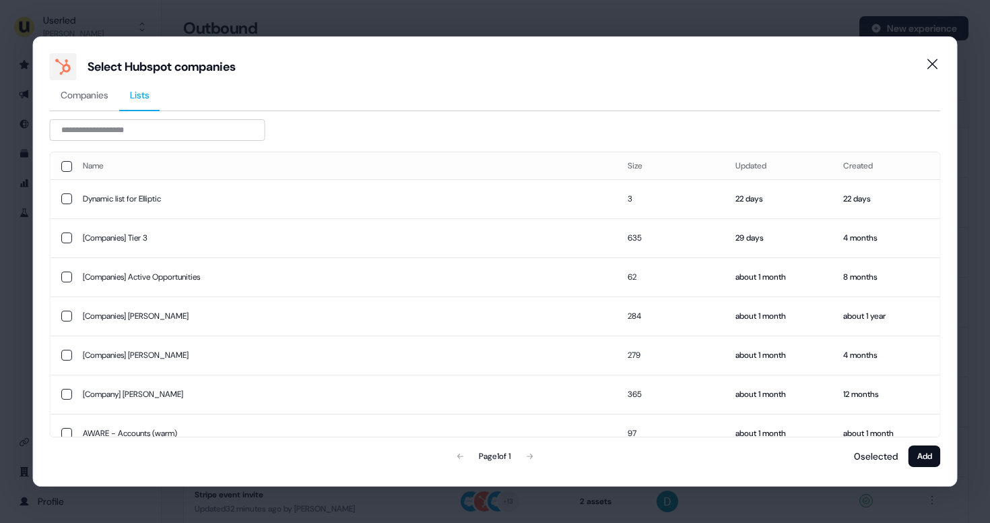
click at [101, 96] on span "Companies" at bounding box center [85, 94] width 48 height 13
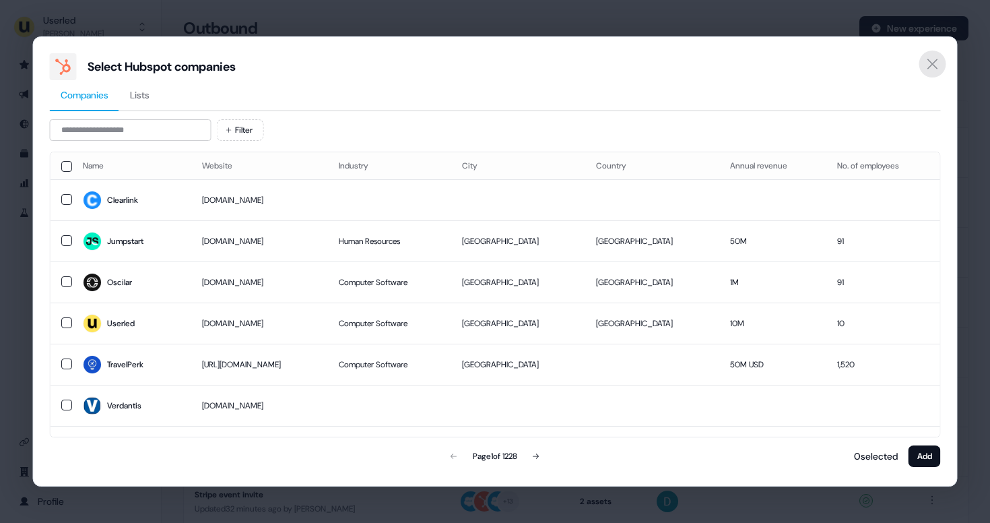
click at [930, 59] on icon "Close" at bounding box center [933, 64] width 16 height 16
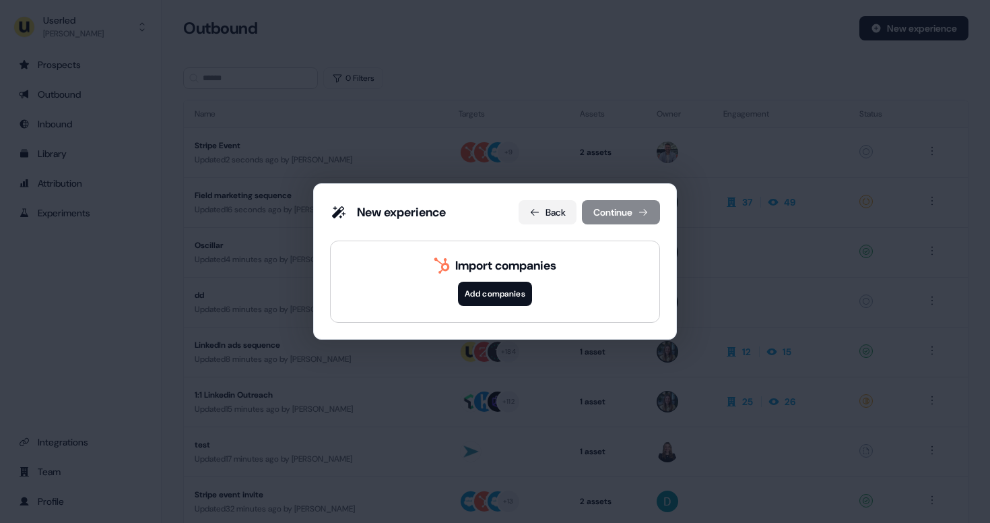
click at [535, 217] on icon at bounding box center [534, 212] width 11 height 11
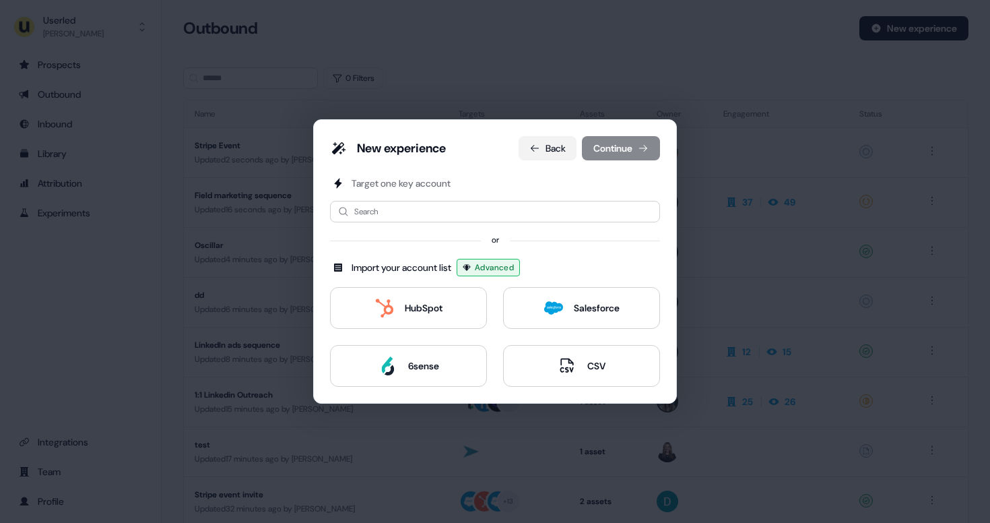
click at [544, 155] on button "Back" at bounding box center [548, 148] width 58 height 24
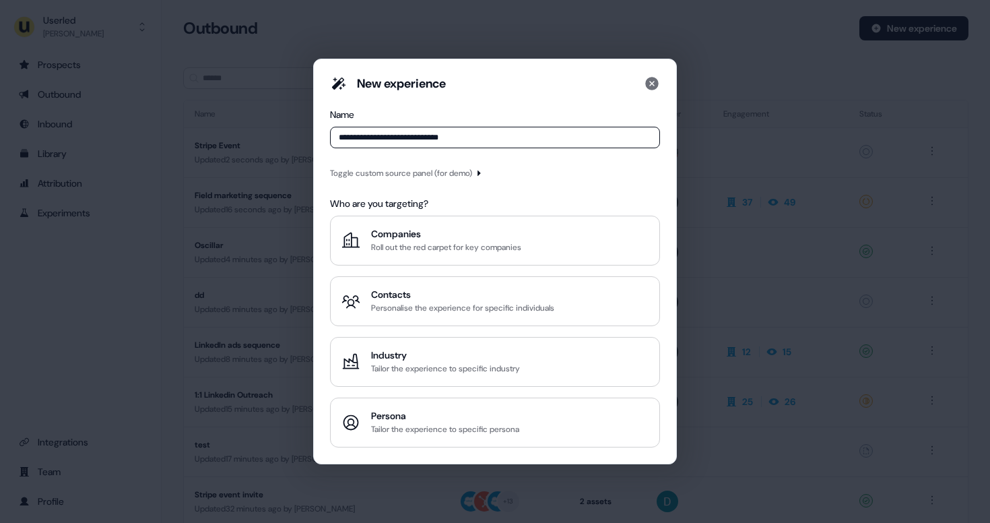
drag, startPoint x: 499, startPoint y: 129, endPoint x: 317, endPoint y: 129, distance: 182.5
click at [317, 128] on div "**********" at bounding box center [495, 261] width 364 height 405
drag, startPoint x: 484, startPoint y: 136, endPoint x: 315, endPoint y: 130, distance: 169.2
click at [315, 130] on div "**********" at bounding box center [495, 261] width 364 height 405
click at [568, 138] on input "**********" at bounding box center [495, 138] width 330 height 22
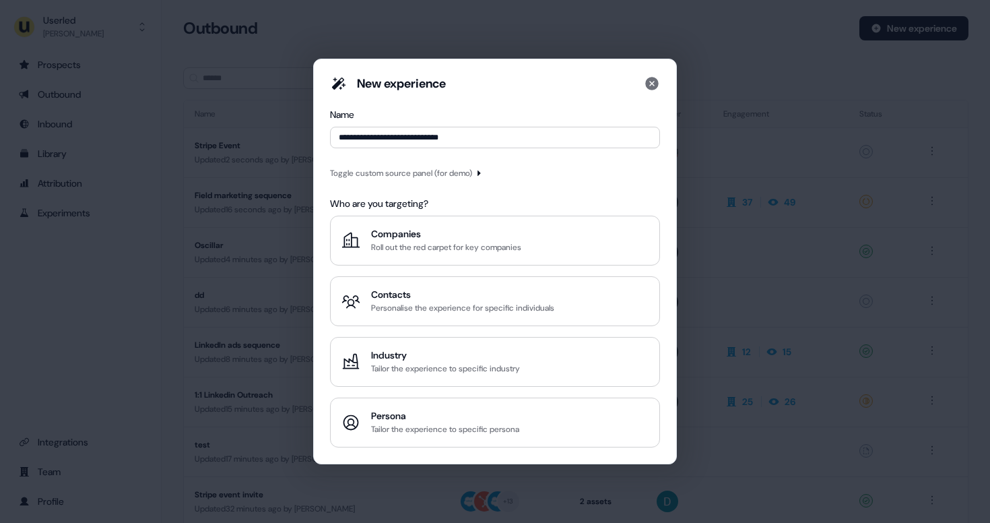
click at [483, 176] on icon "button" at bounding box center [479, 173] width 8 height 8
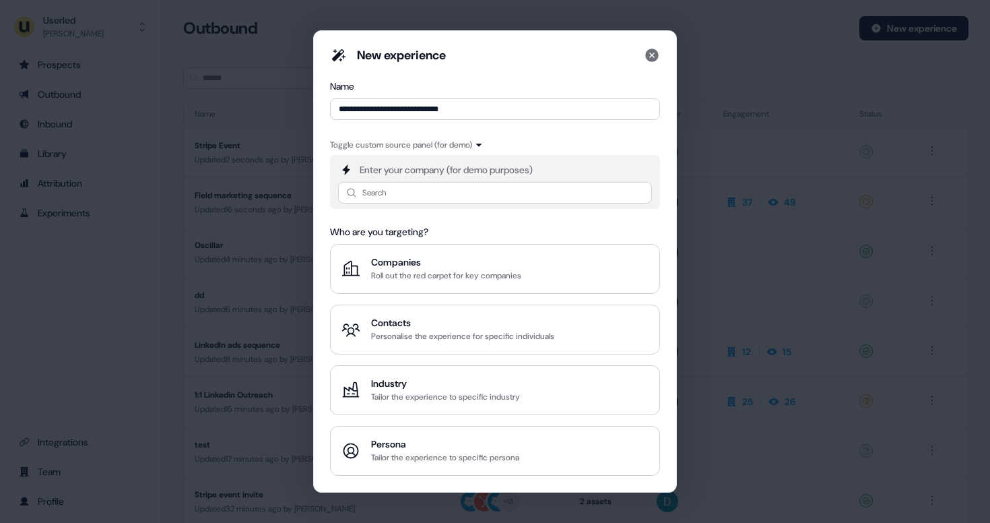
click at [483, 149] on icon "button" at bounding box center [479, 145] width 8 height 8
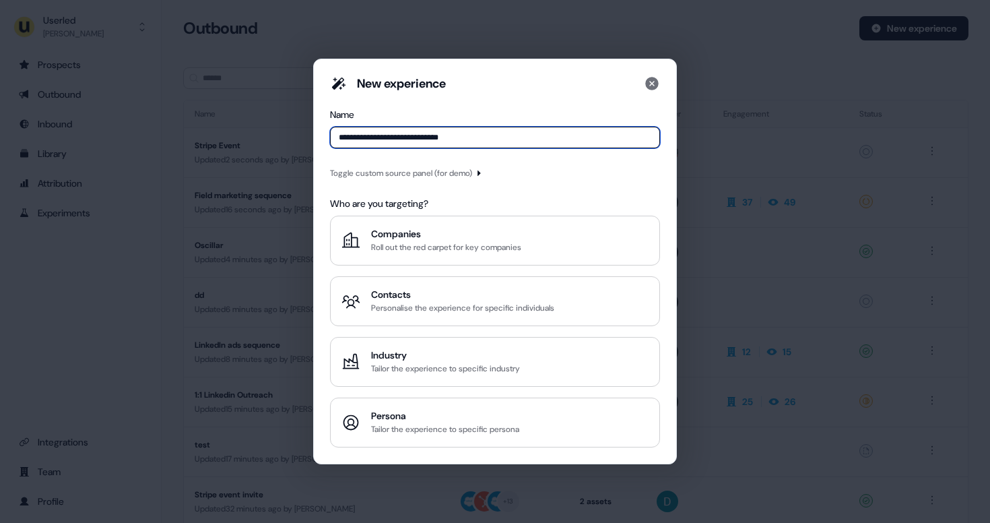
drag, startPoint x: 525, startPoint y: 141, endPoint x: 322, endPoint y: 142, distance: 203.4
click at [322, 142] on div "**********" at bounding box center [495, 261] width 364 height 405
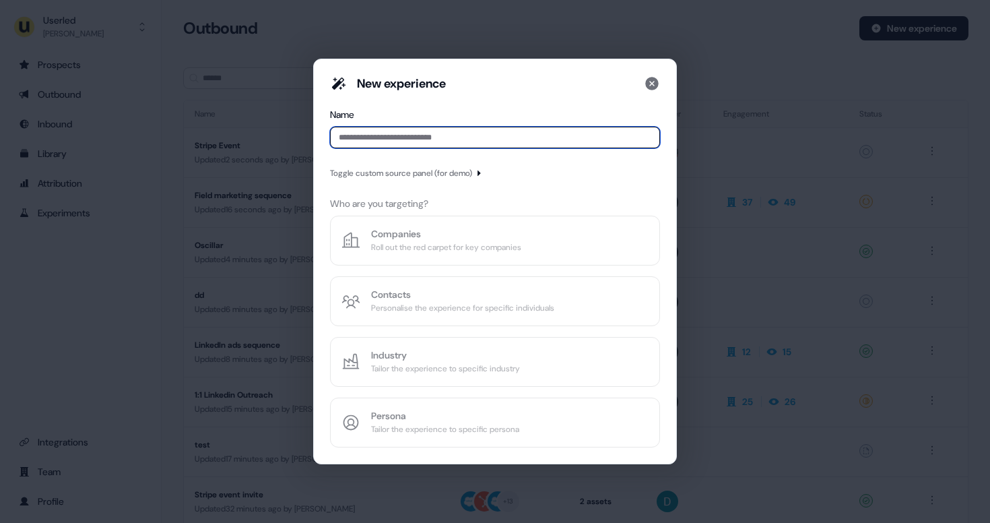
click at [457, 137] on input at bounding box center [495, 138] width 330 height 22
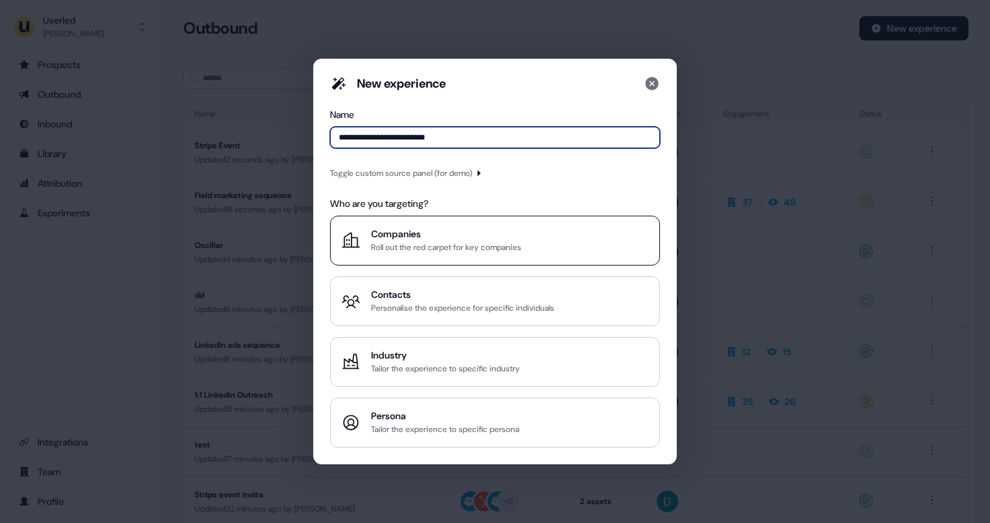
type input "**********"
click at [420, 240] on div "Roll out the red carpet for key companies" at bounding box center [446, 246] width 150 height 13
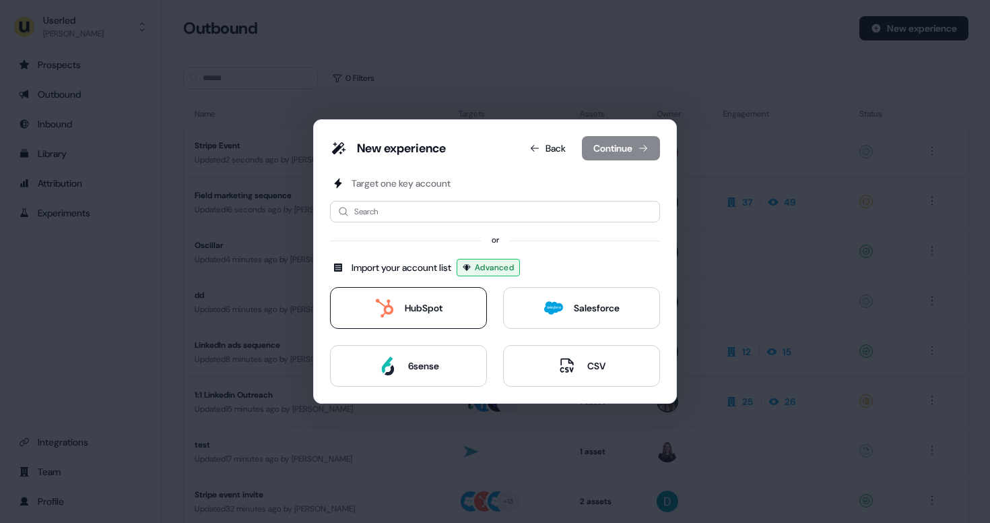
click at [408, 312] on div "HubSpot" at bounding box center [424, 307] width 38 height 13
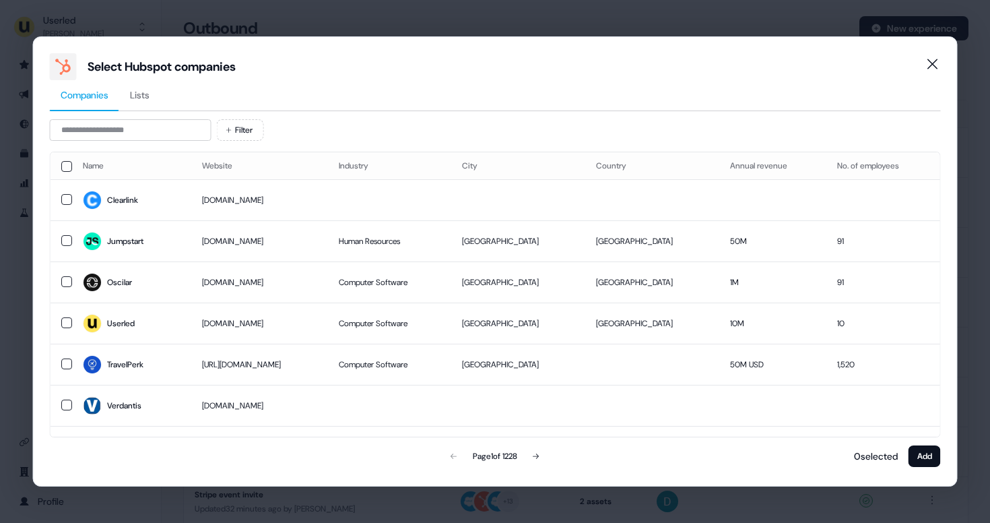
click at [143, 93] on span "Lists" at bounding box center [140, 94] width 20 height 13
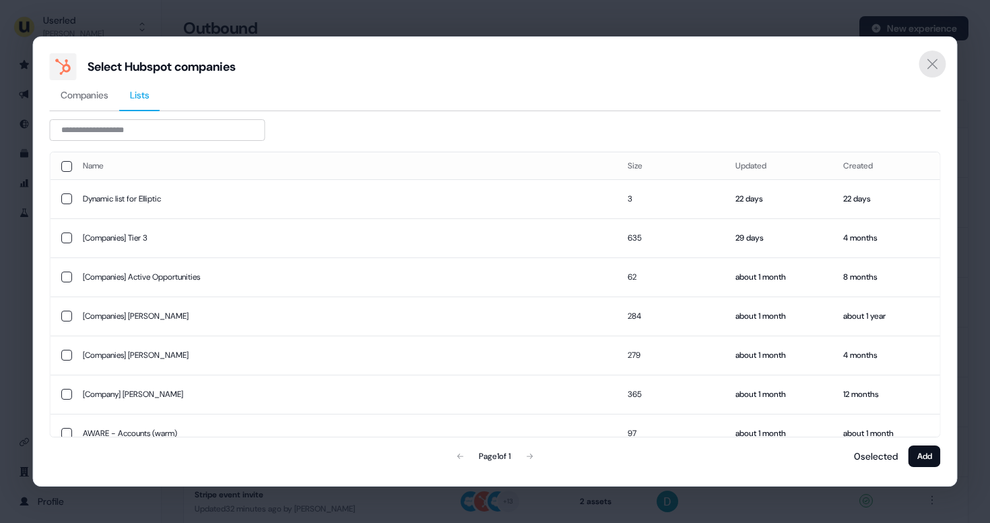
click at [925, 59] on icon "Close" at bounding box center [933, 64] width 16 height 16
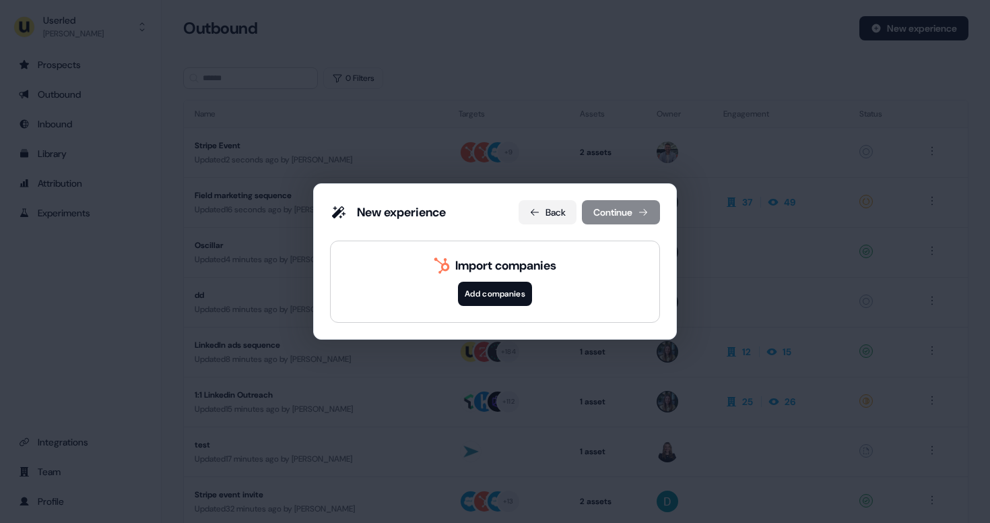
click at [558, 209] on button "Back" at bounding box center [548, 212] width 58 height 24
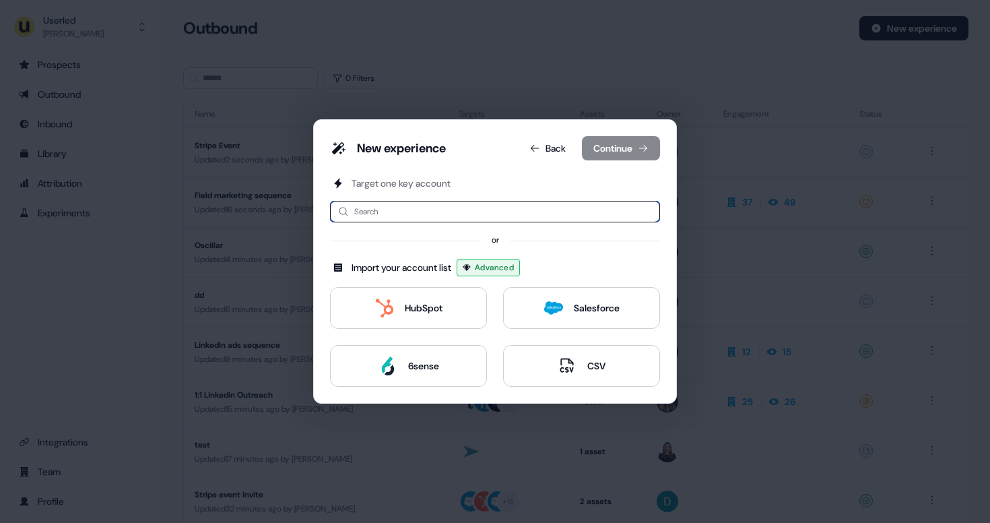
click at [525, 218] on input at bounding box center [495, 212] width 330 height 22
click at [558, 148] on button "Back" at bounding box center [548, 148] width 58 height 24
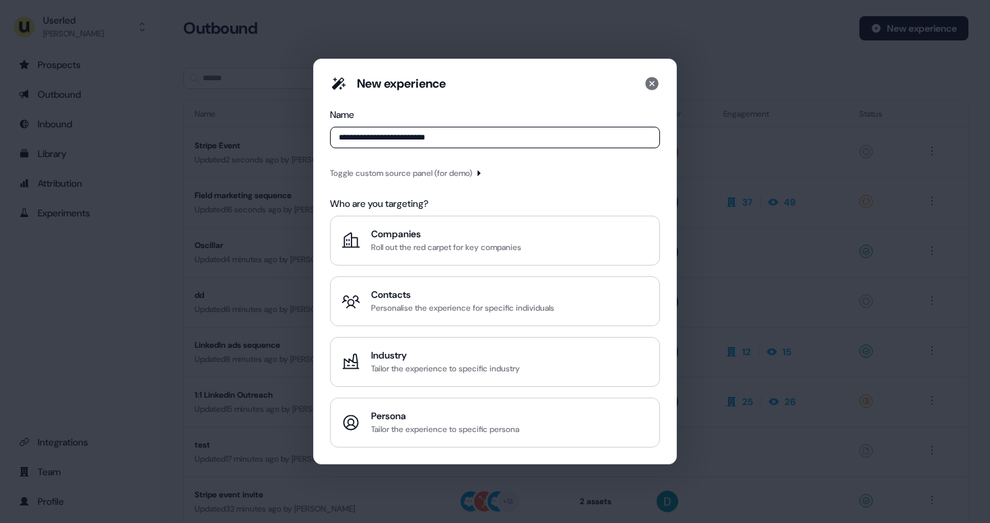
click at [525, 137] on input "**********" at bounding box center [495, 138] width 330 height 22
drag, startPoint x: 318, startPoint y: 143, endPoint x: 277, endPoint y: 145, distance: 41.1
click at [277, 145] on div "**********" at bounding box center [495, 261] width 990 height 523
click at [385, 139] on input "**********" at bounding box center [495, 138] width 330 height 22
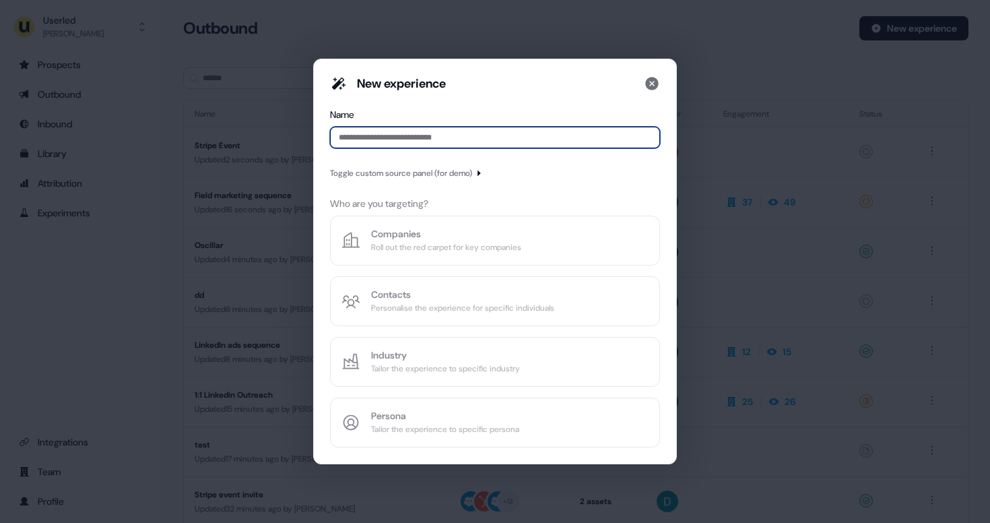
click at [478, 141] on input at bounding box center [495, 138] width 330 height 22
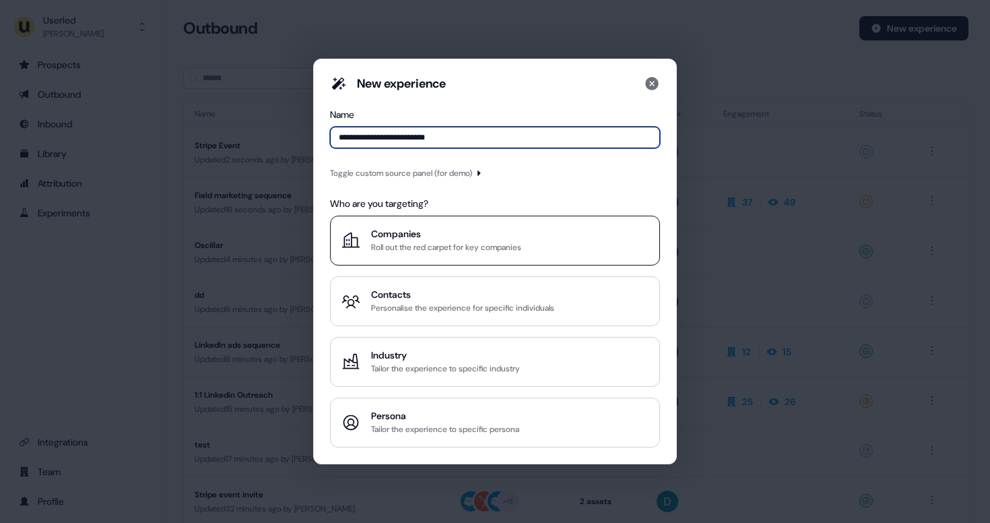
type input "**********"
click at [444, 233] on div "Companies" at bounding box center [446, 233] width 150 height 13
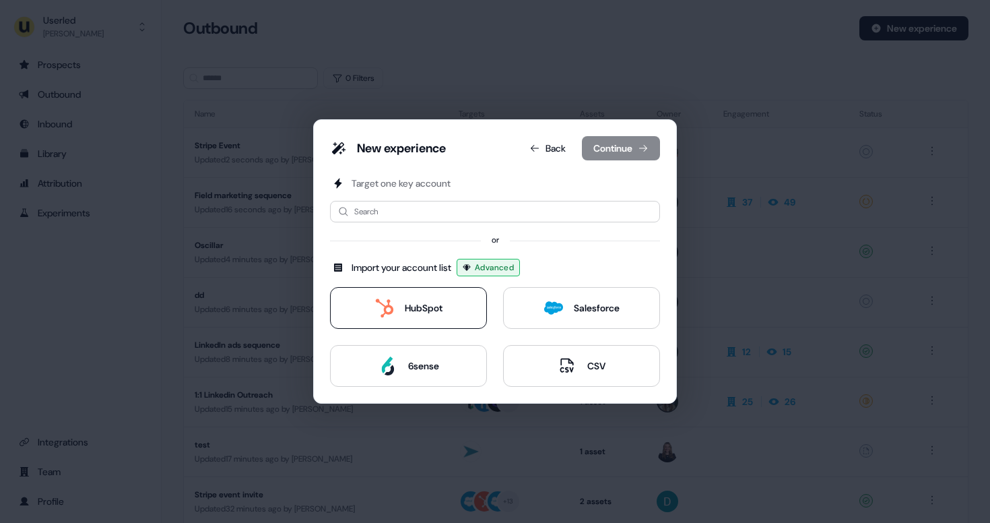
click at [418, 304] on div "HubSpot" at bounding box center [424, 307] width 38 height 13
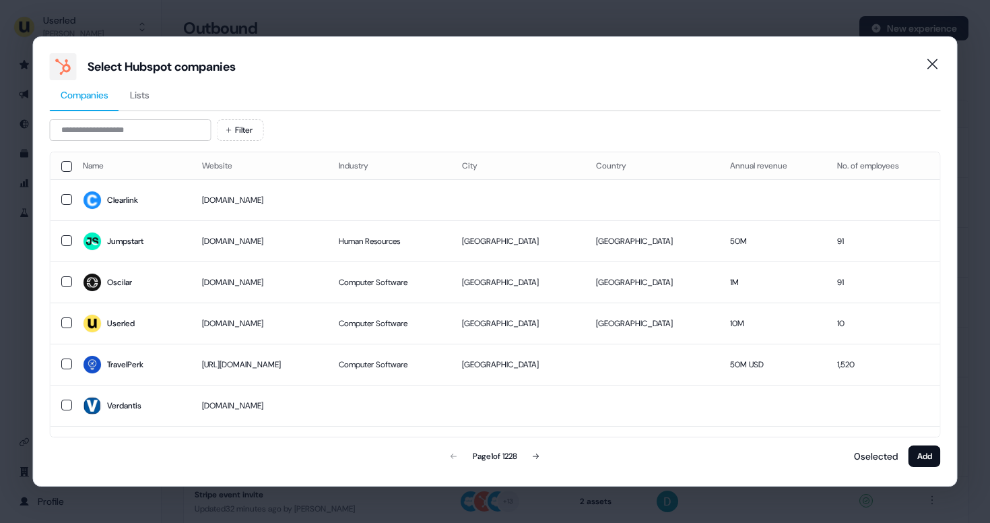
click at [143, 100] on span "Lists" at bounding box center [140, 94] width 20 height 13
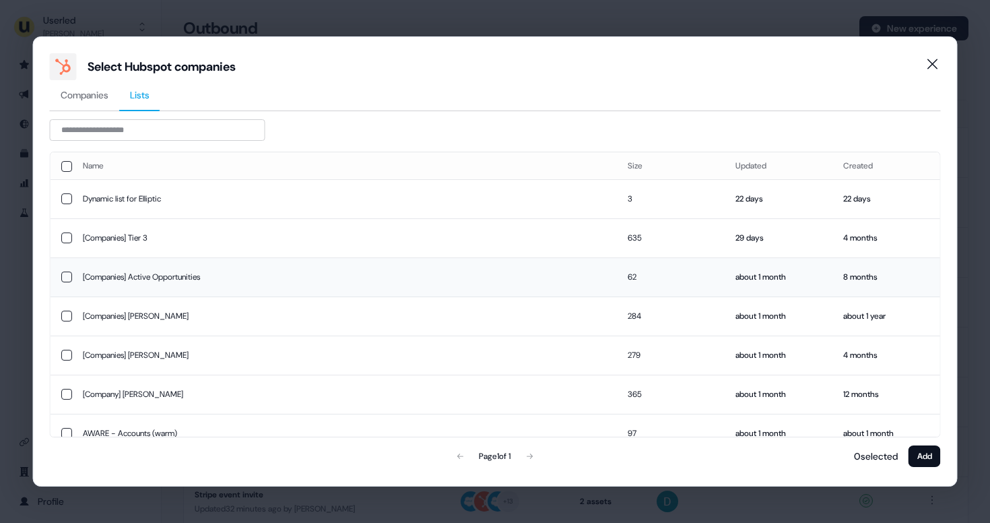
click at [65, 280] on button "button" at bounding box center [66, 276] width 11 height 11
click at [927, 454] on button "Add" at bounding box center [925, 456] width 32 height 22
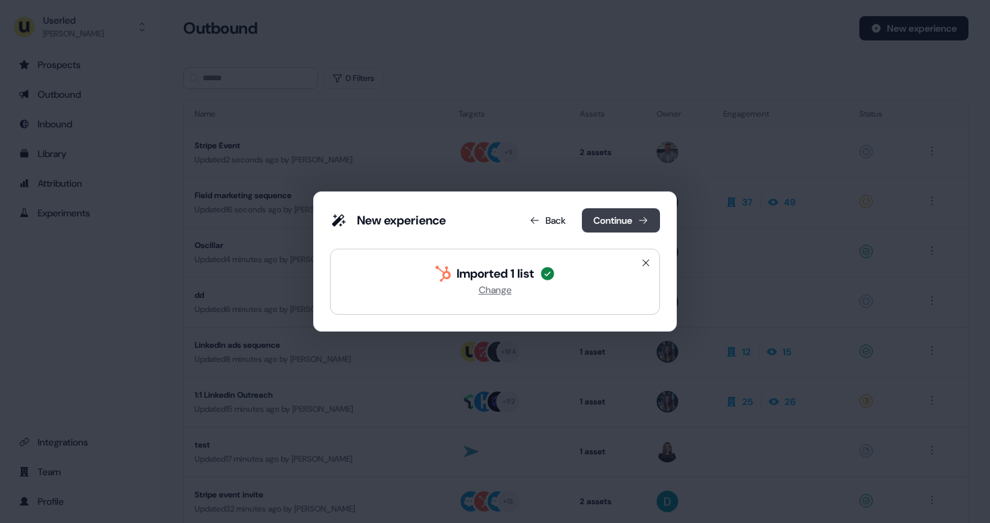
click at [610, 222] on button "Continue" at bounding box center [621, 220] width 78 height 24
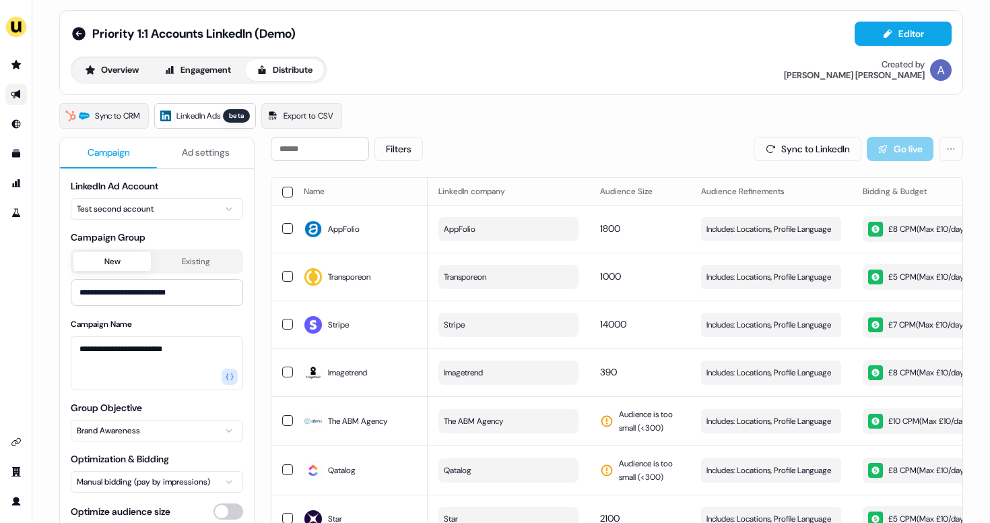
scroll to position [3, 0]
